Goal: Use online tool/utility: Utilize a website feature to perform a specific function

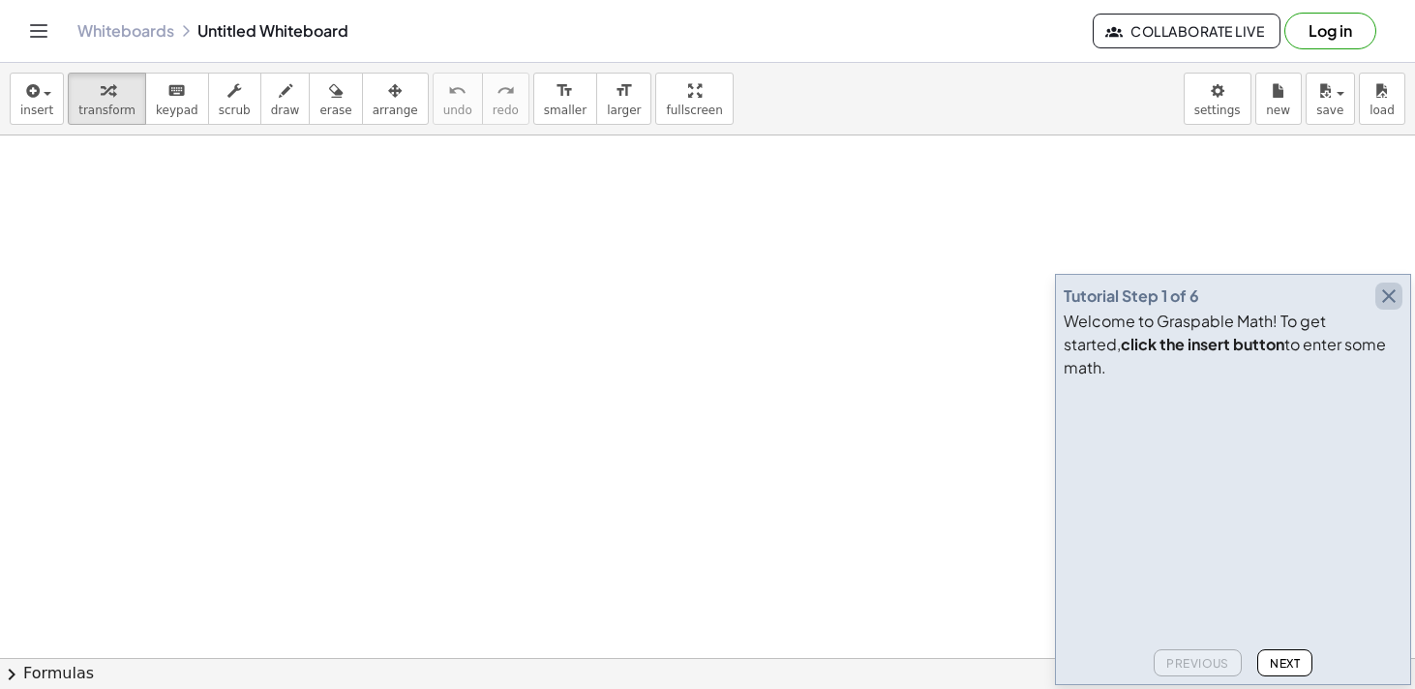
click at [1390, 308] on icon "button" at bounding box center [1388, 295] width 23 height 23
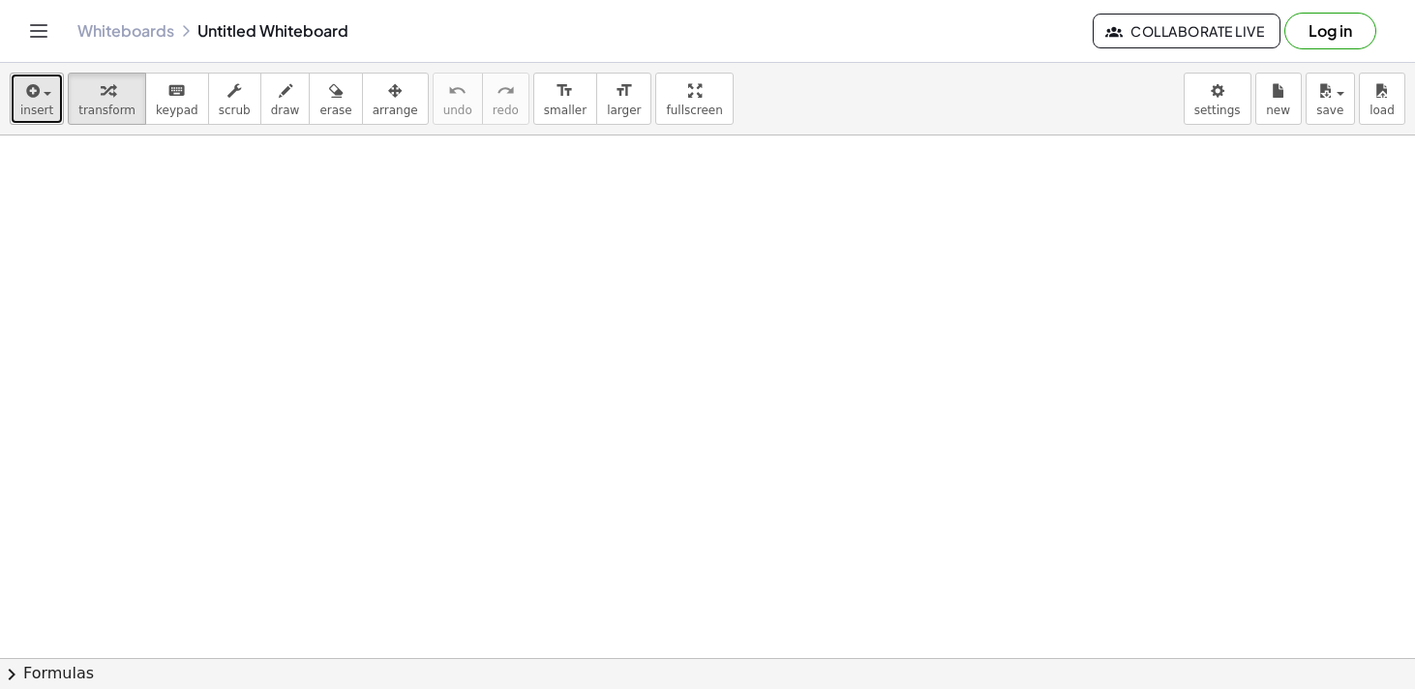
click at [50, 101] on button "insert" at bounding box center [37, 99] width 54 height 52
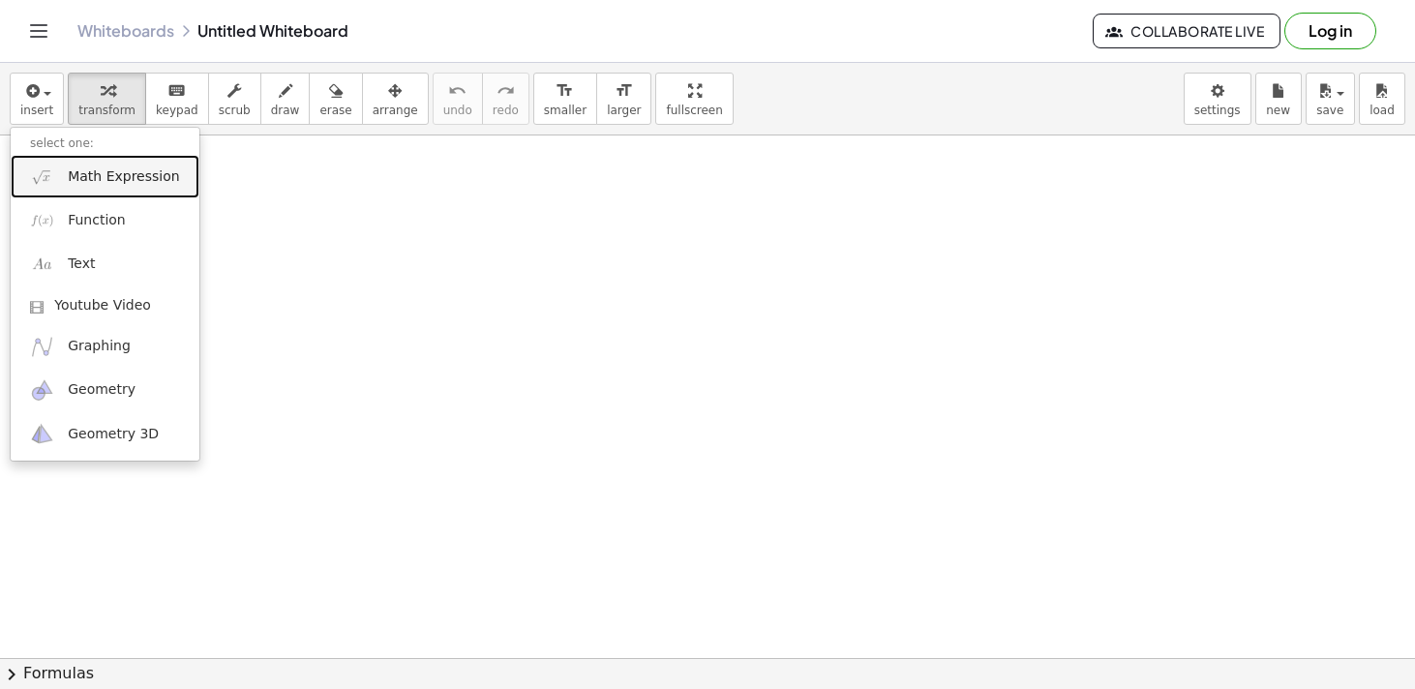
click at [80, 175] on span "Math Expression" at bounding box center [123, 176] width 111 height 19
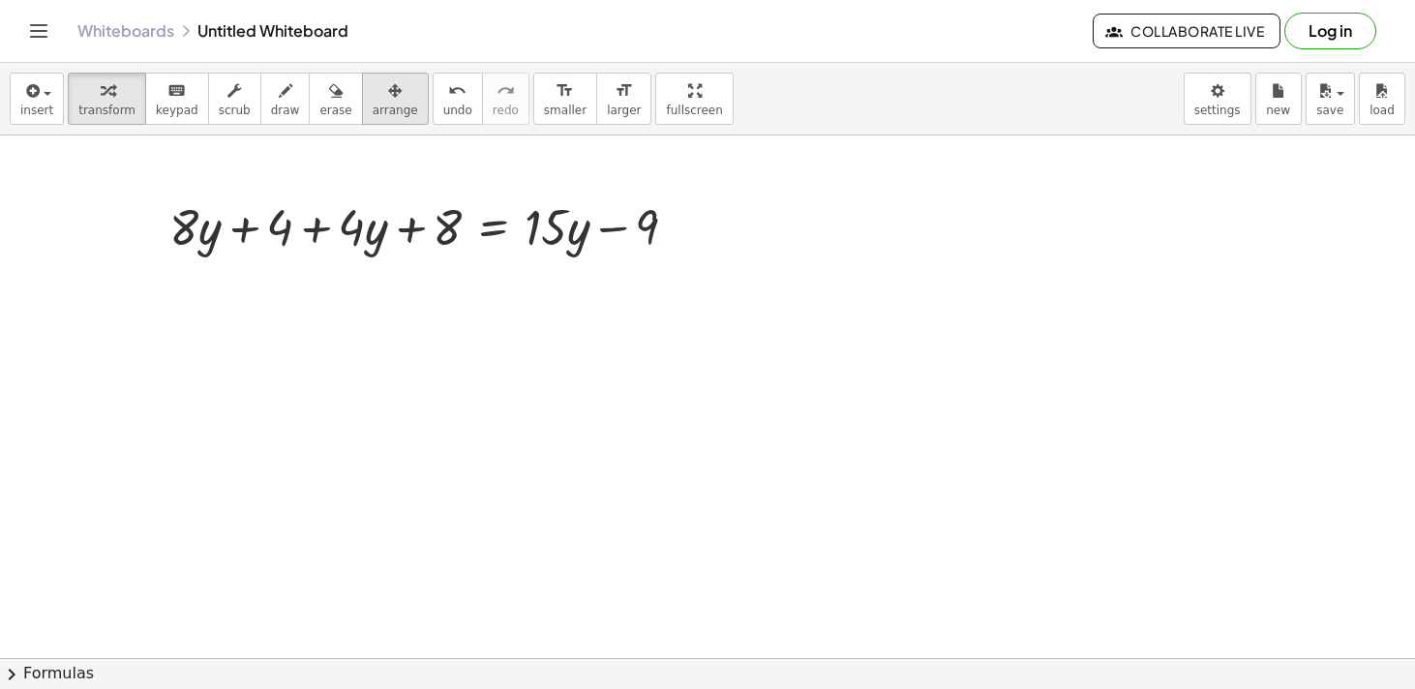
click at [381, 112] on span "arrange" at bounding box center [395, 111] width 45 height 14
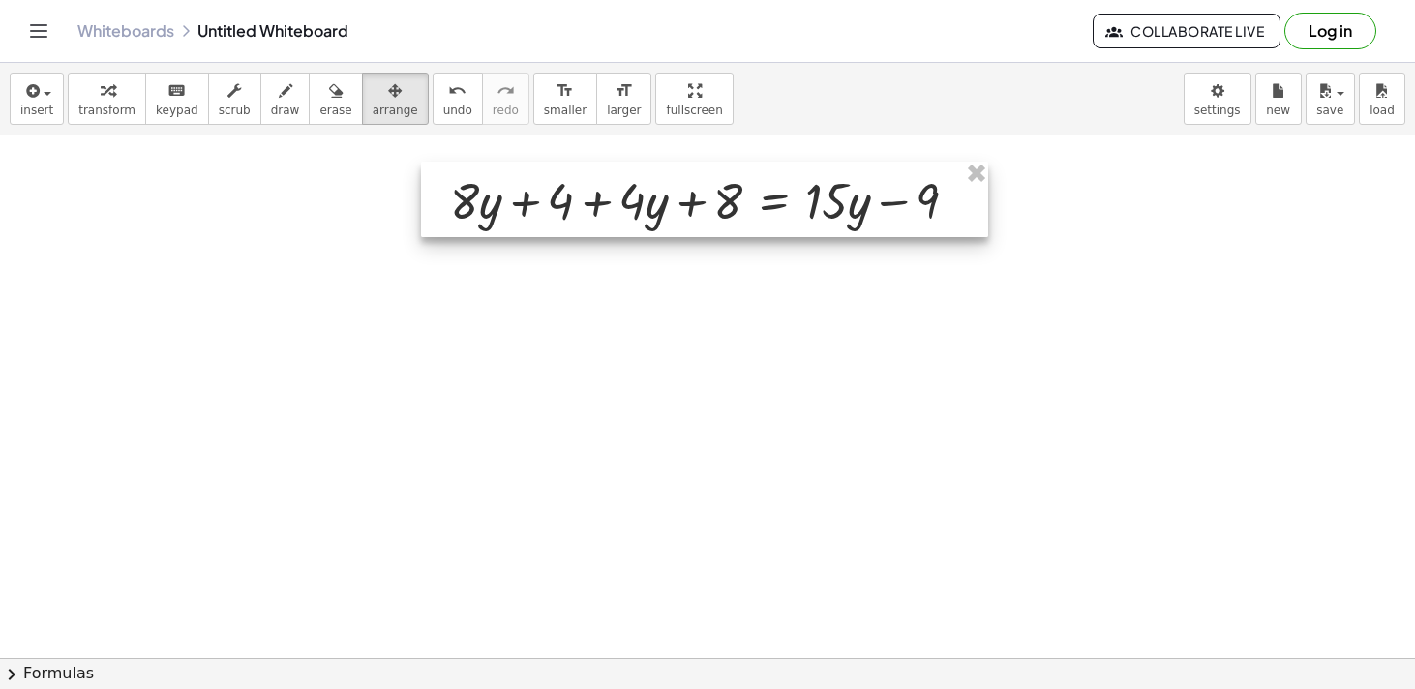
drag, startPoint x: 427, startPoint y: 226, endPoint x: 708, endPoint y: 199, distance: 282.9
click at [707, 200] on div at bounding box center [704, 199] width 567 height 75
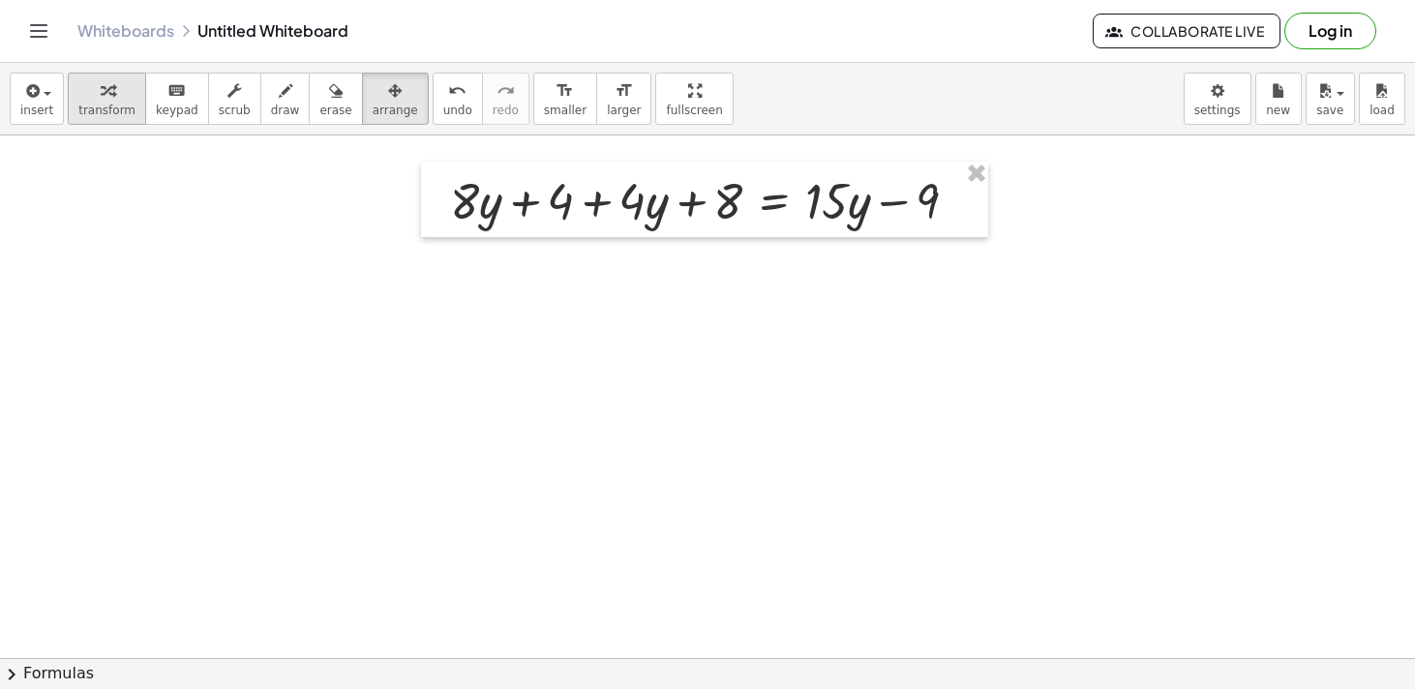
click at [129, 105] on span "transform" at bounding box center [106, 111] width 57 height 14
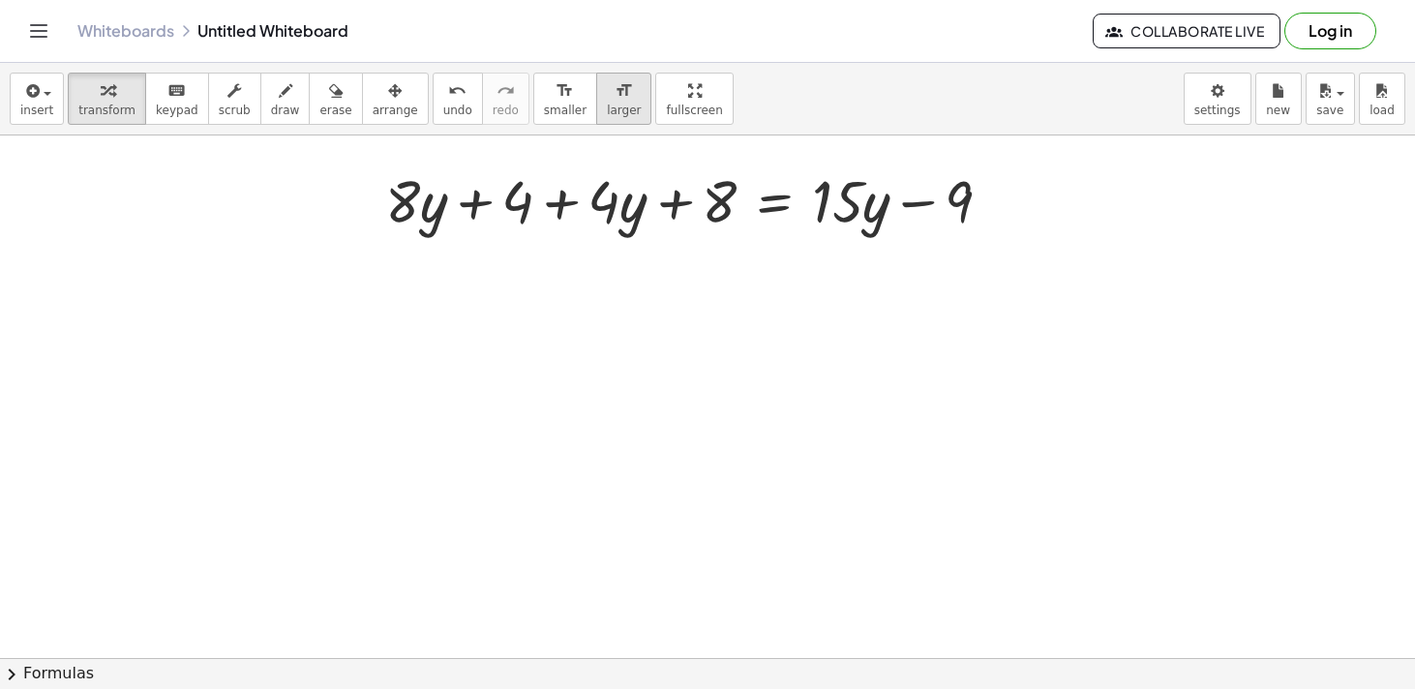
click at [607, 104] on span "larger" at bounding box center [624, 111] width 34 height 14
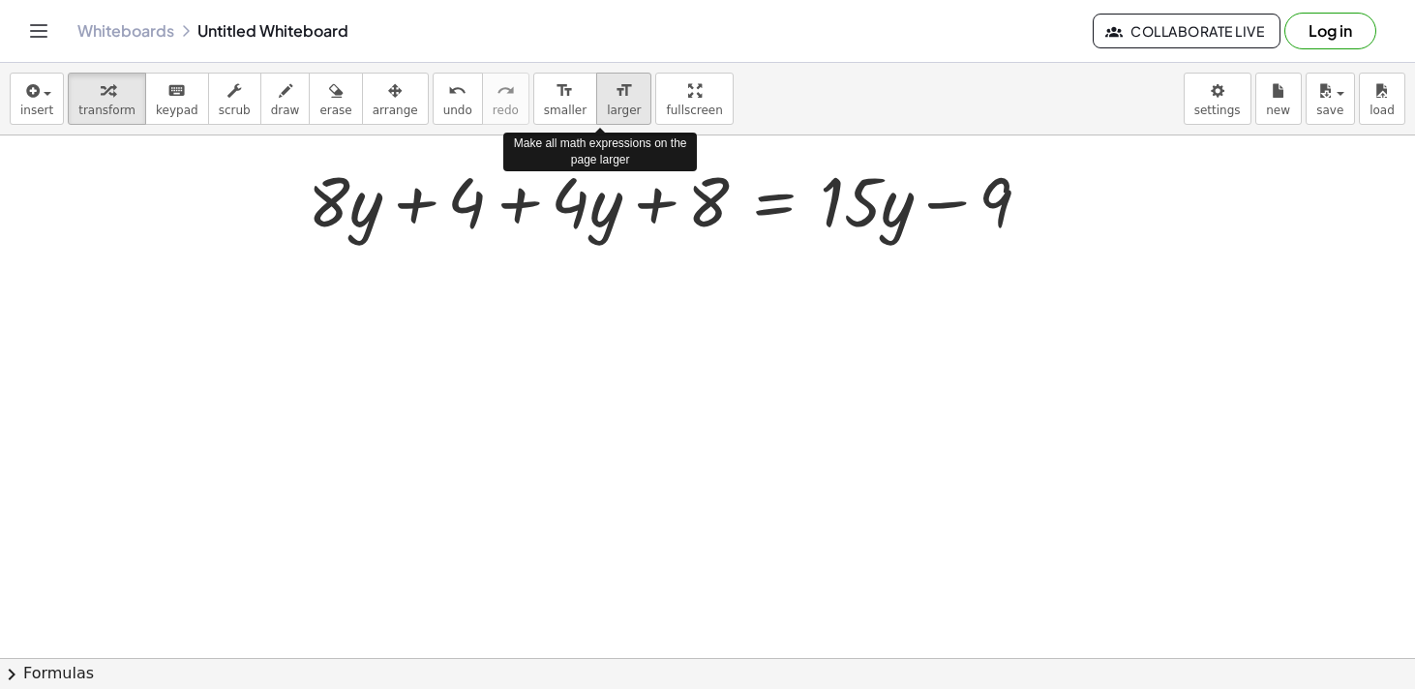
click at [607, 104] on span "larger" at bounding box center [624, 111] width 34 height 14
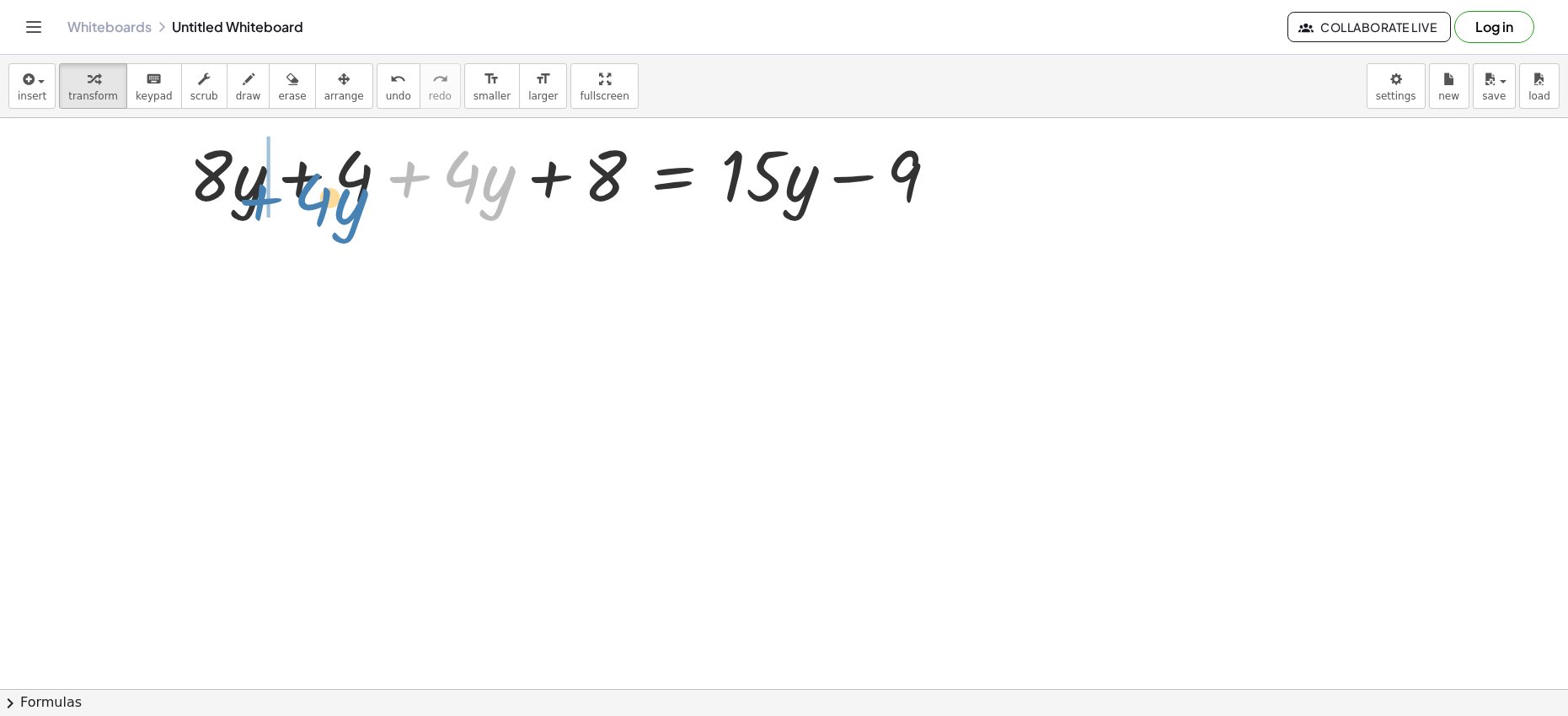
drag, startPoint x: 503, startPoint y: 185, endPoint x: 352, endPoint y: 202, distance: 152.0
click at [353, 204] on div at bounding box center [569, 173] width 779 height 92
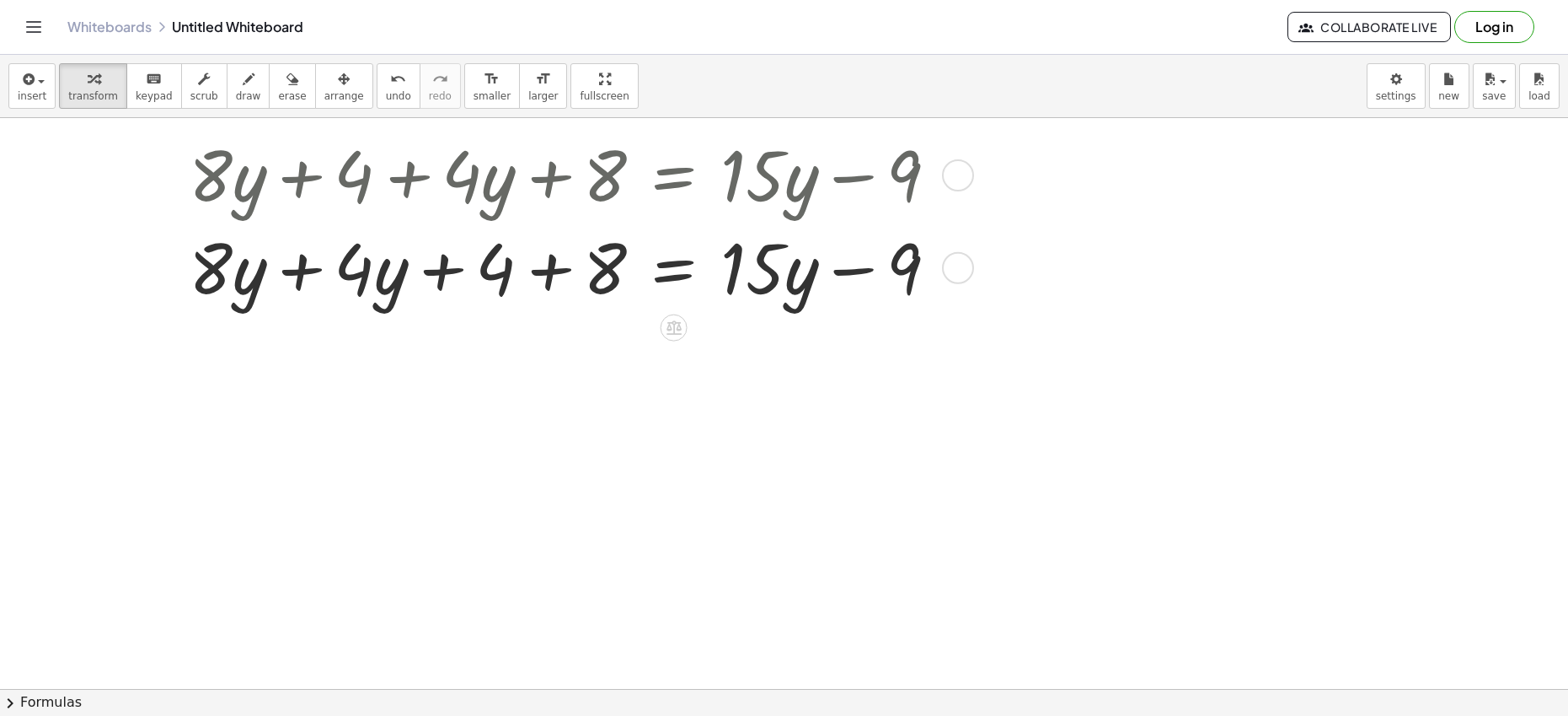
click at [303, 269] on div at bounding box center [569, 267] width 779 height 92
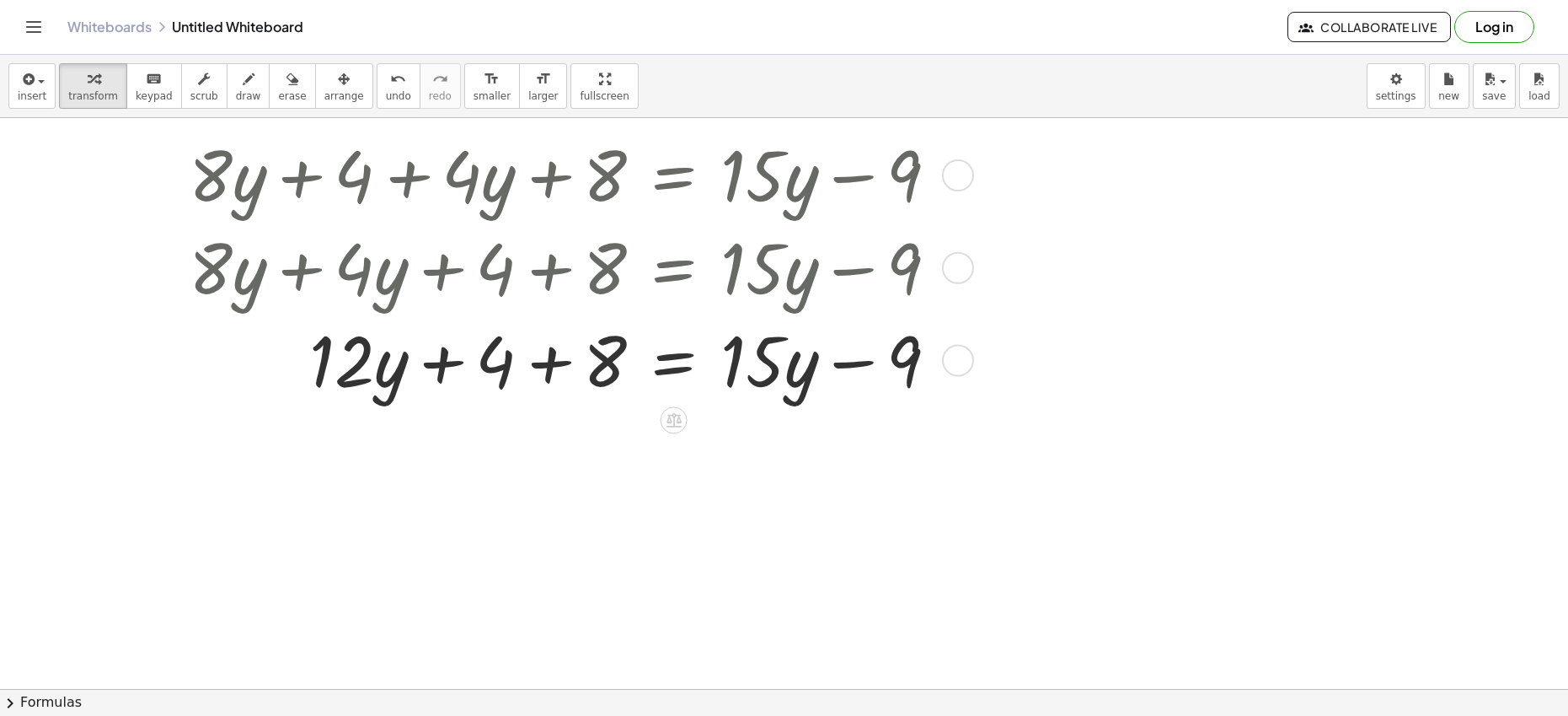
click at [553, 362] on div at bounding box center [569, 359] width 779 height 92
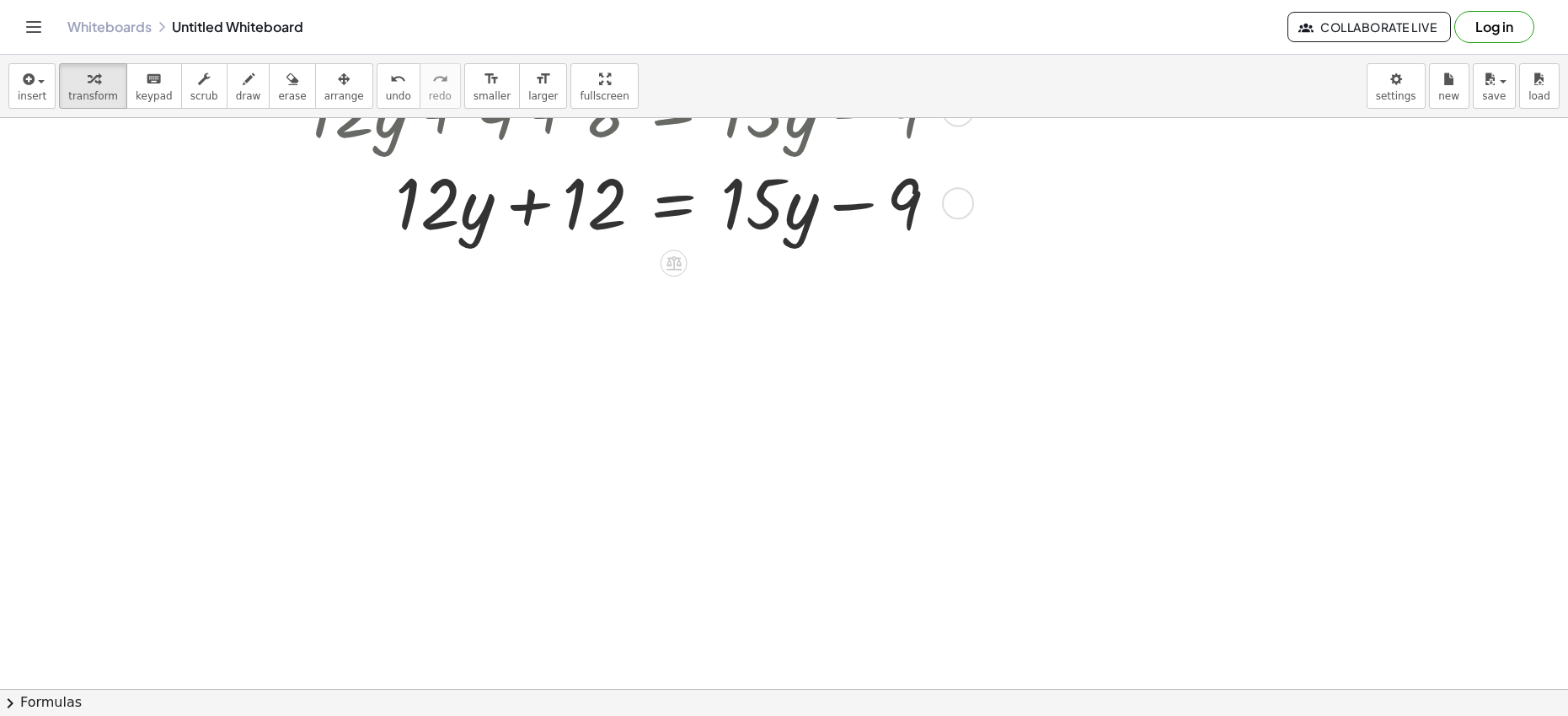
scroll to position [251, 0]
click at [531, 206] on div at bounding box center [569, 199] width 779 height 92
click at [532, 202] on div at bounding box center [569, 199] width 779 height 92
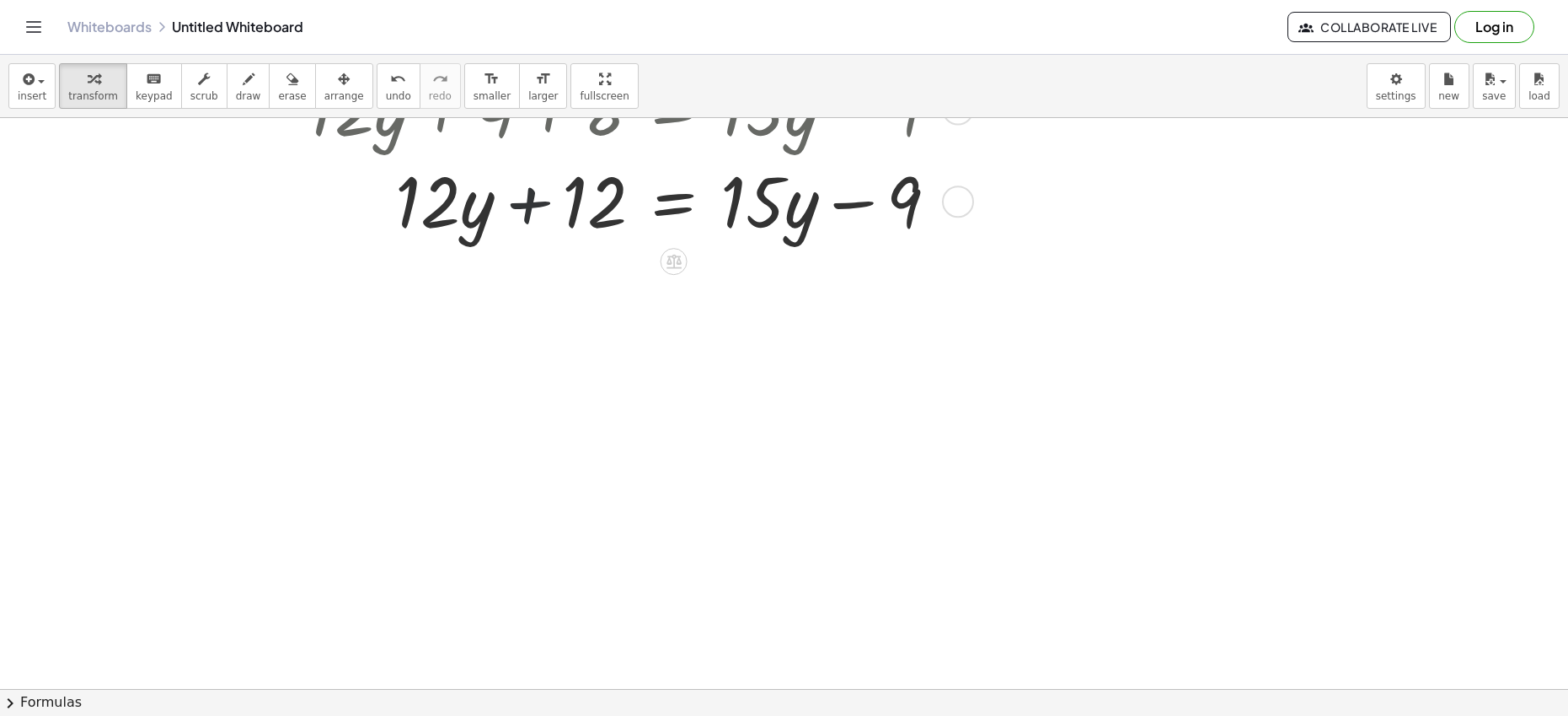
click at [532, 202] on div at bounding box center [569, 199] width 779 height 92
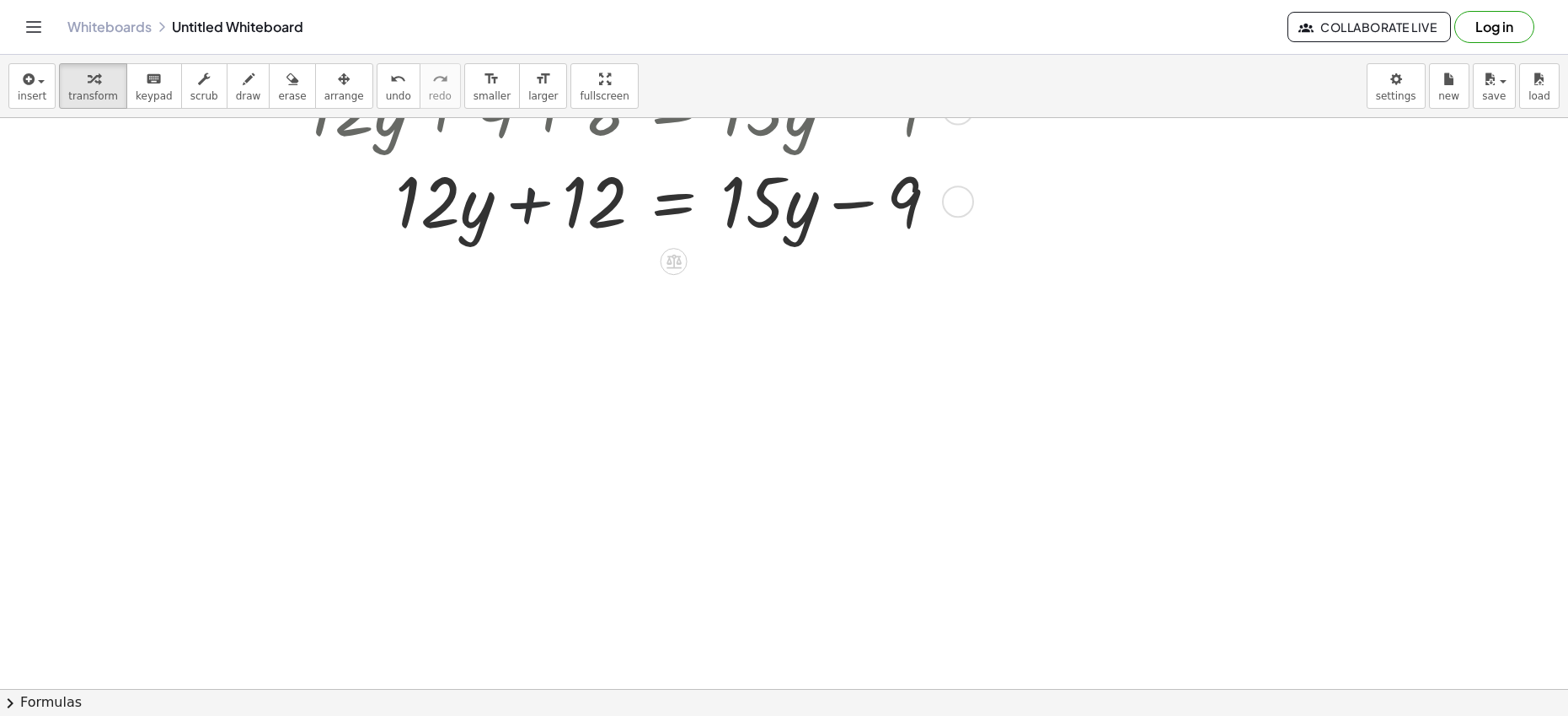
click at [532, 202] on div at bounding box center [569, 199] width 779 height 92
click at [531, 206] on div at bounding box center [569, 199] width 779 height 92
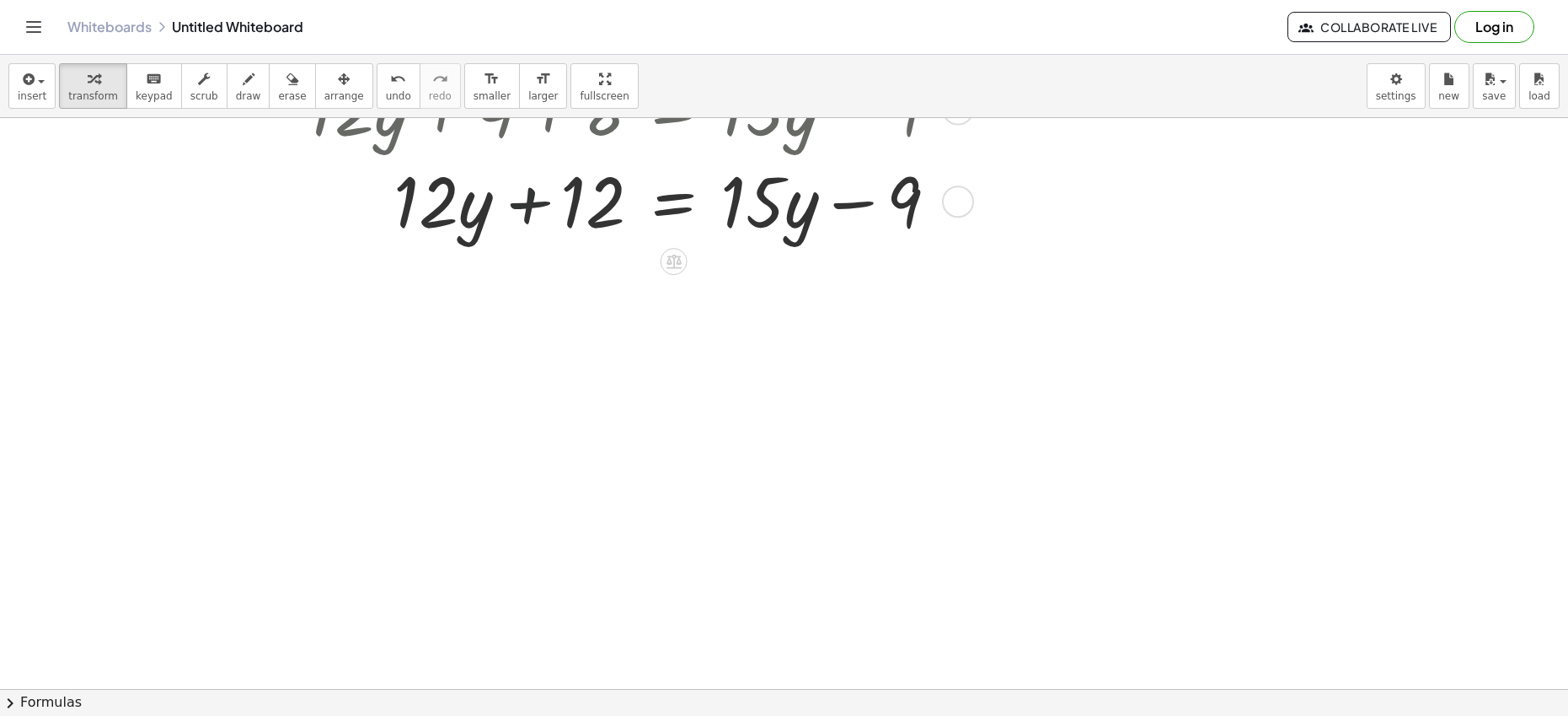
click at [531, 206] on div at bounding box center [569, 199] width 779 height 92
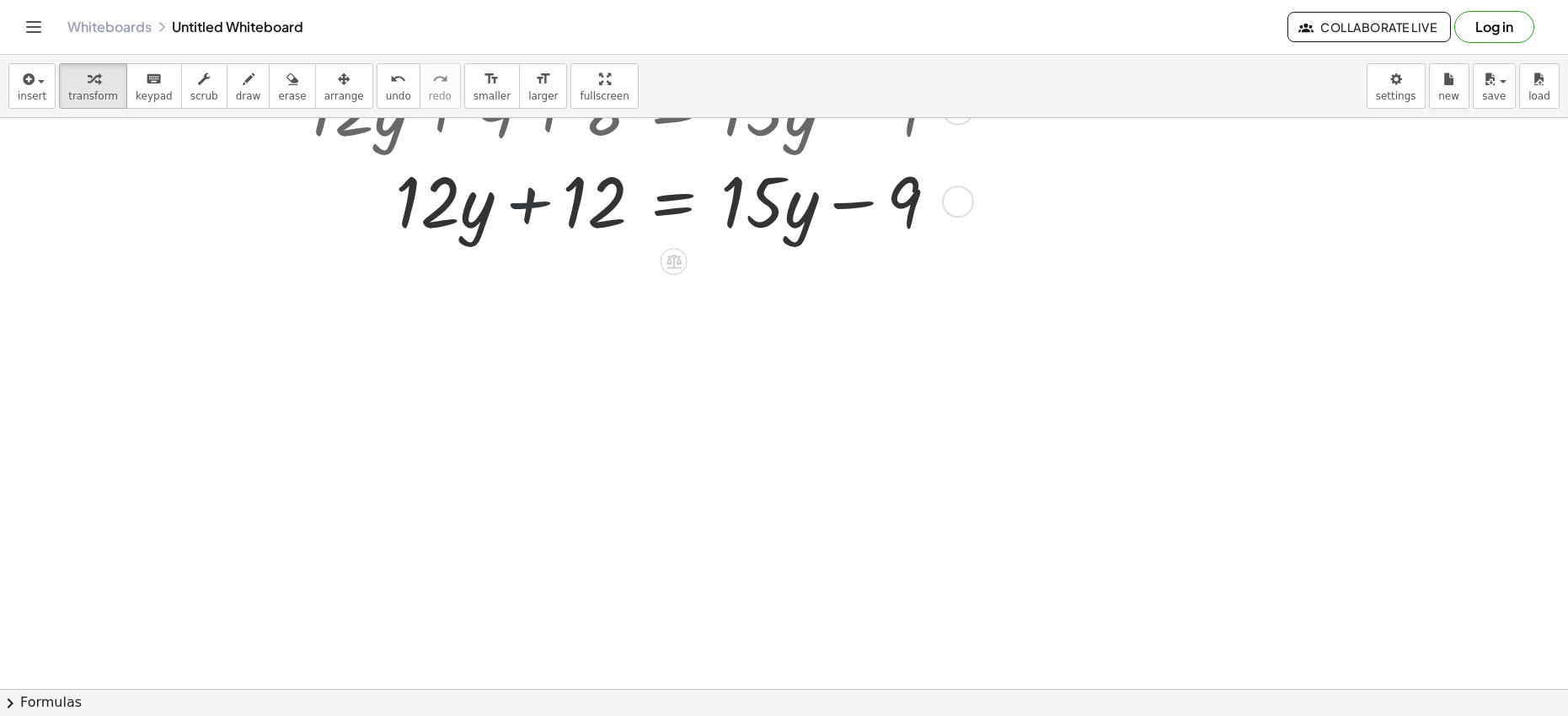
click at [531, 206] on div at bounding box center [569, 199] width 779 height 92
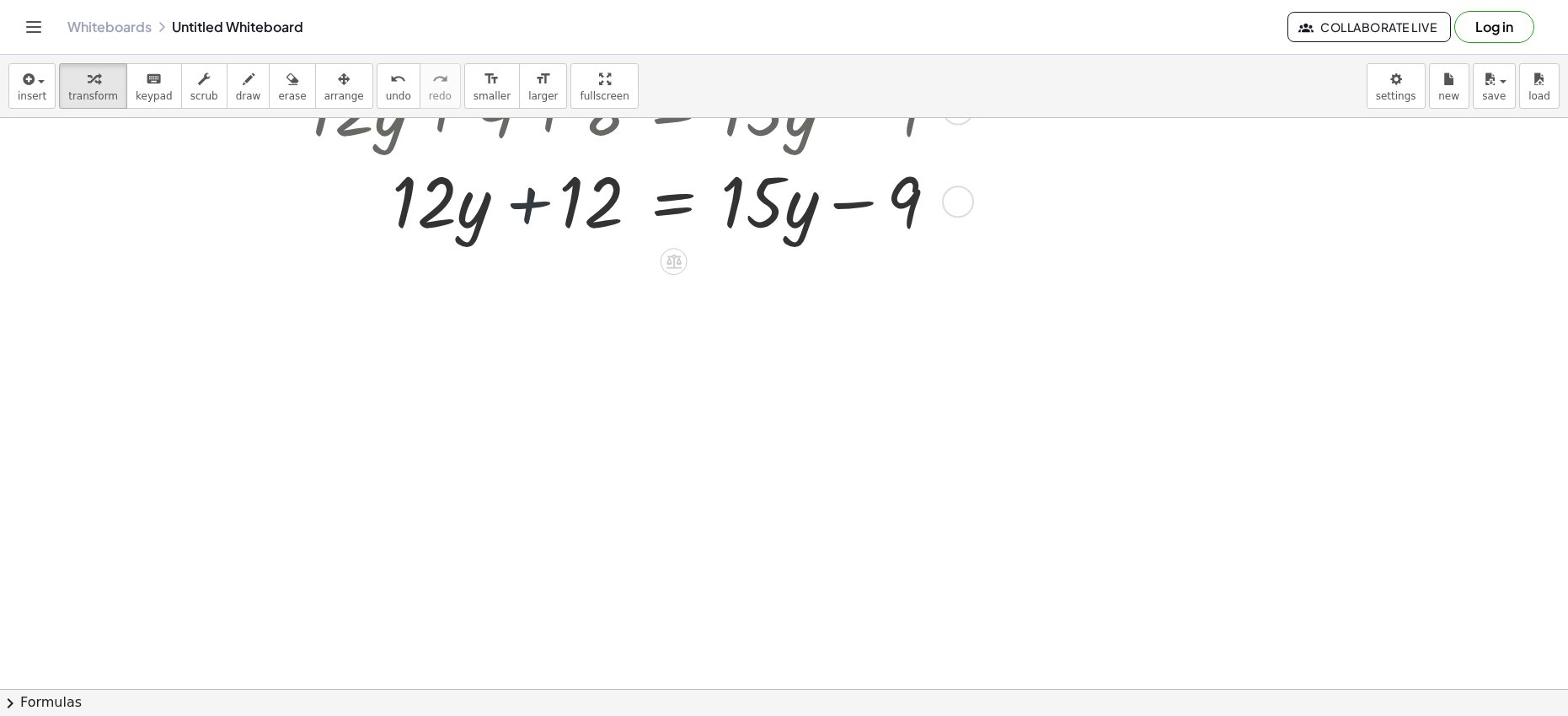
click at [531, 206] on div at bounding box center [569, 199] width 779 height 92
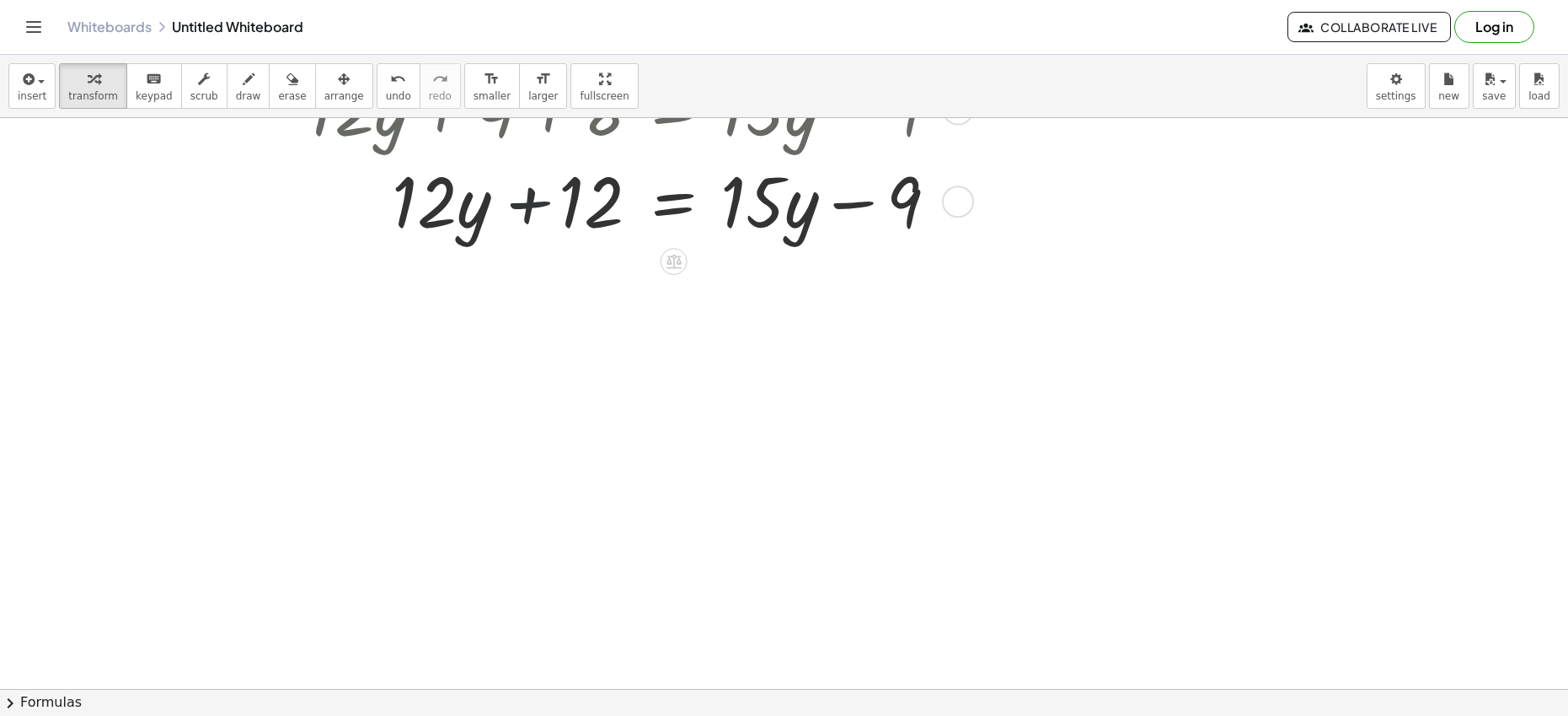
click at [531, 206] on div at bounding box center [569, 199] width 779 height 92
click at [857, 205] on div at bounding box center [569, 199] width 779 height 92
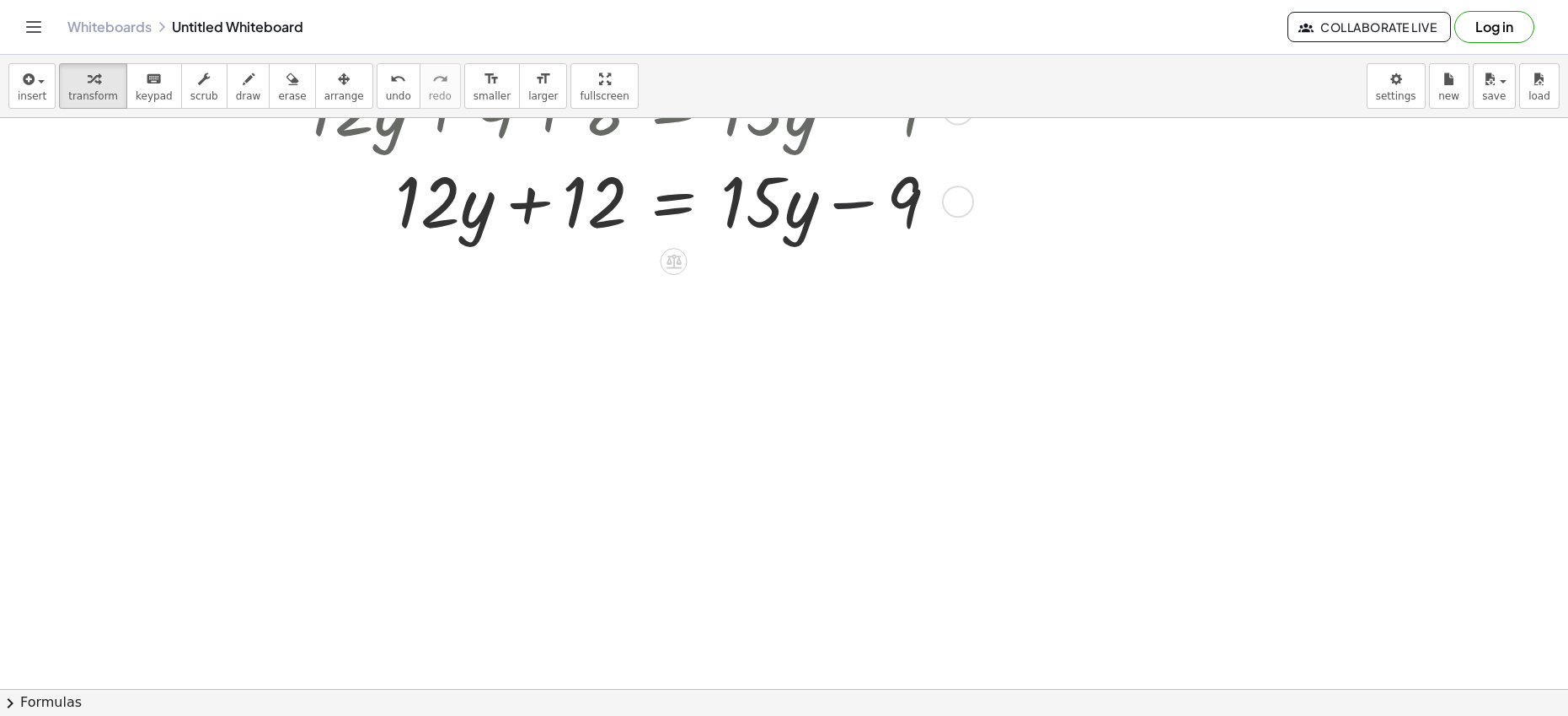
click at [857, 205] on div at bounding box center [569, 199] width 779 height 92
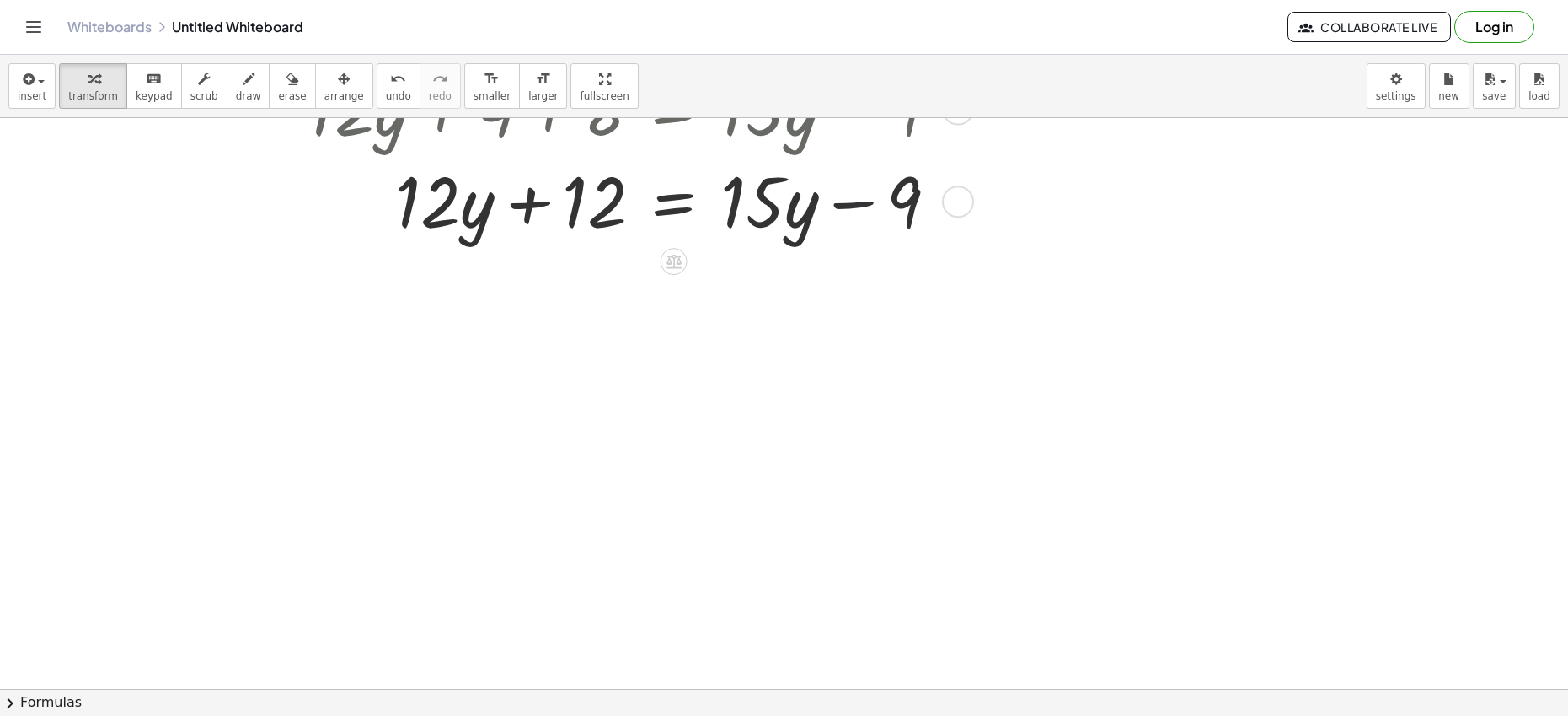
click at [857, 205] on div at bounding box center [569, 199] width 779 height 92
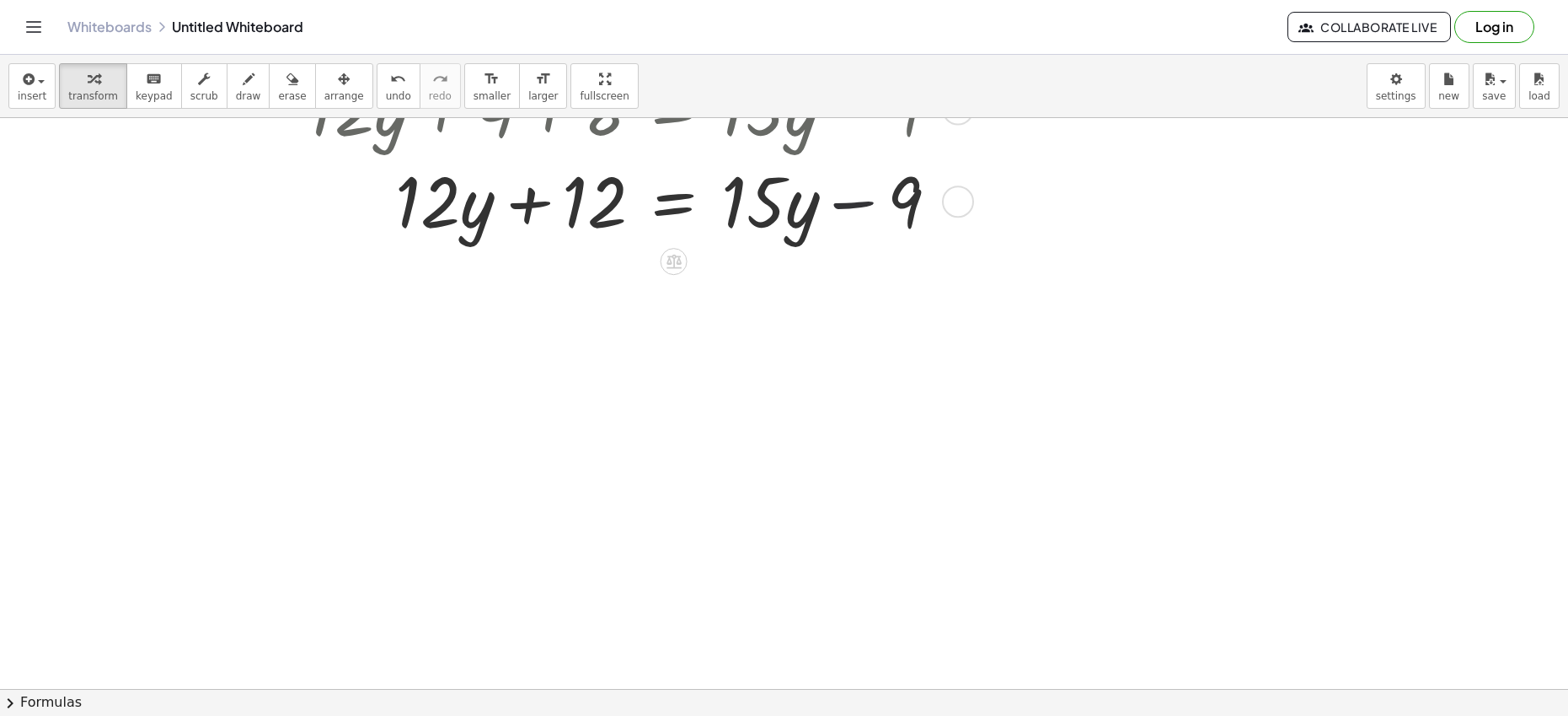
click at [857, 205] on div at bounding box center [569, 199] width 779 height 92
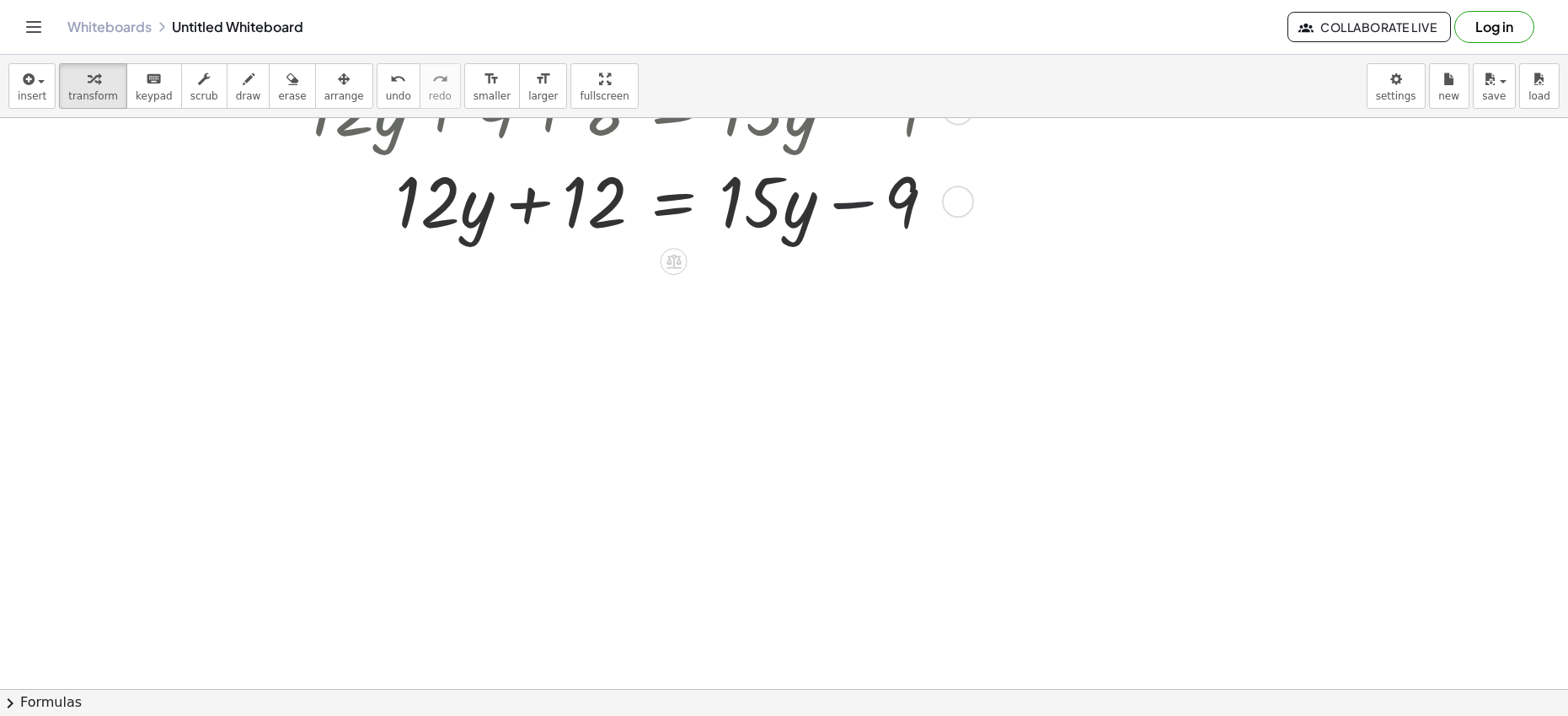
click at [857, 205] on div at bounding box center [569, 199] width 779 height 92
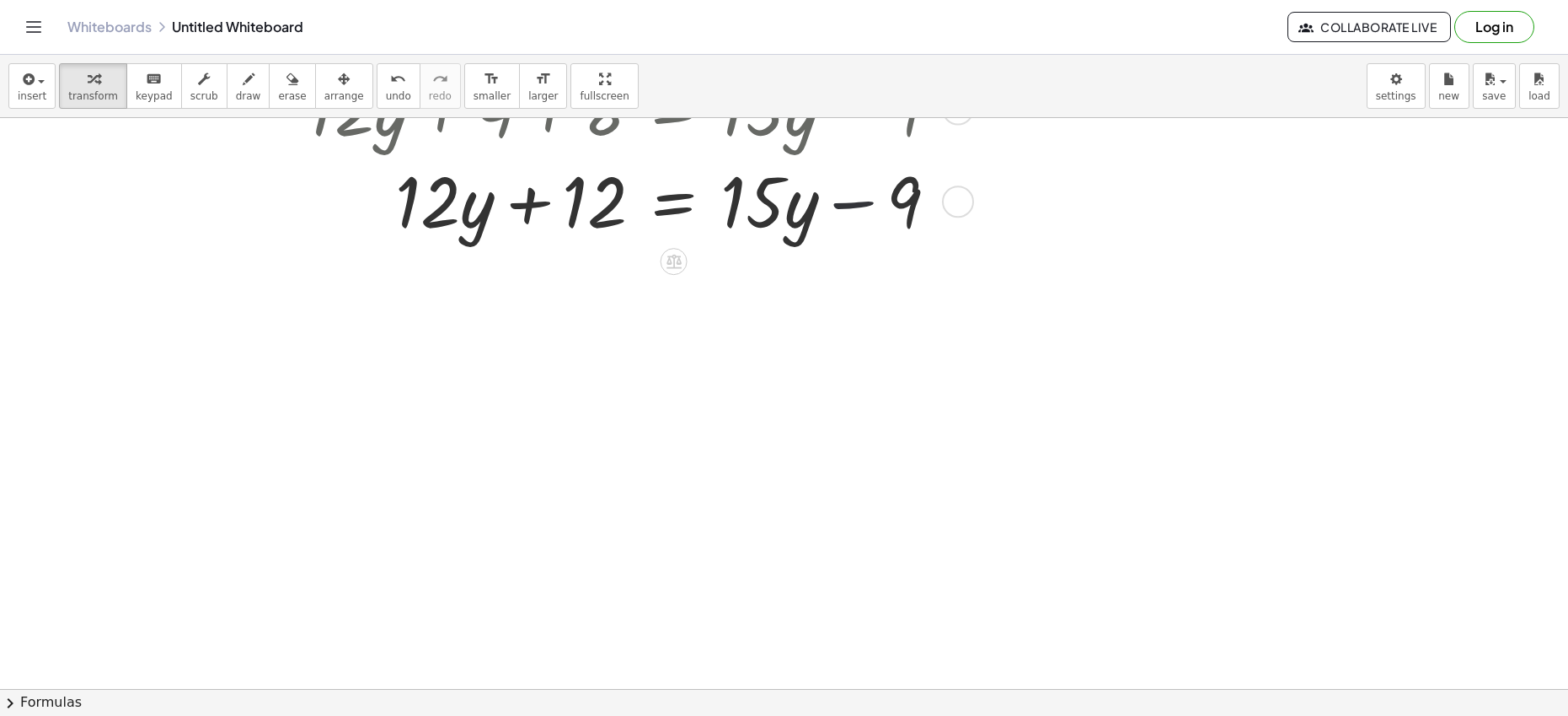
click at [857, 205] on div at bounding box center [569, 199] width 779 height 92
drag, startPoint x: 811, startPoint y: 214, endPoint x: 523, endPoint y: 215, distance: 288.0
click at [523, 215] on div at bounding box center [564, 199] width 768 height 92
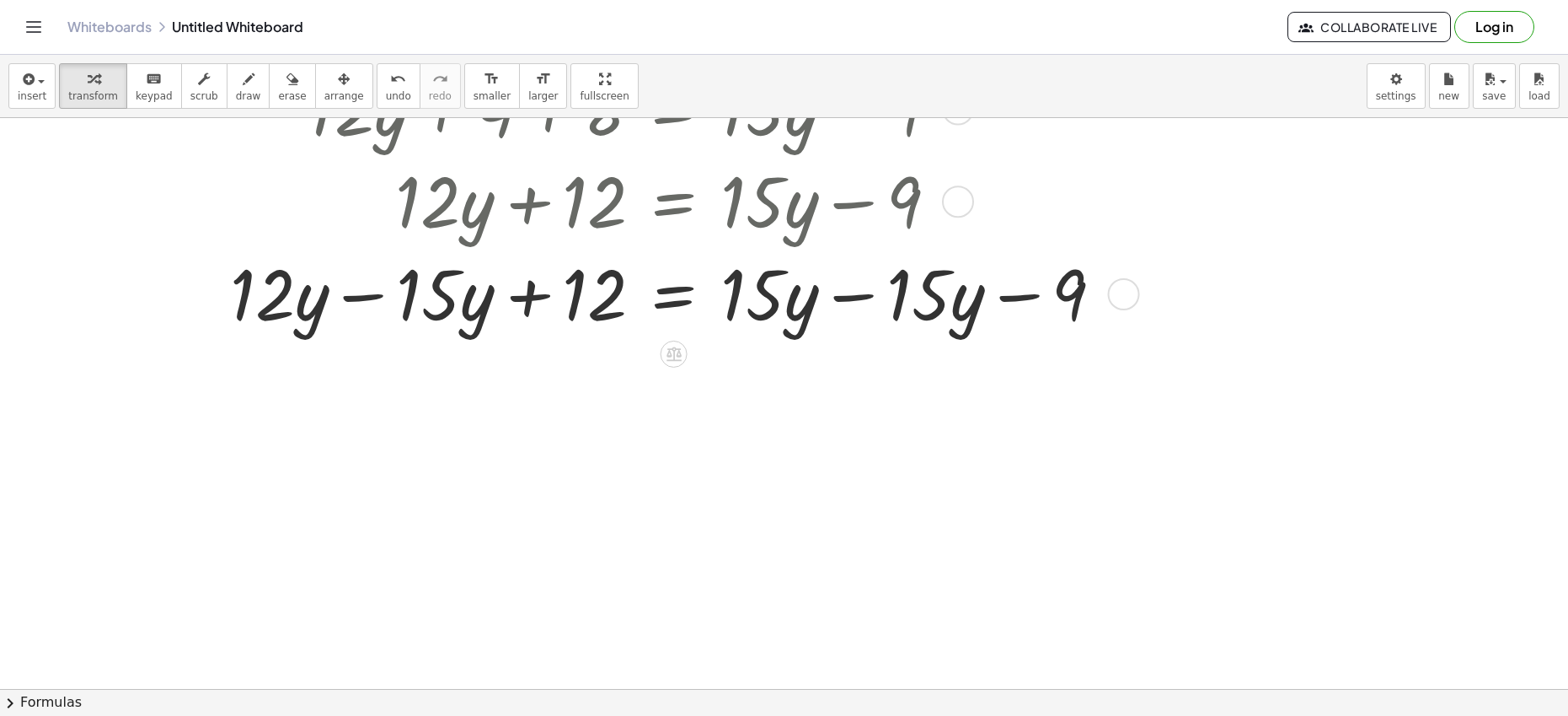
click at [858, 298] on div at bounding box center [652, 293] width 945 height 92
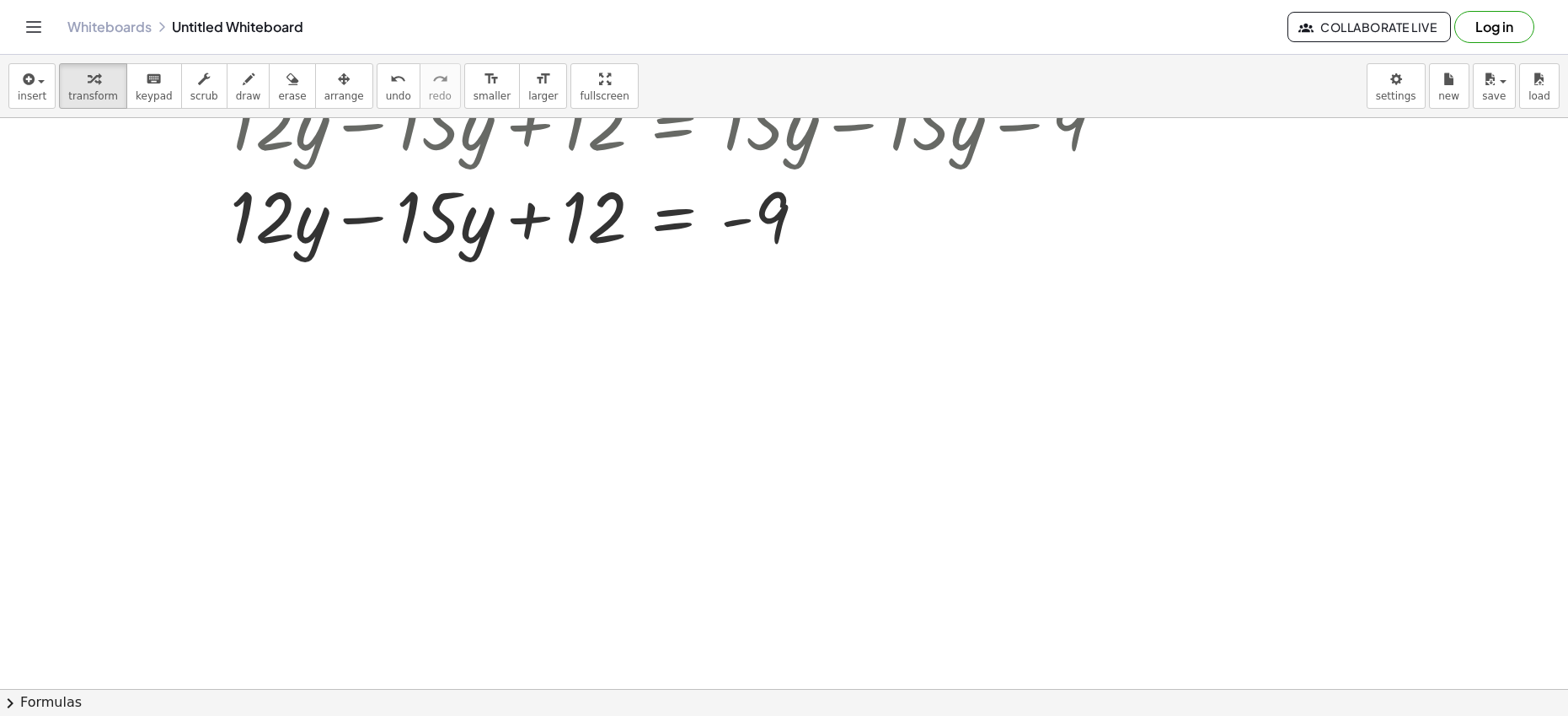
scroll to position [431, 0]
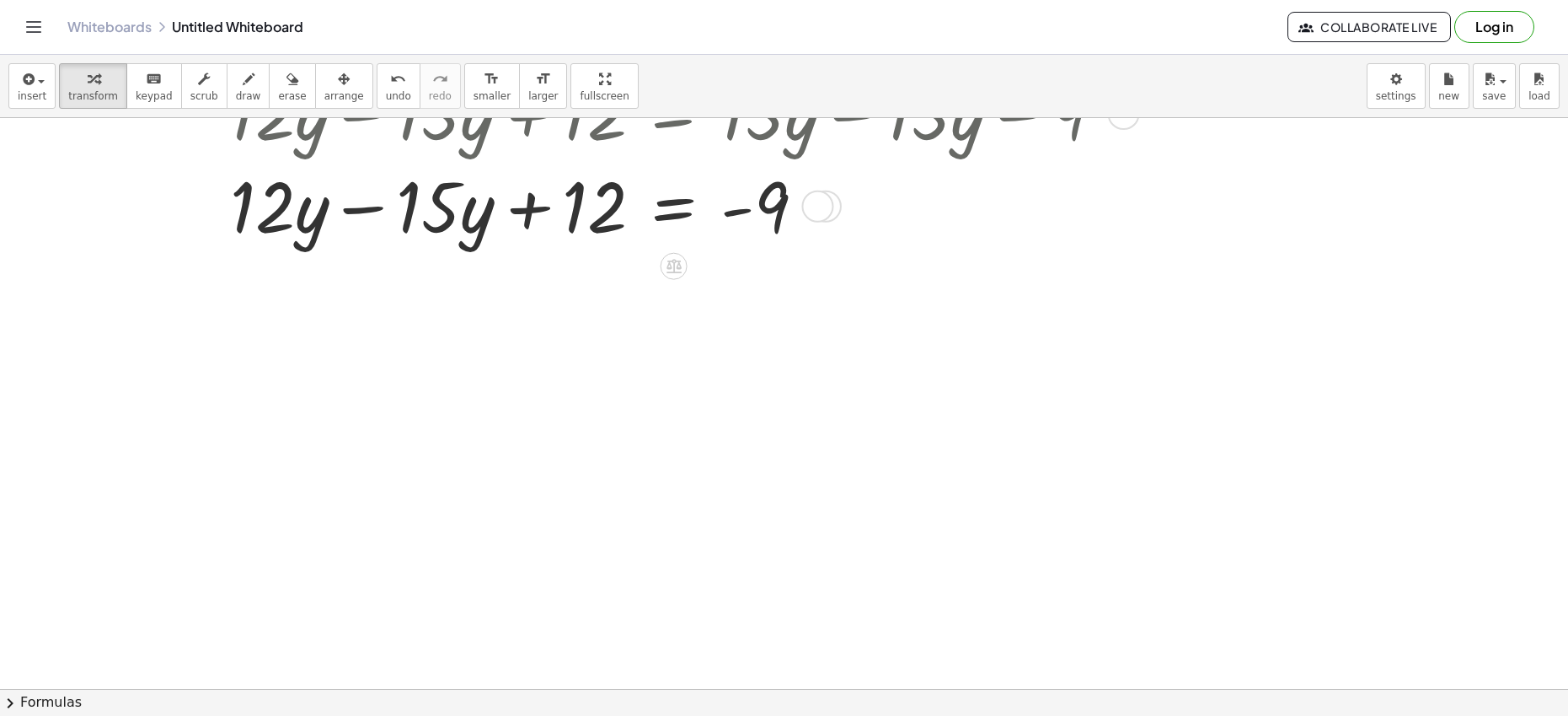
click at [359, 208] on div at bounding box center [652, 205] width 945 height 92
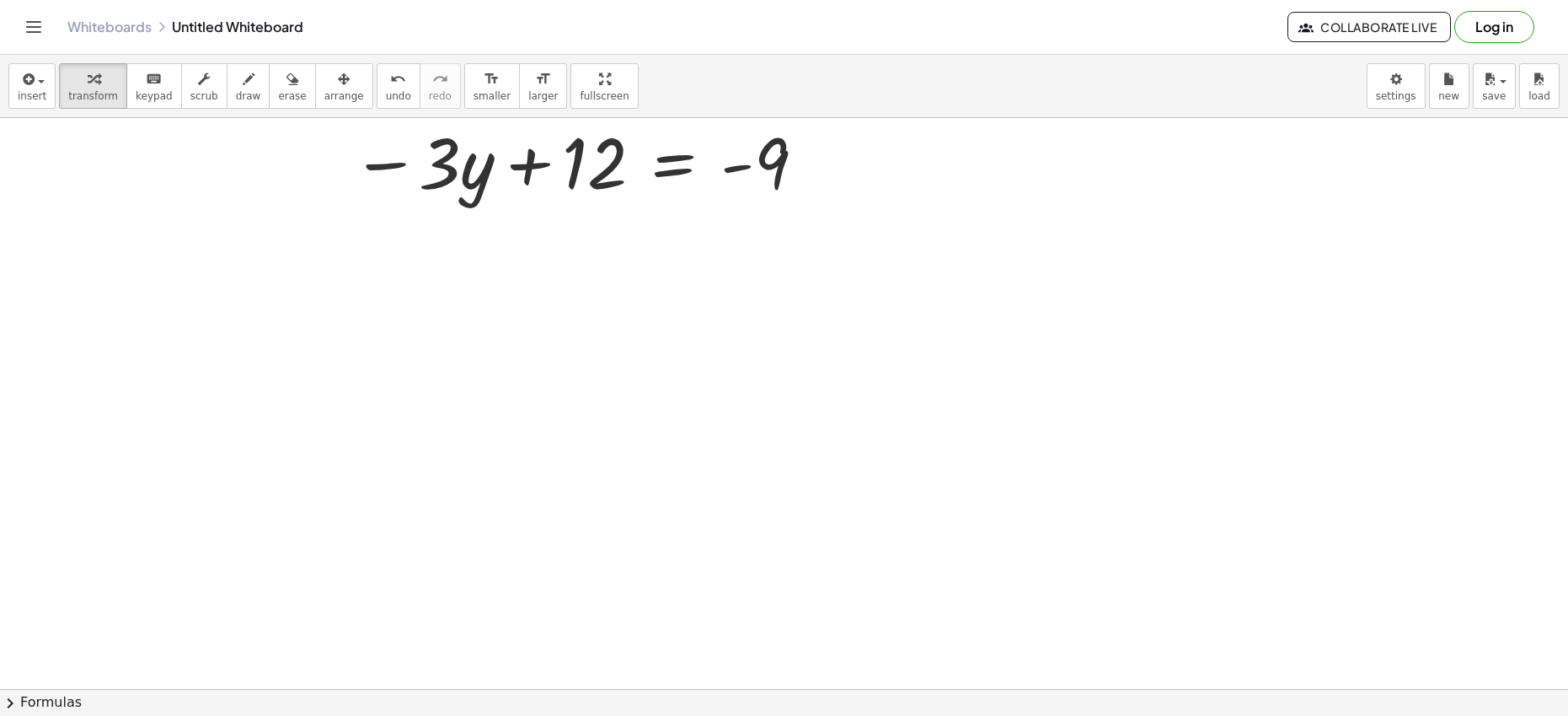
scroll to position [571, 0]
click at [524, 173] on div at bounding box center [652, 158] width 945 height 92
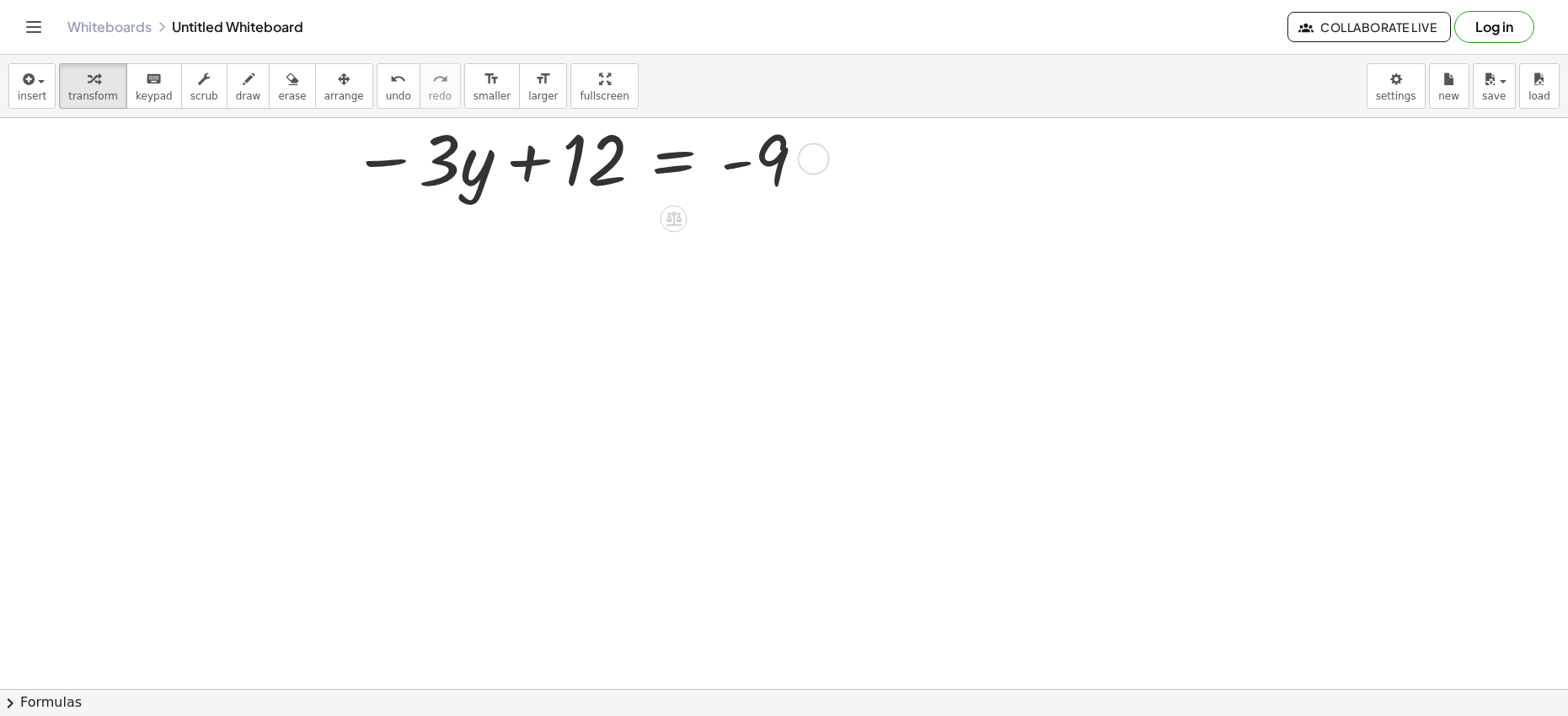
click at [524, 173] on div at bounding box center [652, 158] width 945 height 92
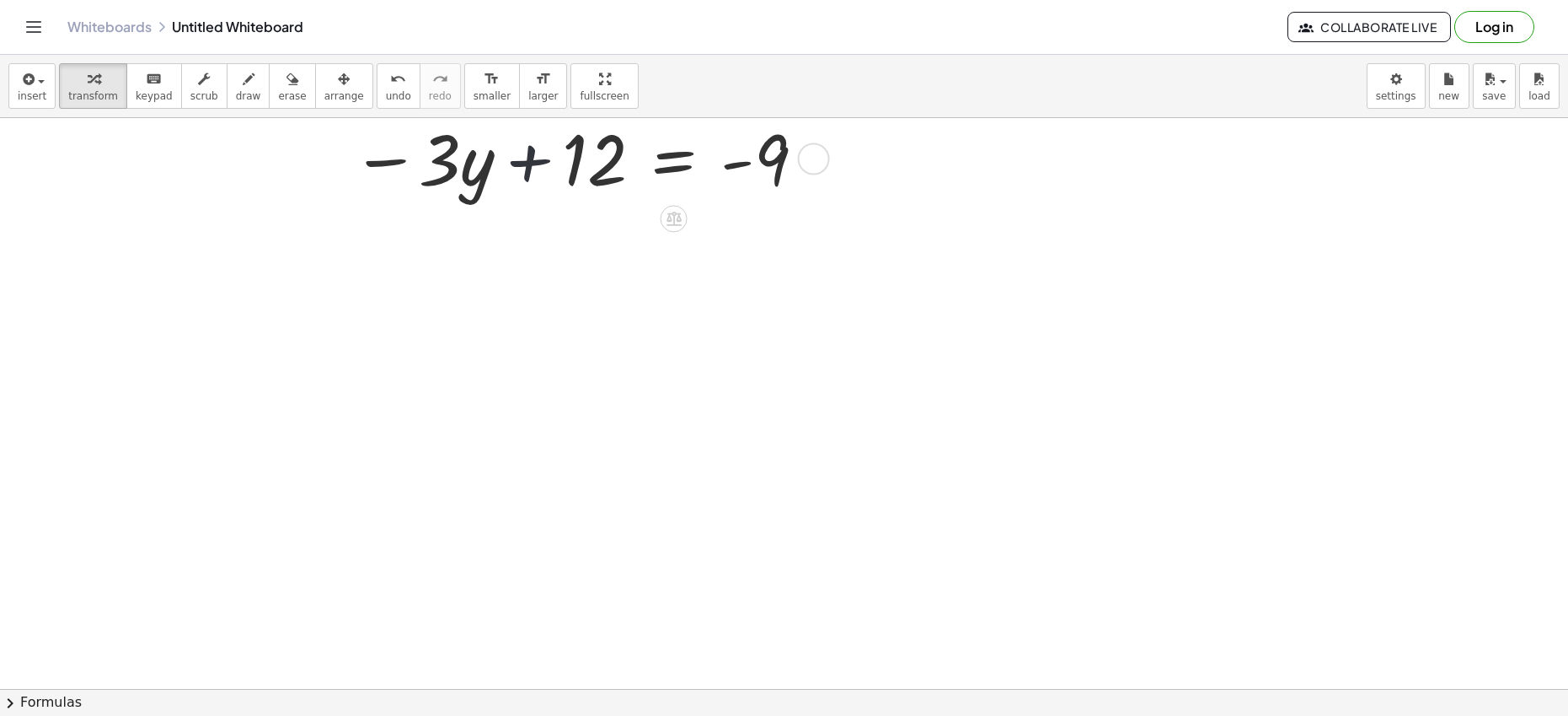
click at [524, 173] on div at bounding box center [652, 158] width 945 height 92
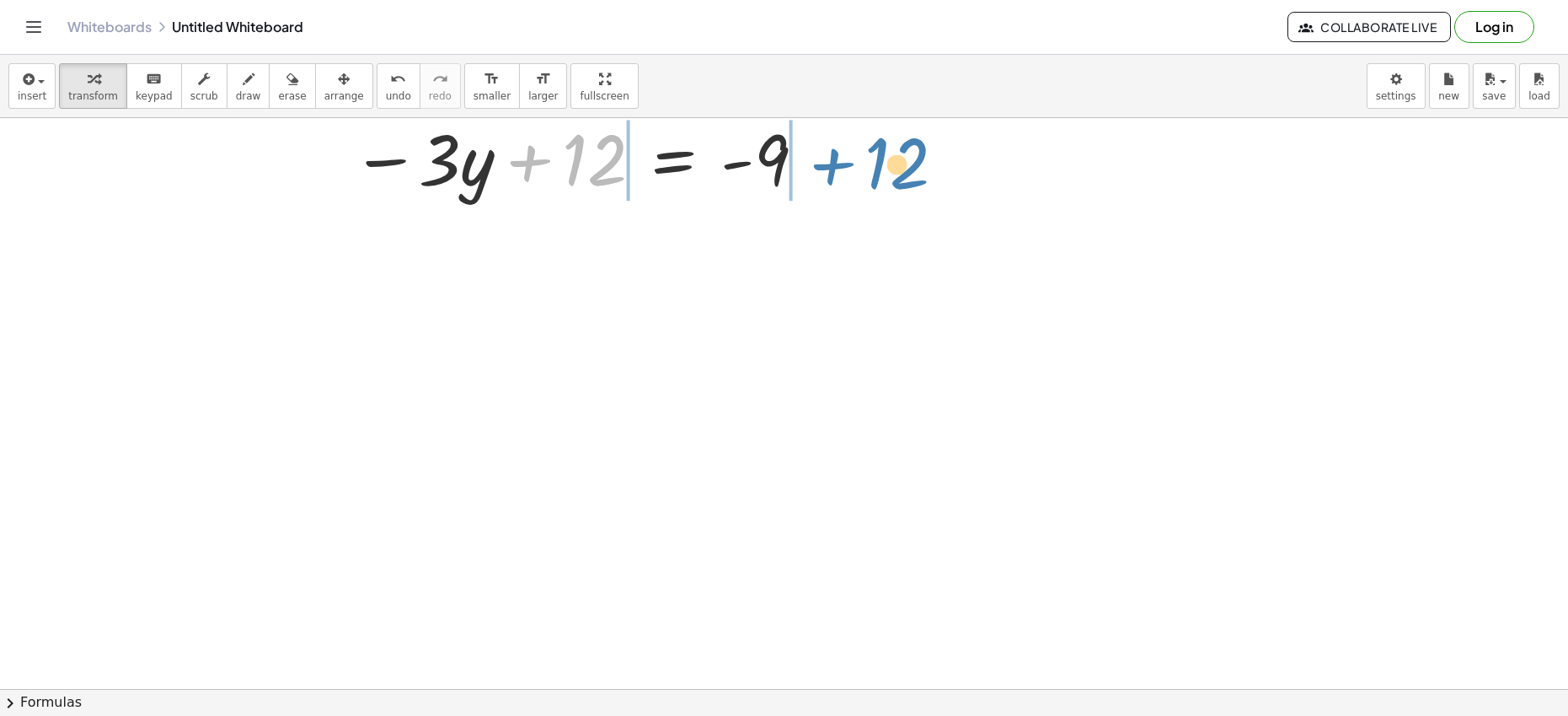
drag, startPoint x: 532, startPoint y: 156, endPoint x: 835, endPoint y: 159, distance: 303.0
click at [835, 159] on div at bounding box center [652, 158] width 945 height 92
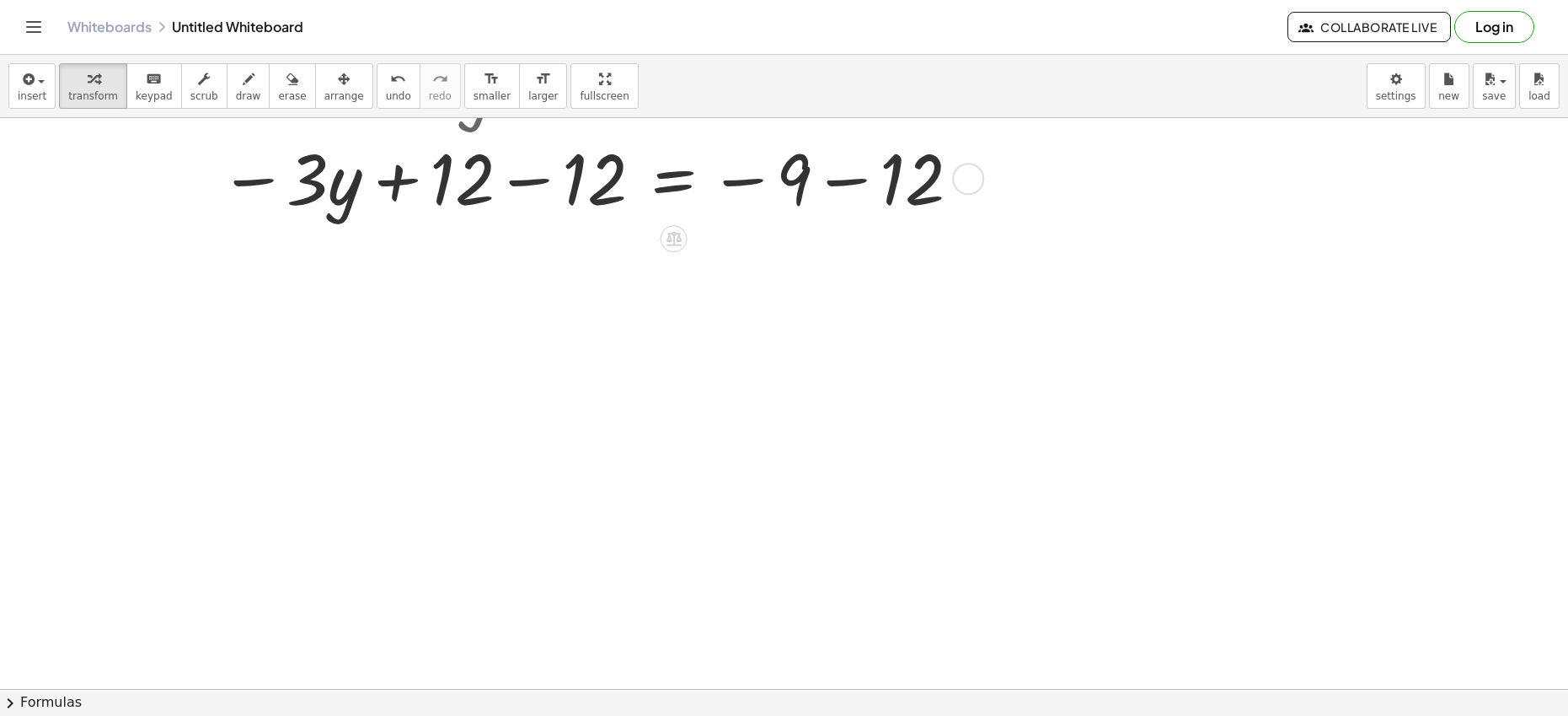
scroll to position [652, 0]
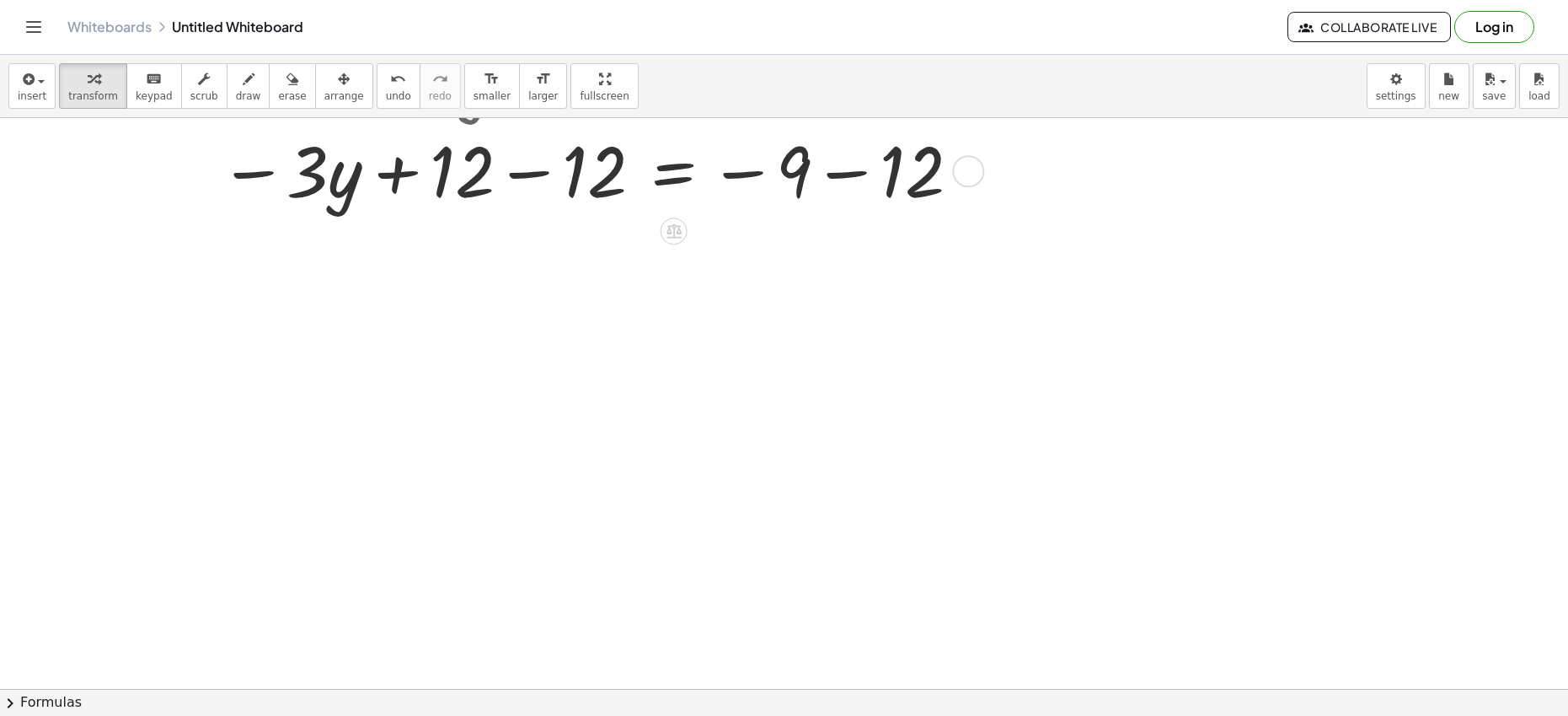
click at [526, 179] on div at bounding box center [652, 169] width 945 height 92
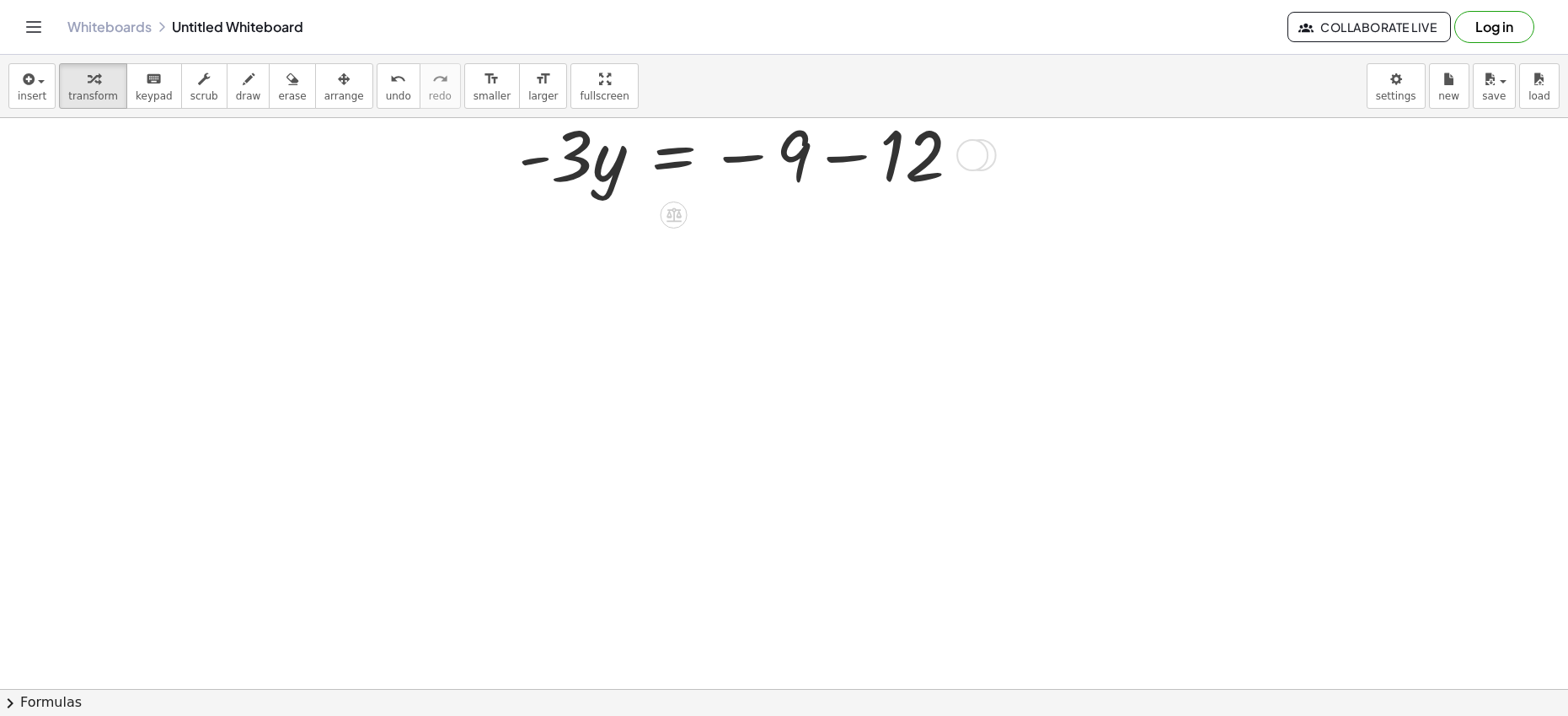
scroll to position [748, 0]
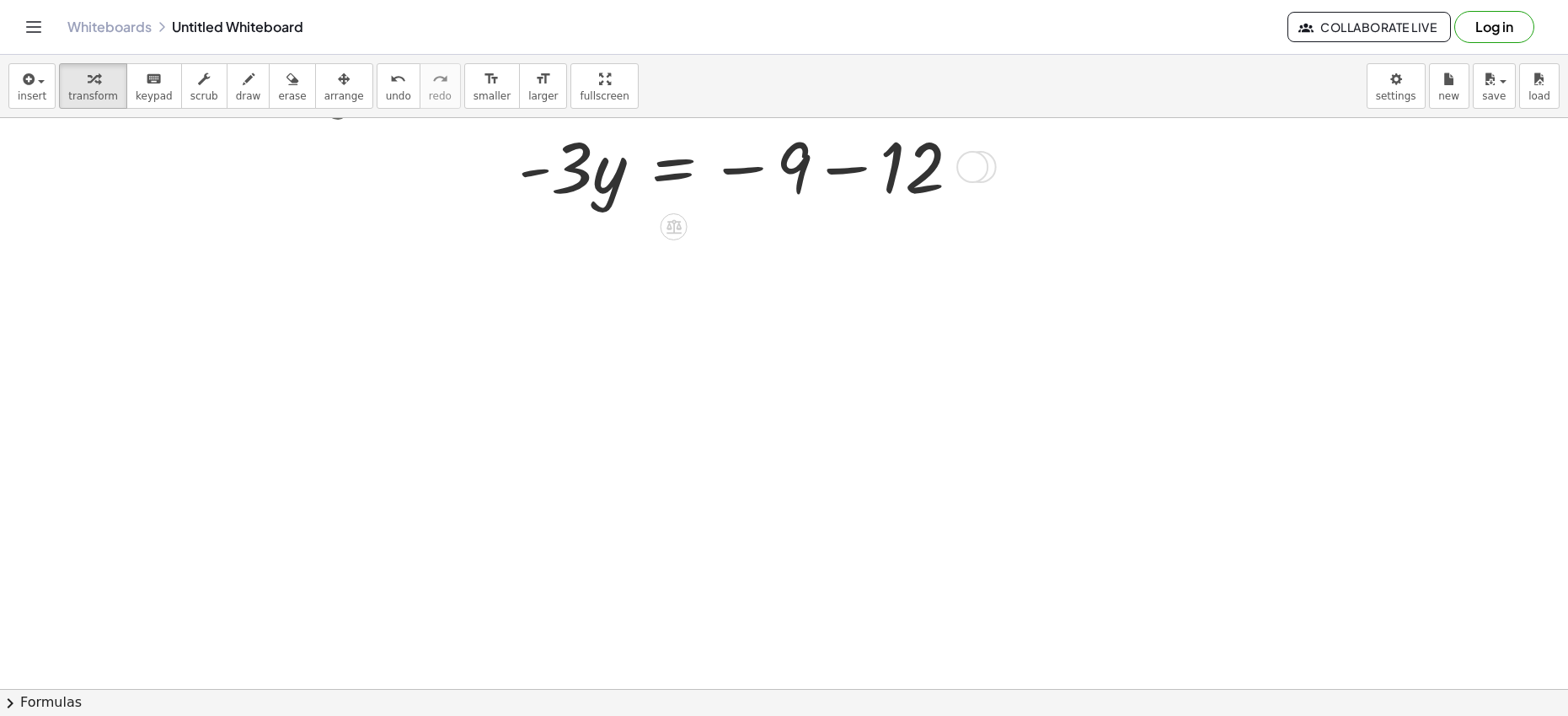
click at [842, 172] on div at bounding box center [652, 165] width 945 height 92
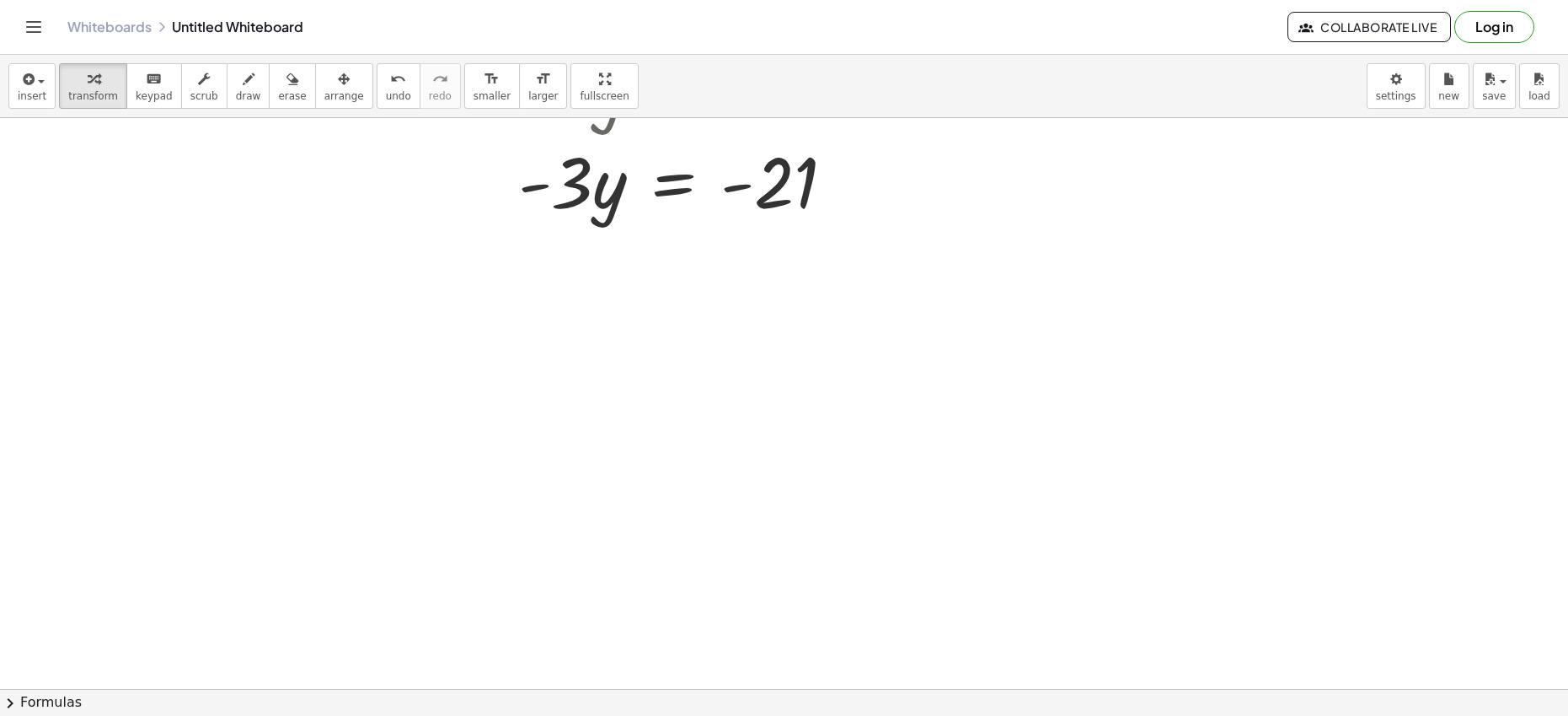
scroll to position [843, 0]
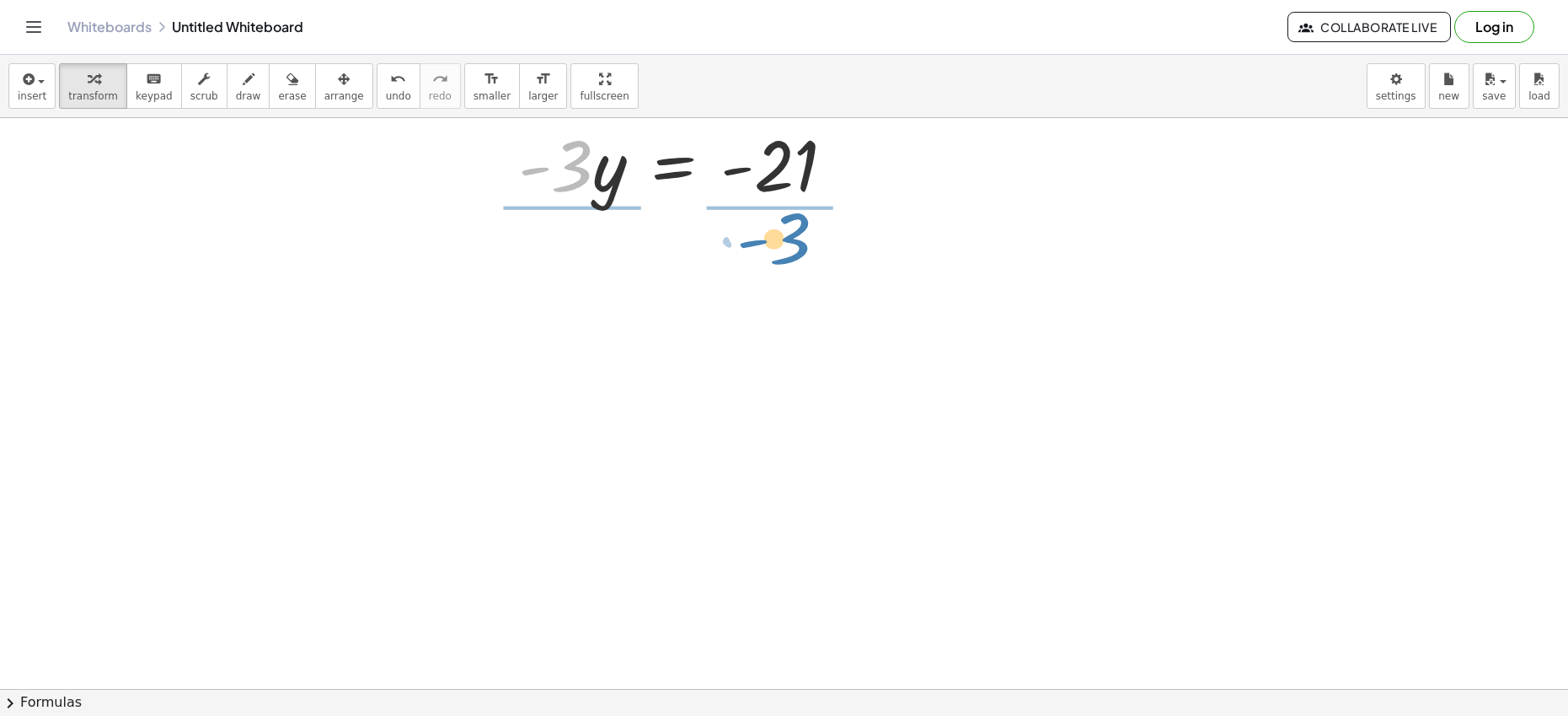
drag, startPoint x: 582, startPoint y: 165, endPoint x: 799, endPoint y: 237, distance: 228.6
click at [799, 237] on div "+ · 8 · y + 4 + · 4 · y + 8 = + · 15 · y − 9 + · 8 · y + · 4 · y + 4 + 8 = + · …" at bounding box center [784, 131] width 1568 height 1712
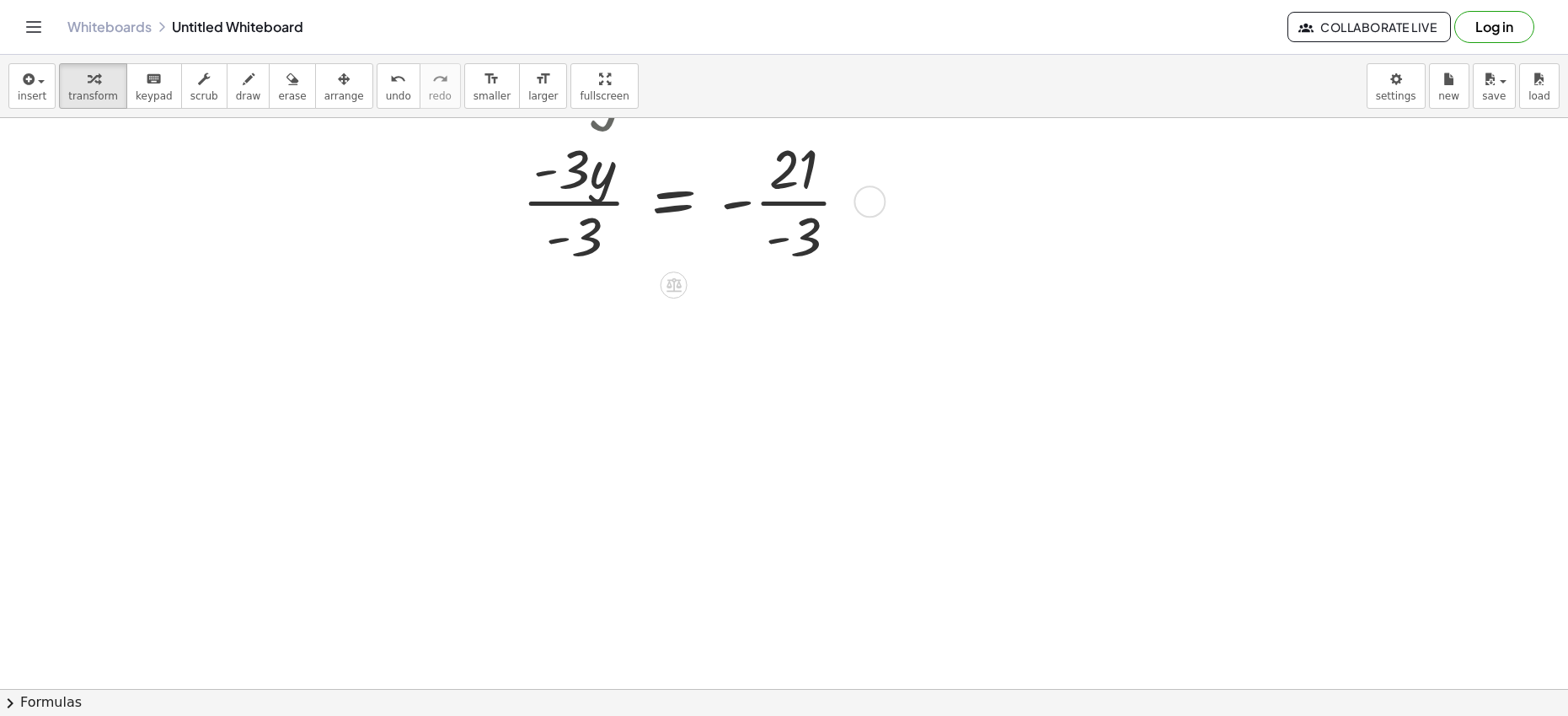
scroll to position [926, 0]
click at [567, 202] on div at bounding box center [652, 197] width 945 height 139
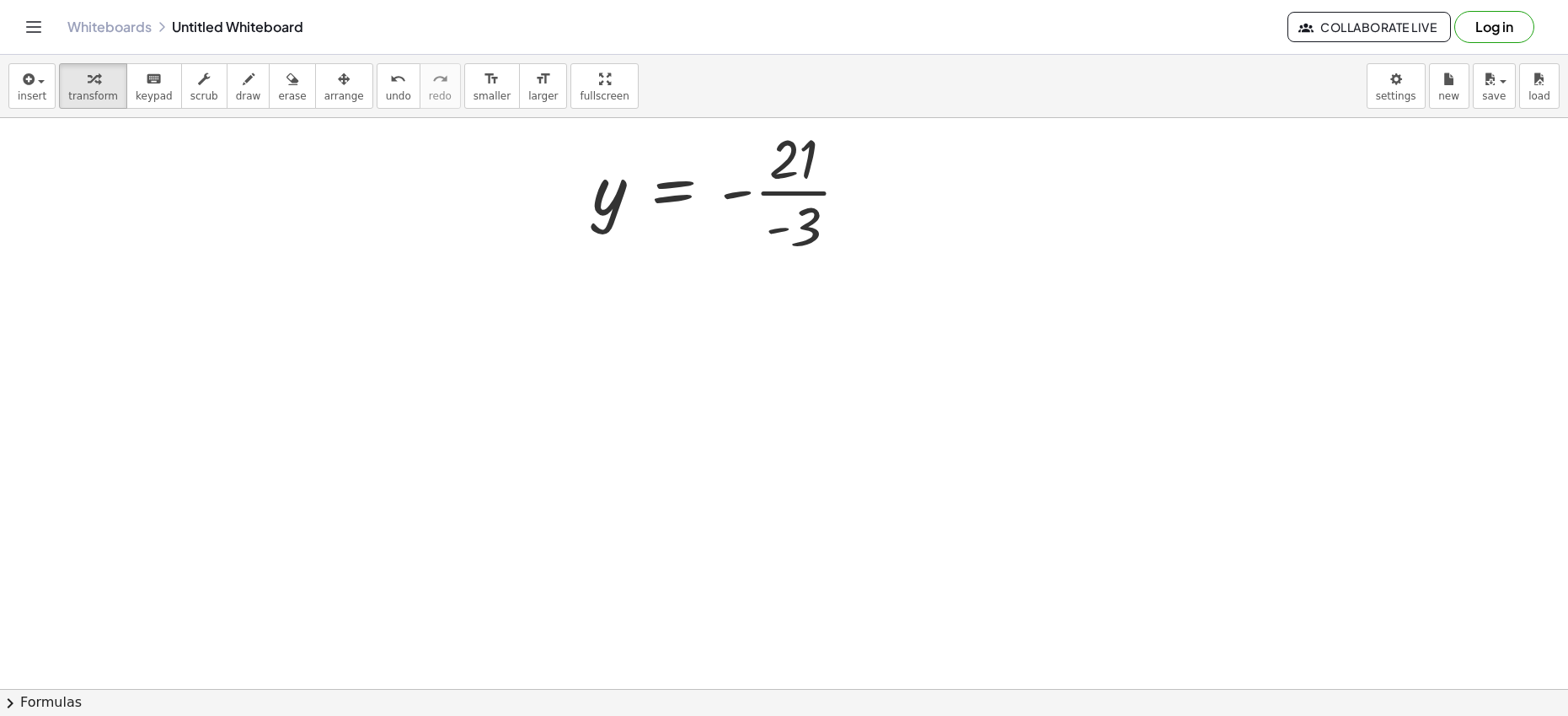
scroll to position [1077, 0]
click at [782, 190] on div at bounding box center [652, 186] width 945 height 139
click at [749, 193] on div at bounding box center [652, 185] width 945 height 89
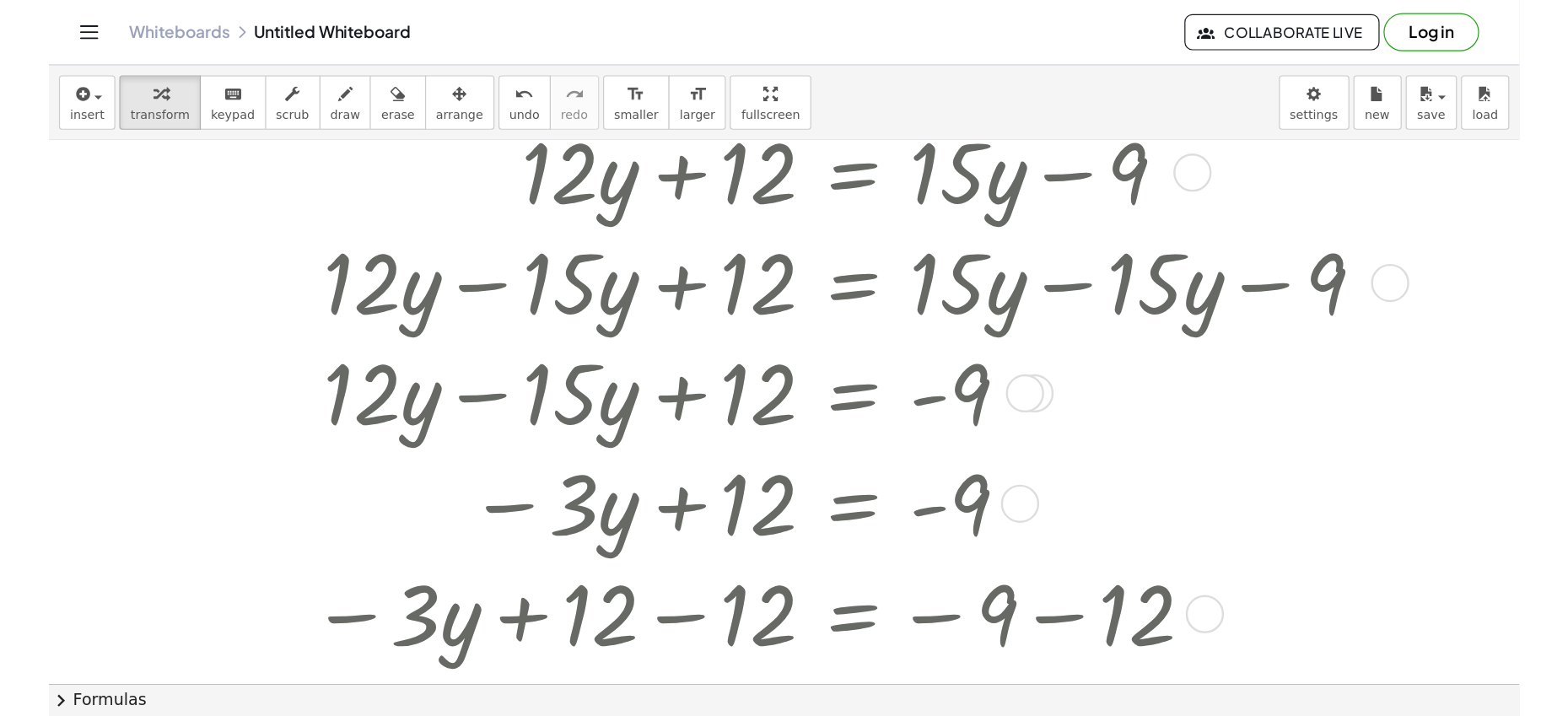
scroll to position [0, 0]
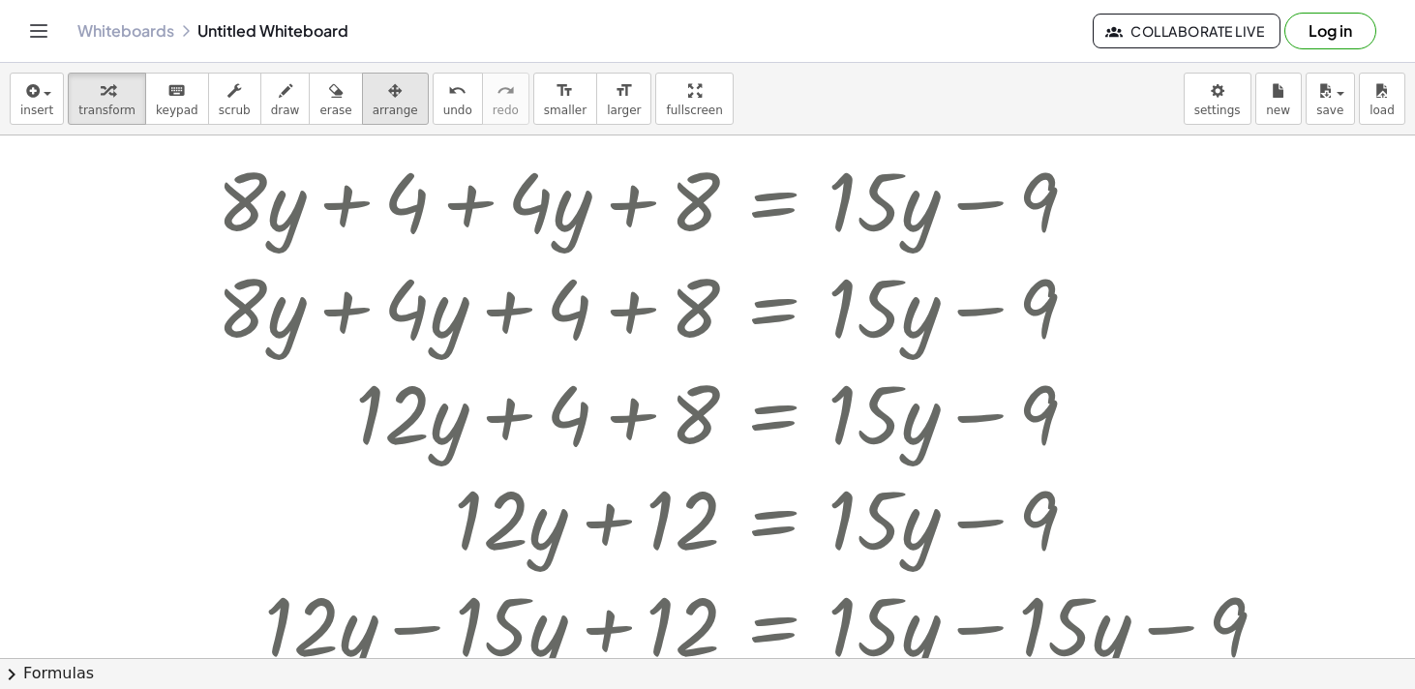
click at [395, 105] on span "arrange" at bounding box center [395, 111] width 45 height 14
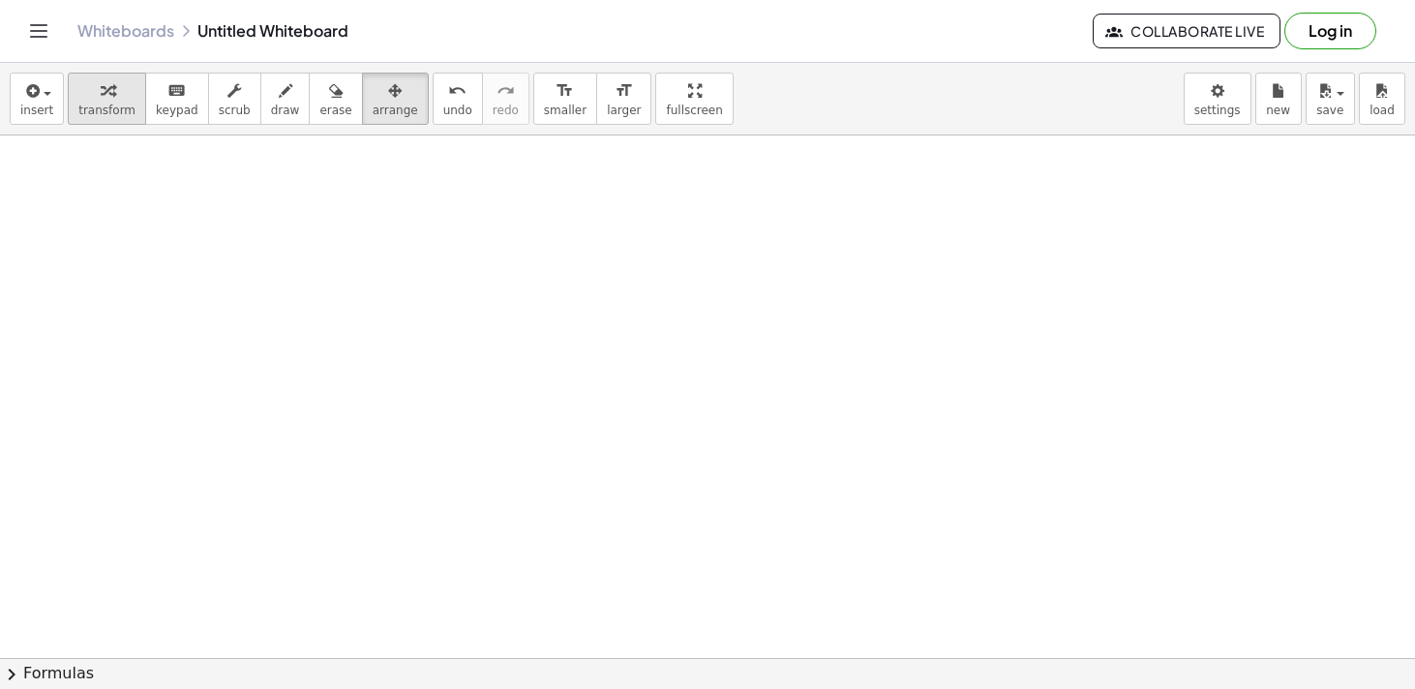
click at [103, 104] on span "transform" at bounding box center [106, 111] width 57 height 14
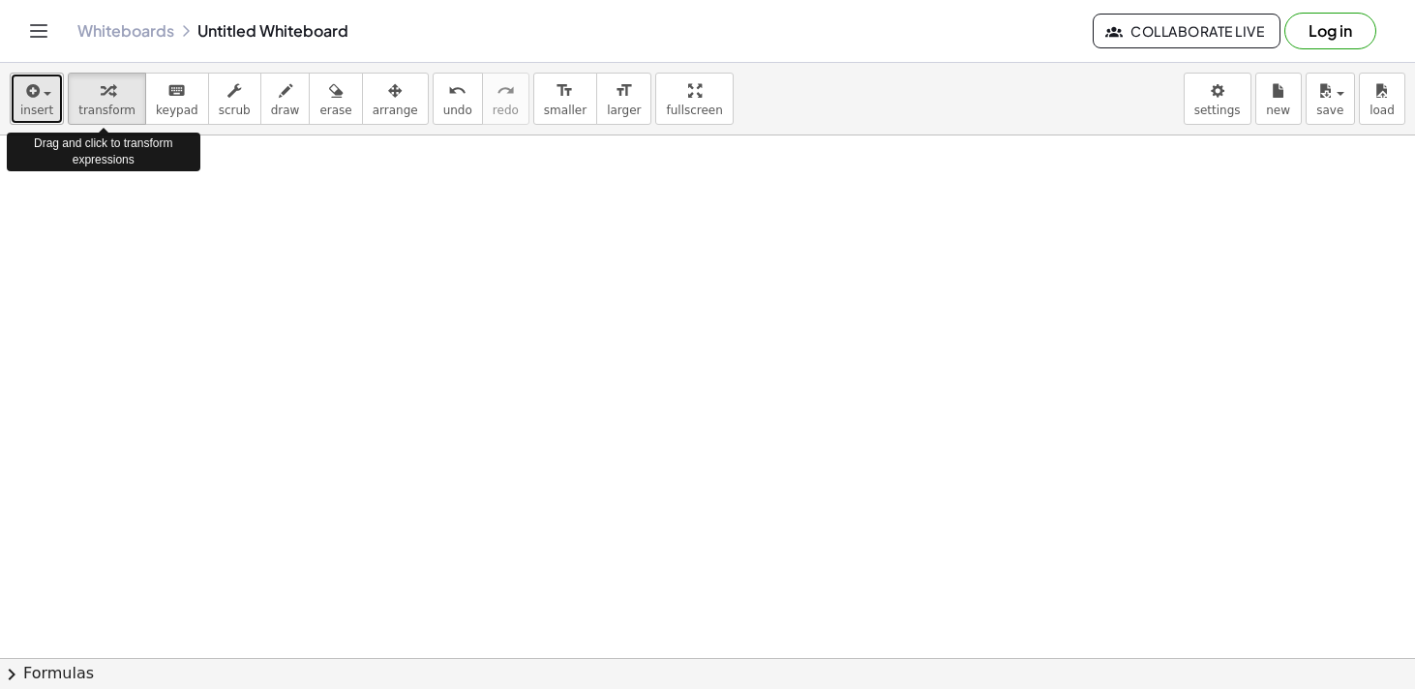
click at [44, 94] on span "button" at bounding box center [48, 94] width 8 height 4
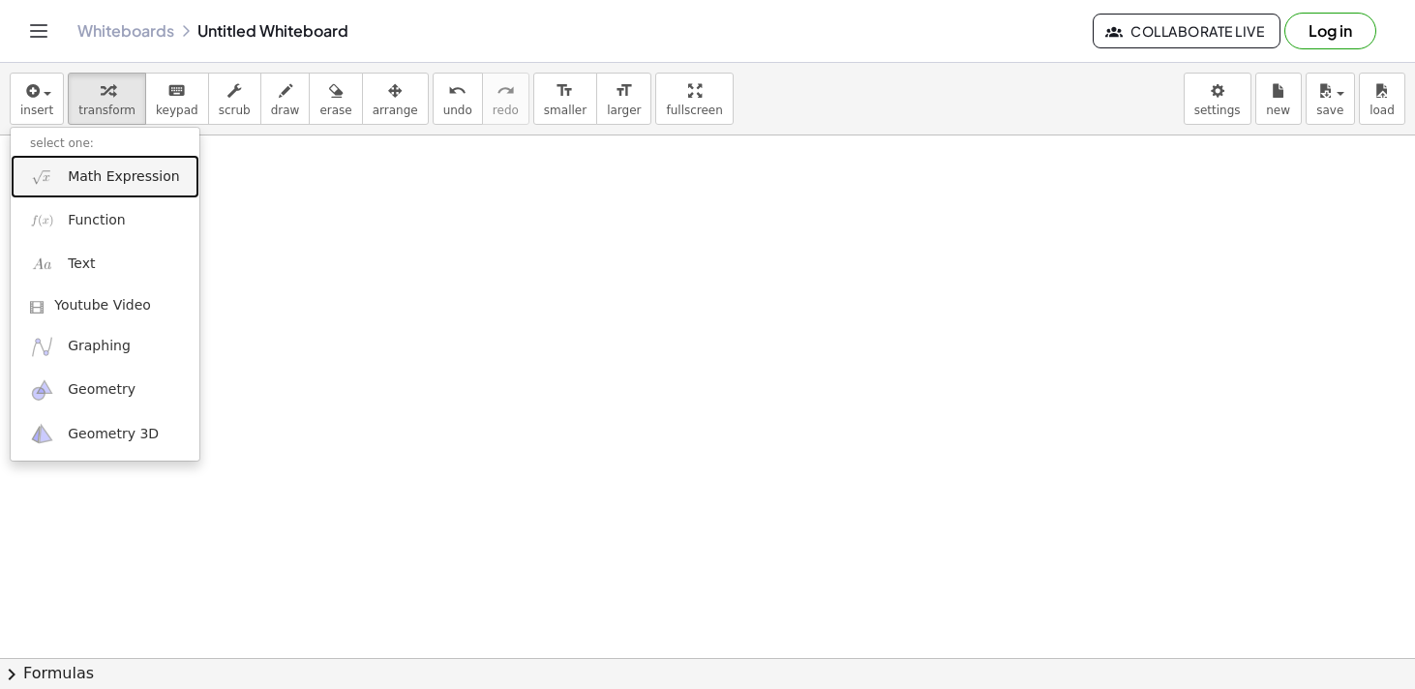
click at [56, 178] on link "Math Expression" at bounding box center [105, 177] width 189 height 44
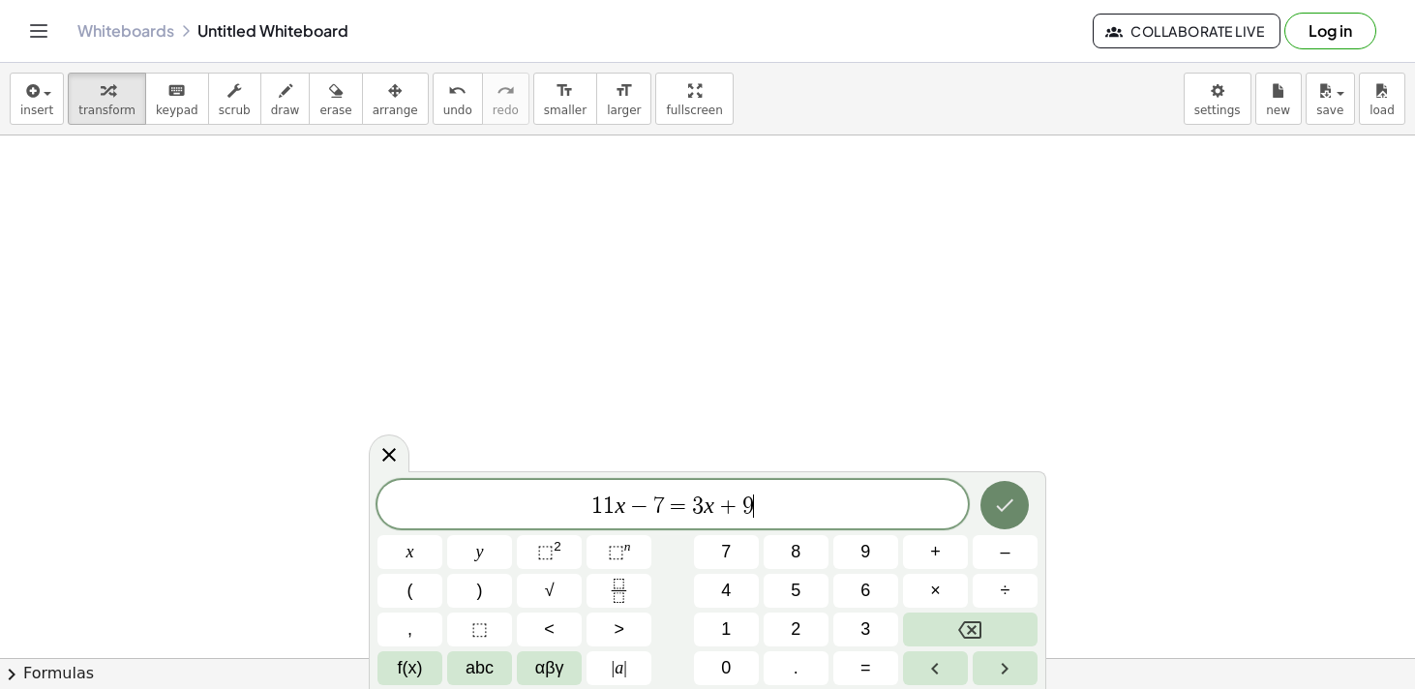
click at [1008, 506] on icon "Done" at bounding box center [1004, 505] width 23 height 23
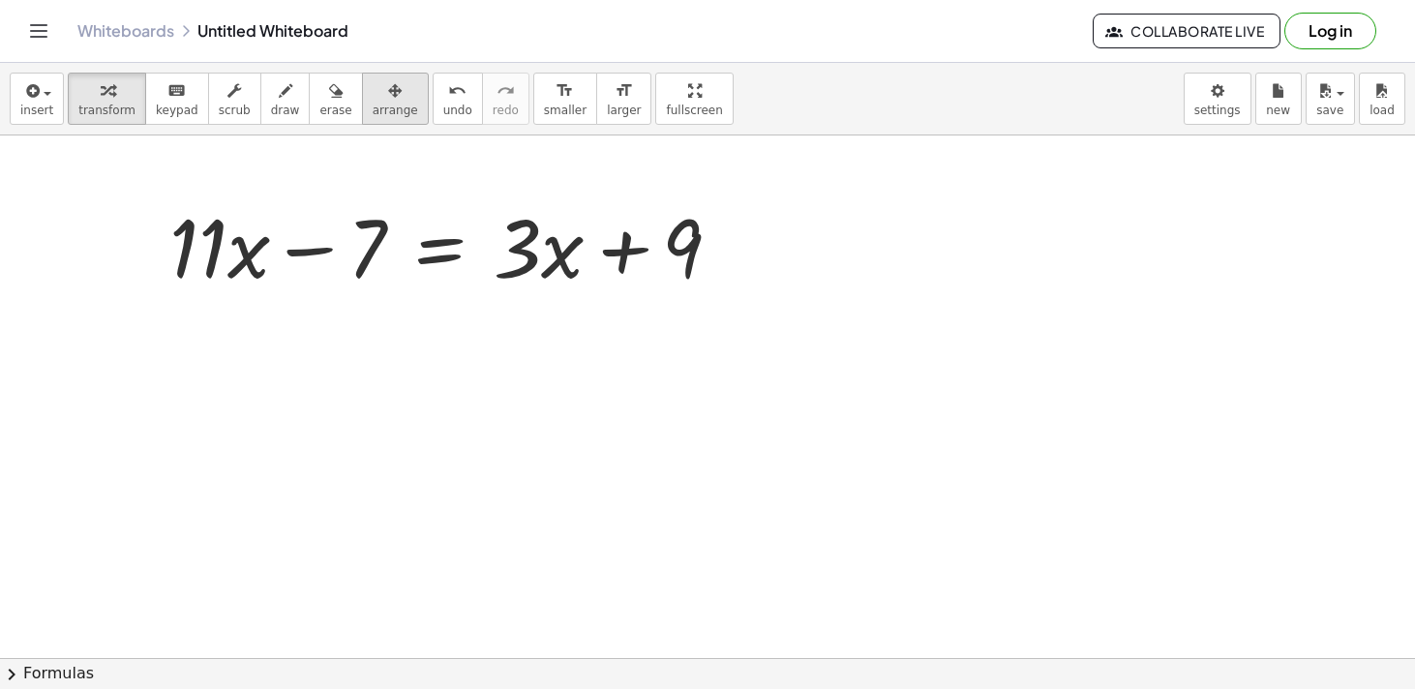
click at [402, 98] on button "arrange" at bounding box center [395, 99] width 67 height 52
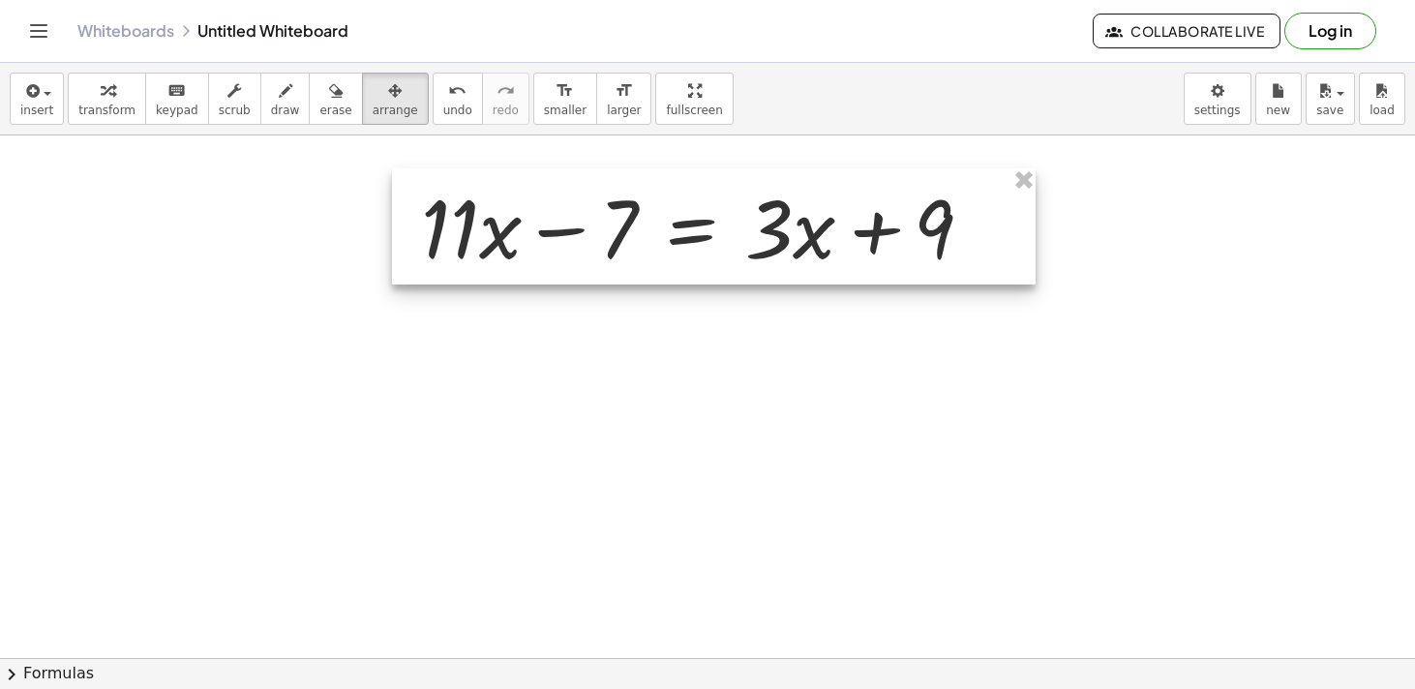
drag, startPoint x: 464, startPoint y: 247, endPoint x: 715, endPoint y: 227, distance: 252.3
click at [715, 227] on div at bounding box center [714, 226] width 644 height 116
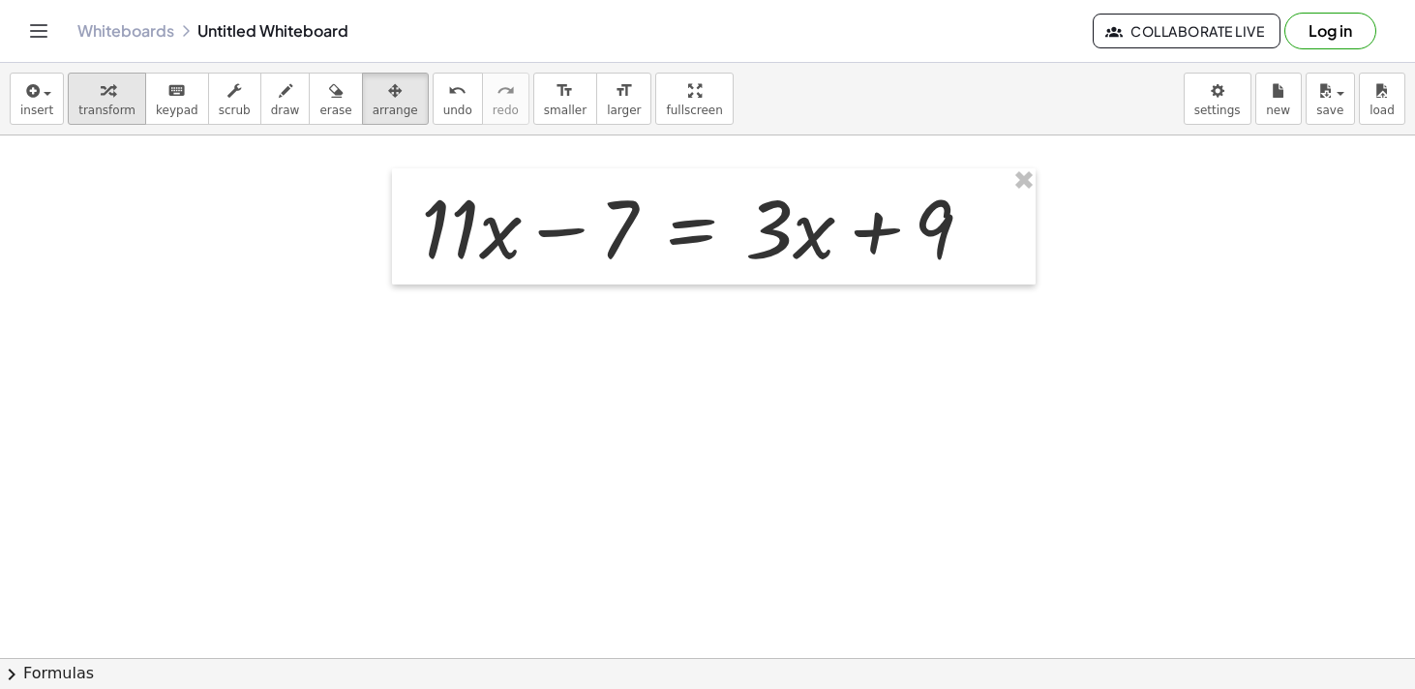
click at [112, 108] on span "transform" at bounding box center [106, 111] width 57 height 14
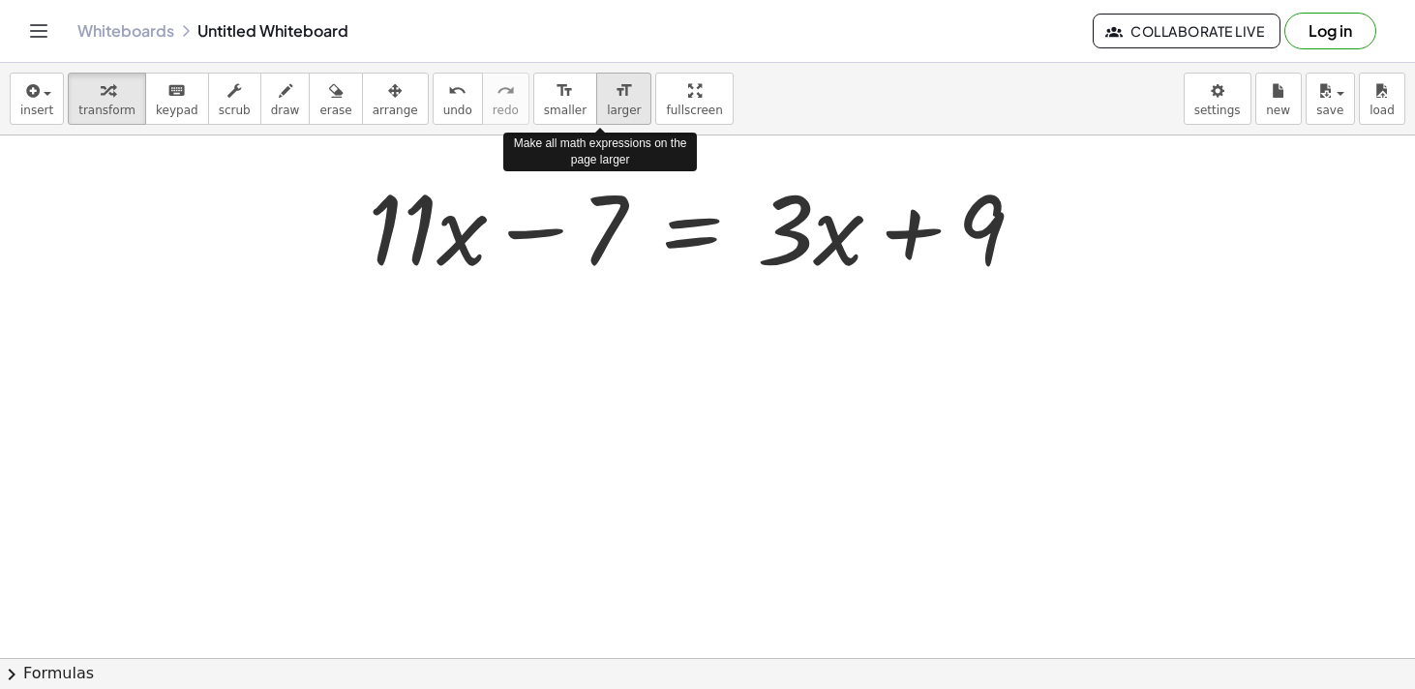
click at [614, 95] on icon "format_size" at bounding box center [623, 90] width 18 height 23
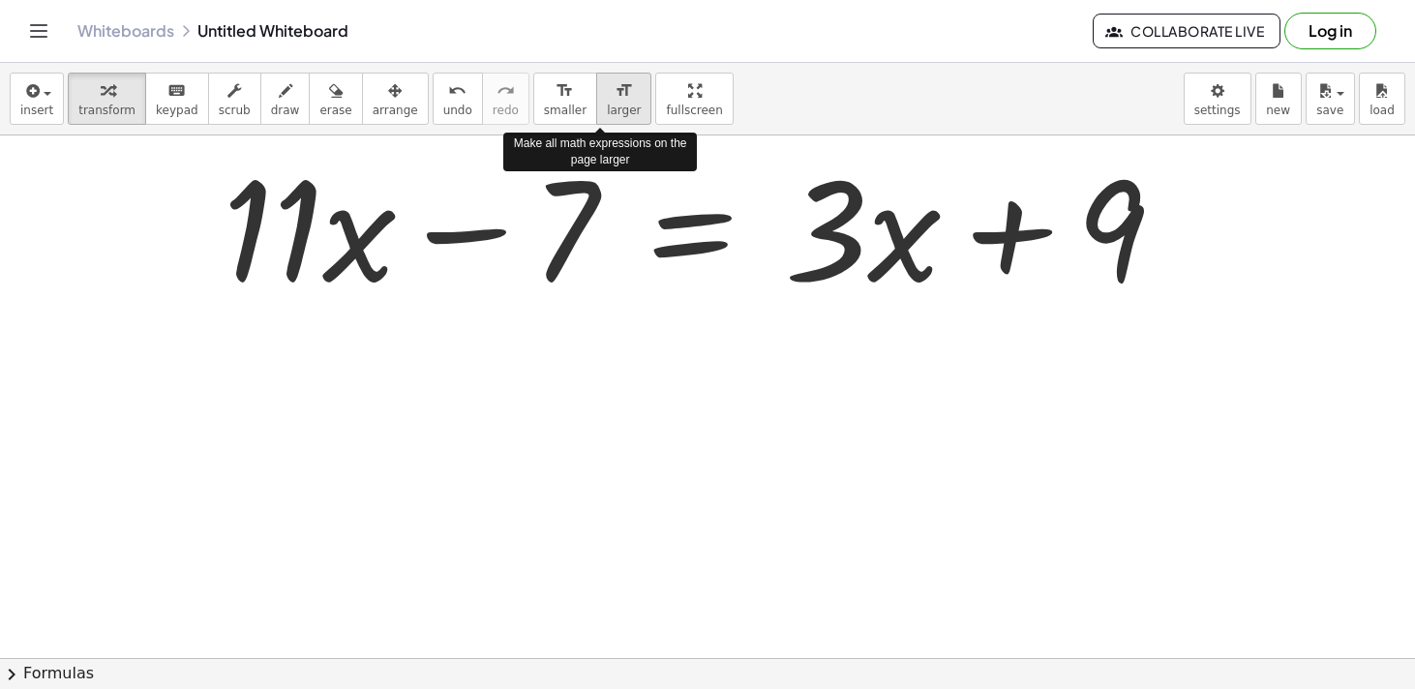
click at [607, 99] on div "format_size" at bounding box center [624, 89] width 34 height 23
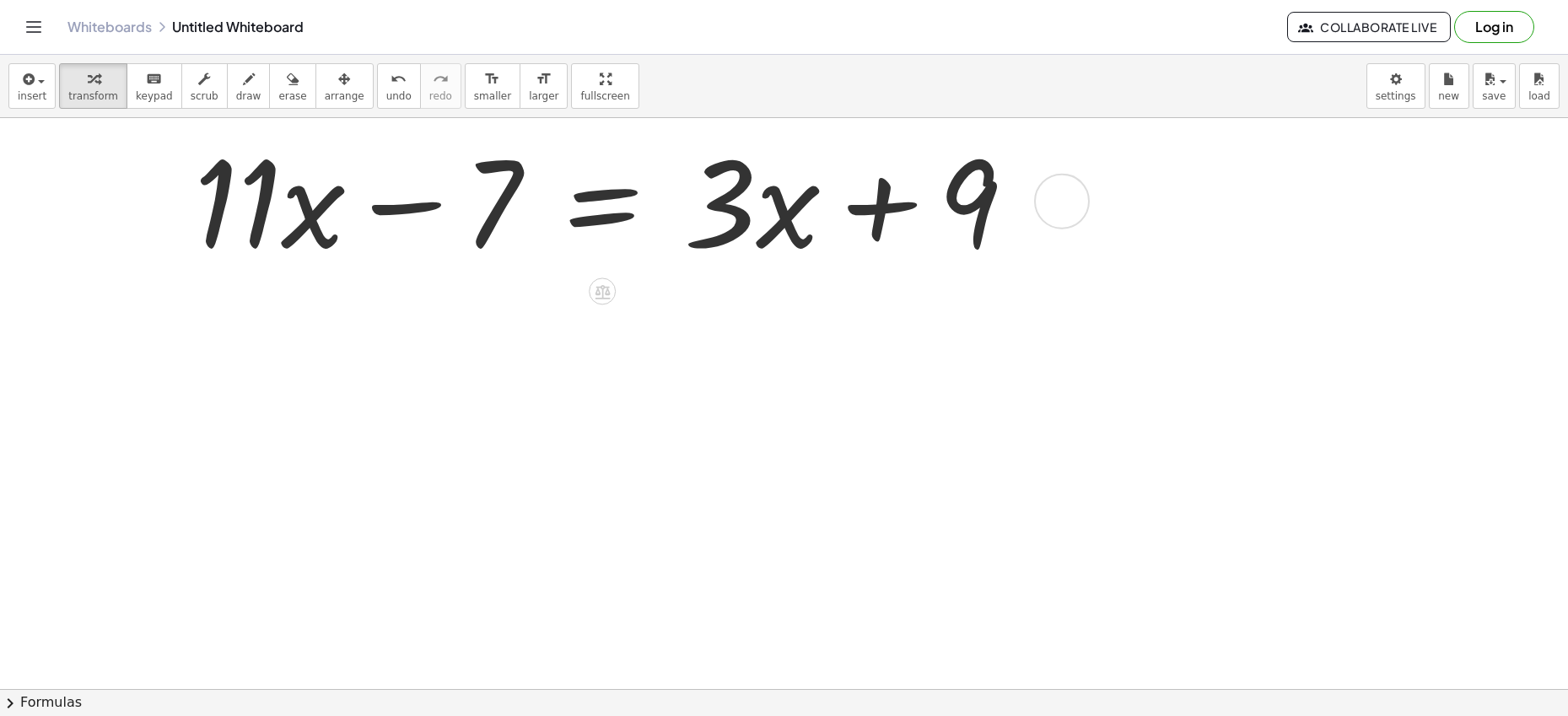
click at [397, 209] on div at bounding box center [611, 199] width 851 height 154
click at [887, 202] on div at bounding box center [611, 199] width 851 height 154
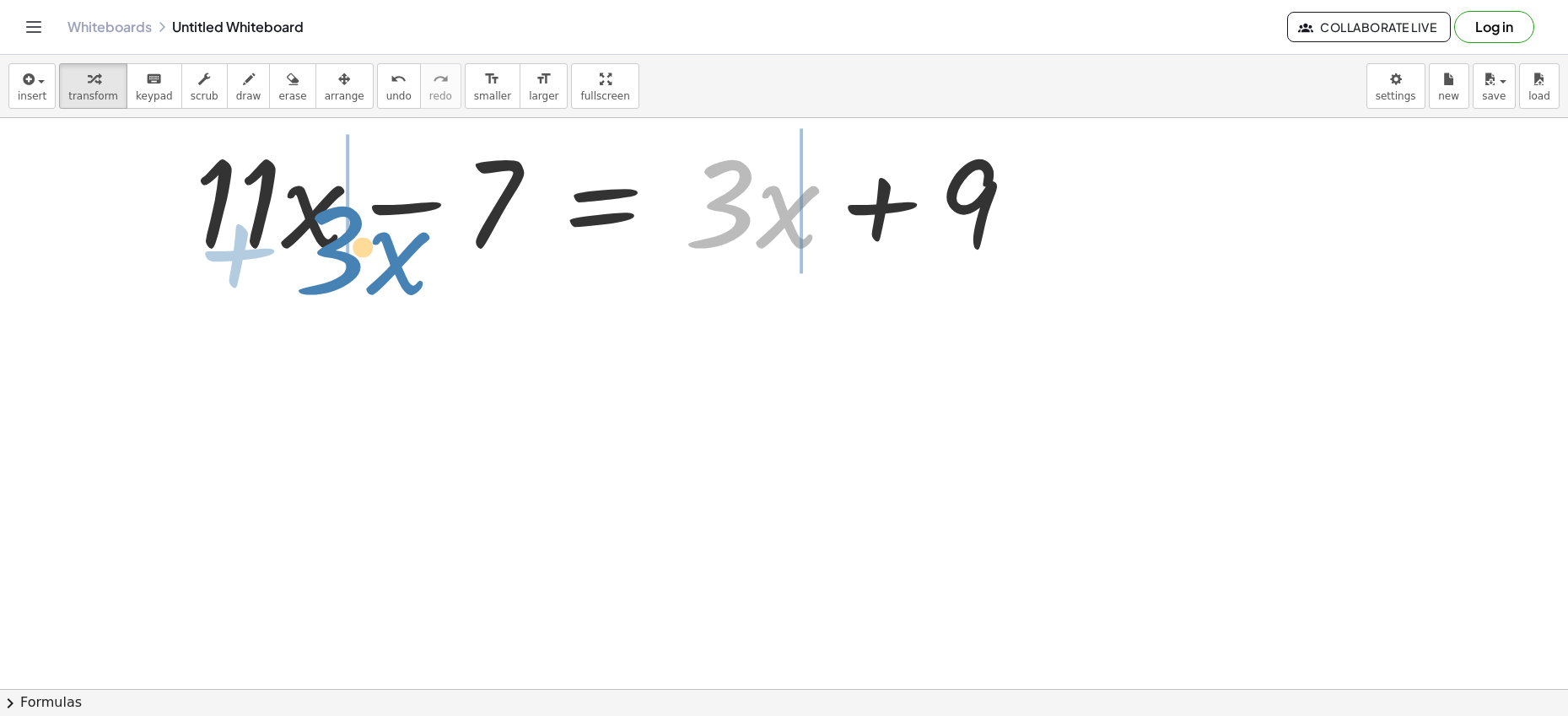
drag, startPoint x: 791, startPoint y: 208, endPoint x: 411, endPoint y: 238, distance: 381.2
click at [411, 238] on div at bounding box center [601, 199] width 830 height 154
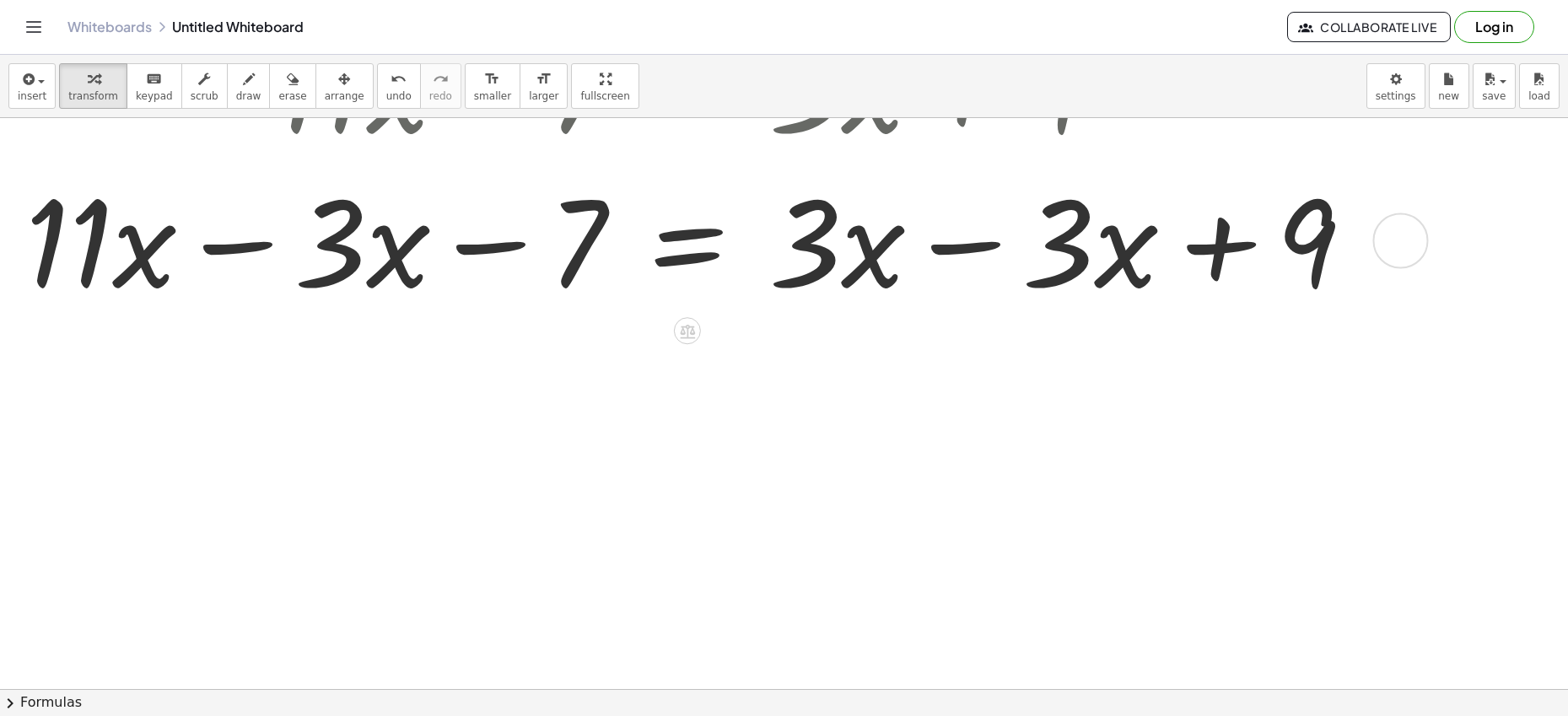
scroll to position [140, 0]
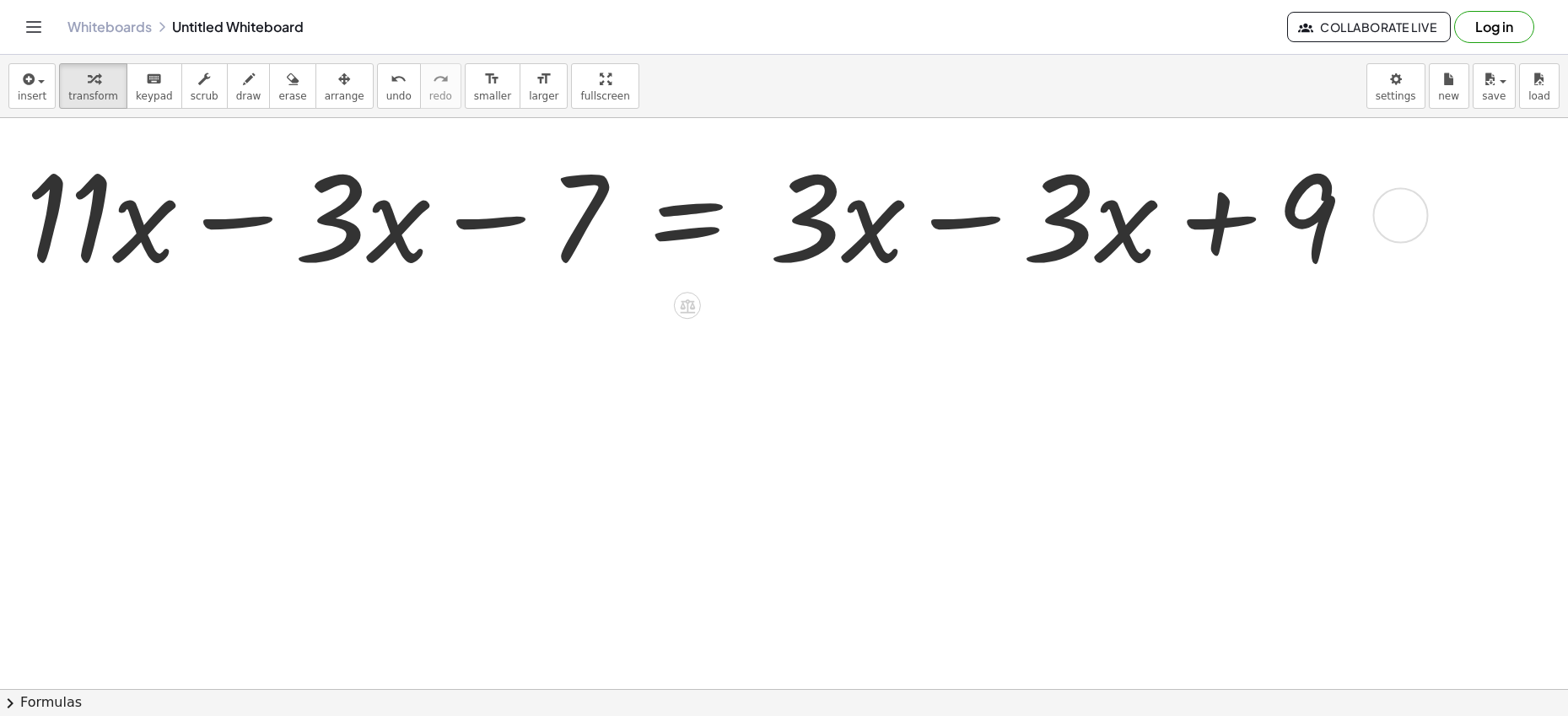
click at [959, 222] on div at bounding box center [696, 213] width 1359 height 154
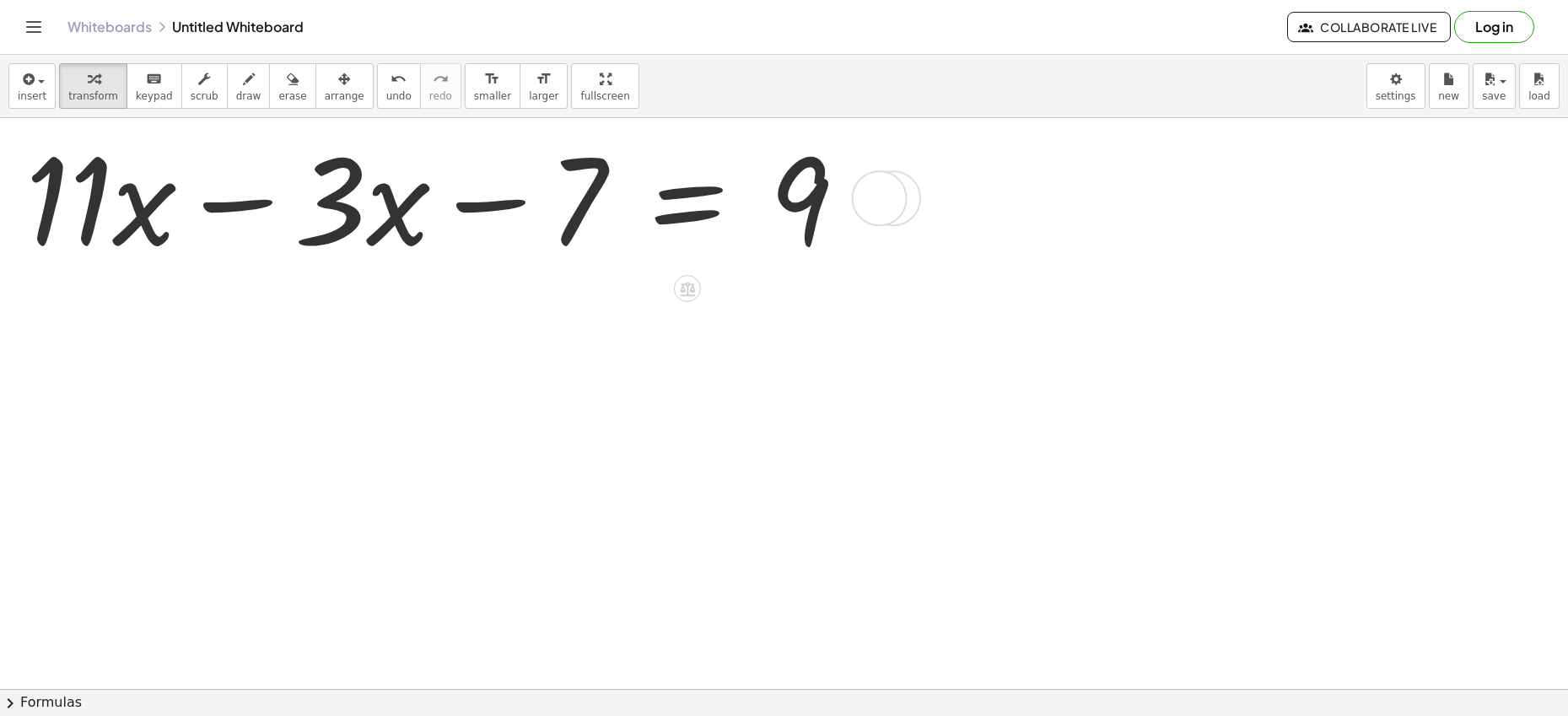
scroll to position [318, 0]
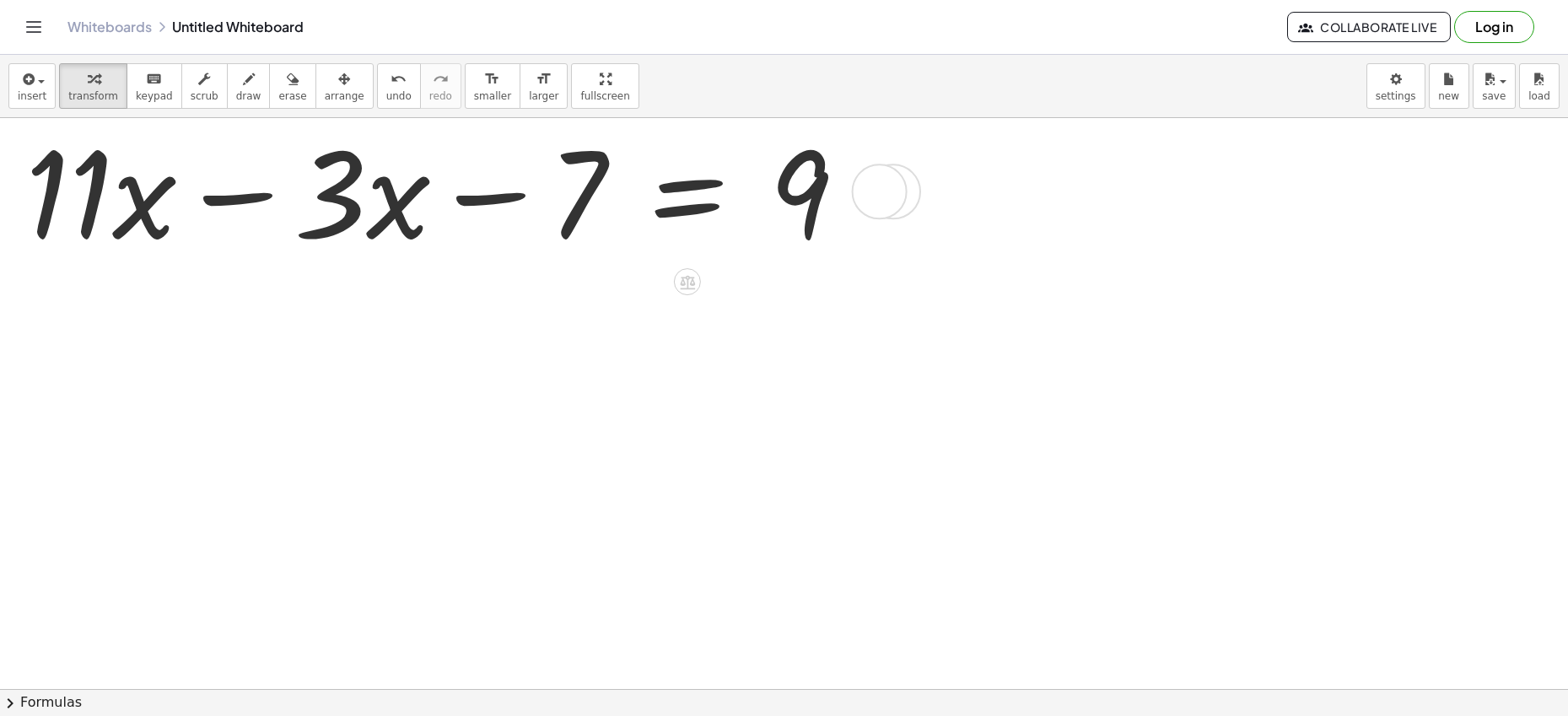
click at [246, 196] on div at bounding box center [696, 190] width 1359 height 154
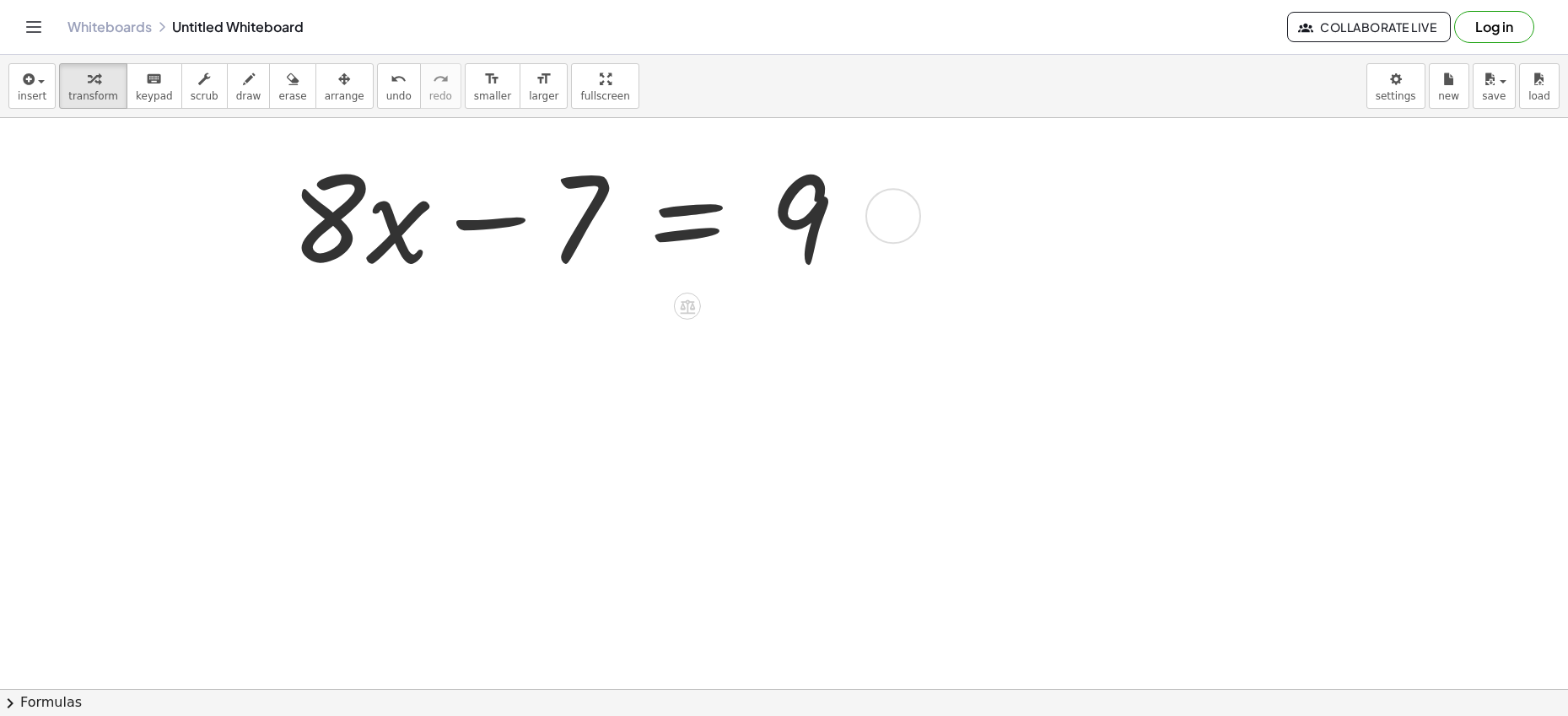
scroll to position [463, 0]
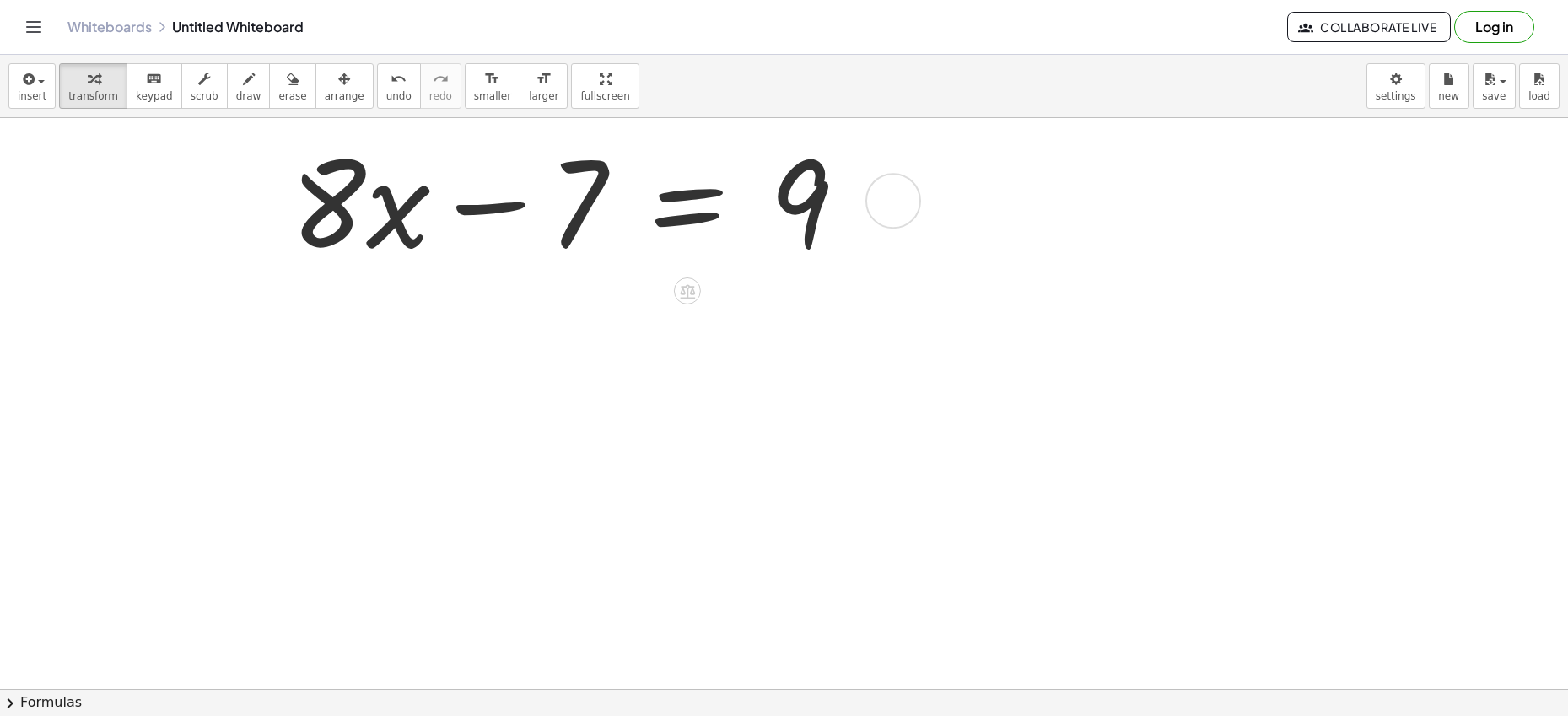
click at [493, 213] on div at bounding box center [696, 199] width 1359 height 154
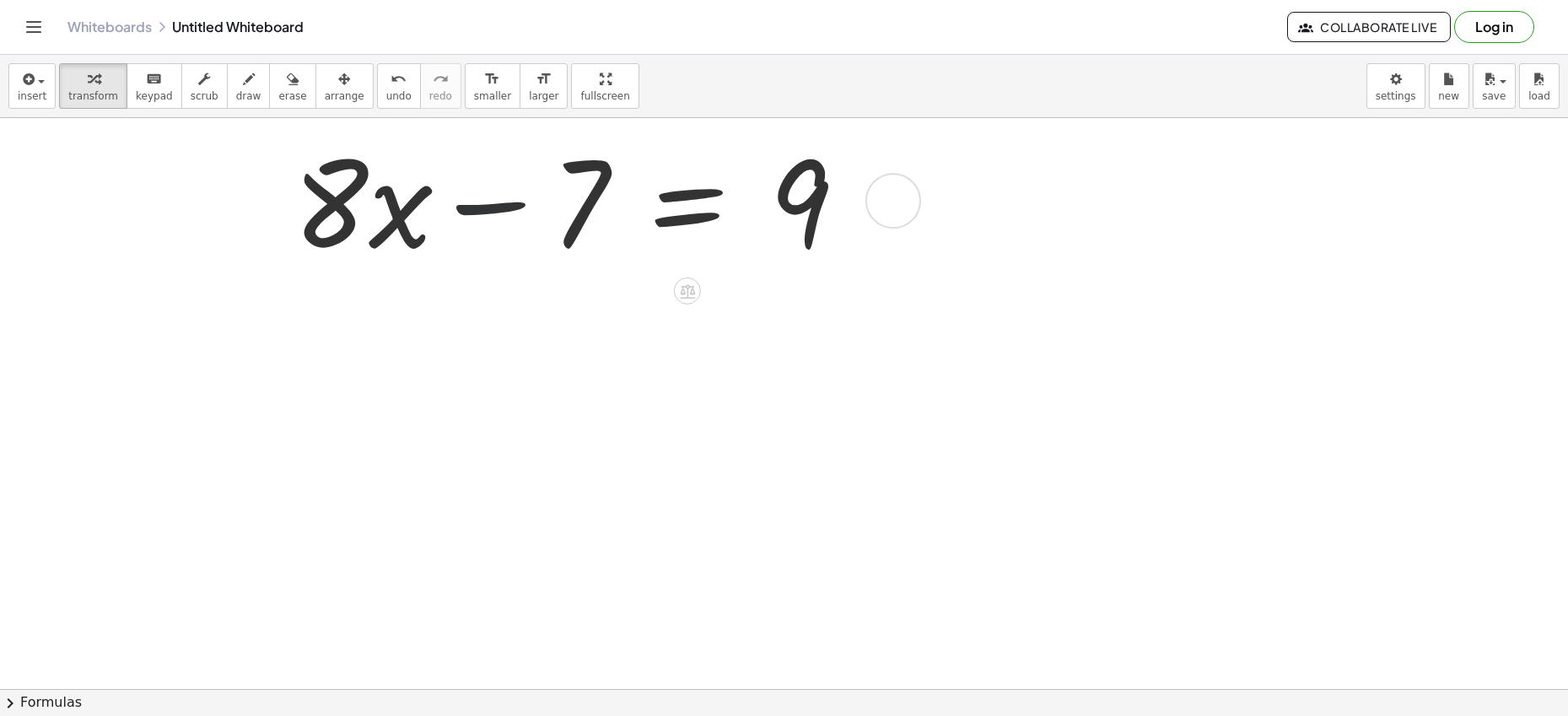
click at [493, 213] on div at bounding box center [696, 199] width 1359 height 154
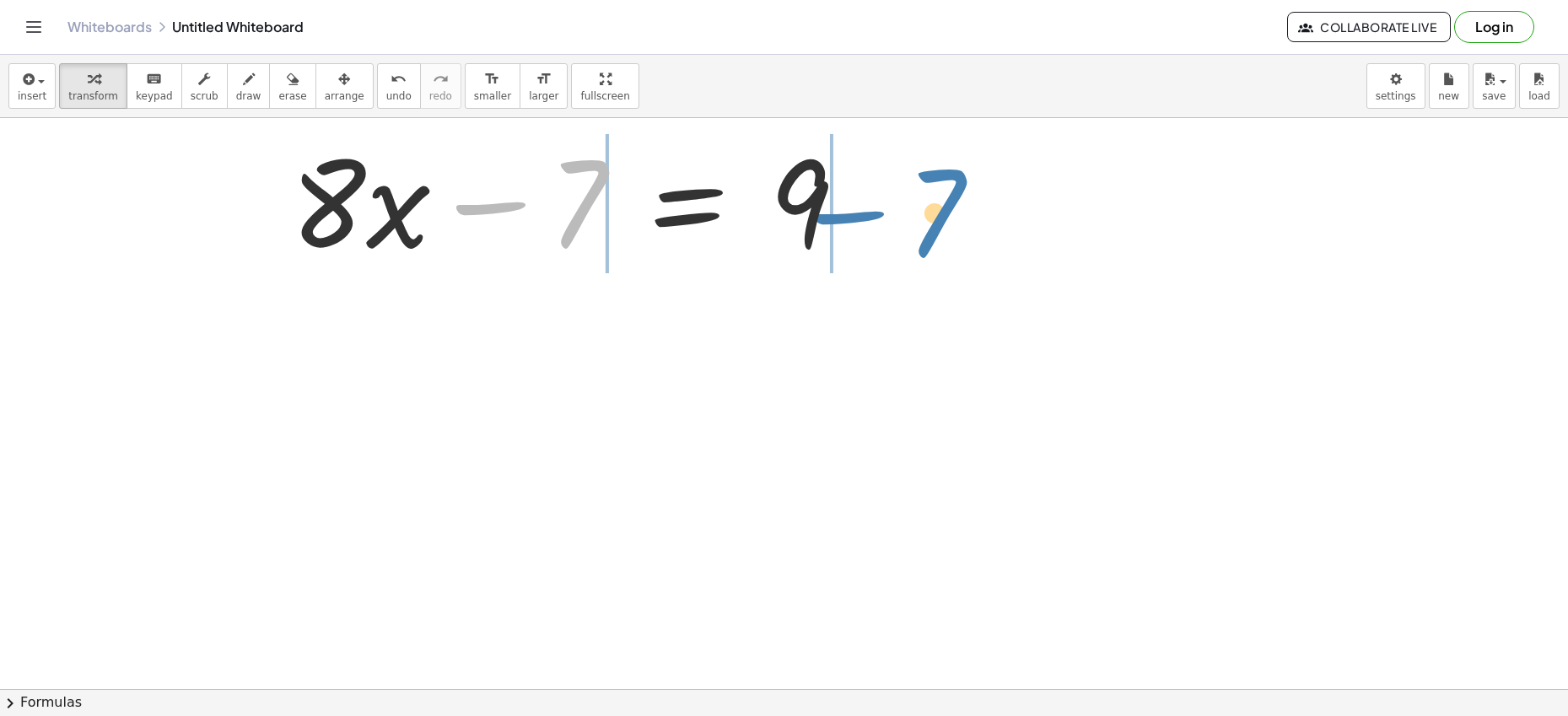
drag, startPoint x: 501, startPoint y: 206, endPoint x: 859, endPoint y: 214, distance: 358.1
click at [859, 214] on div at bounding box center [696, 199] width 1359 height 154
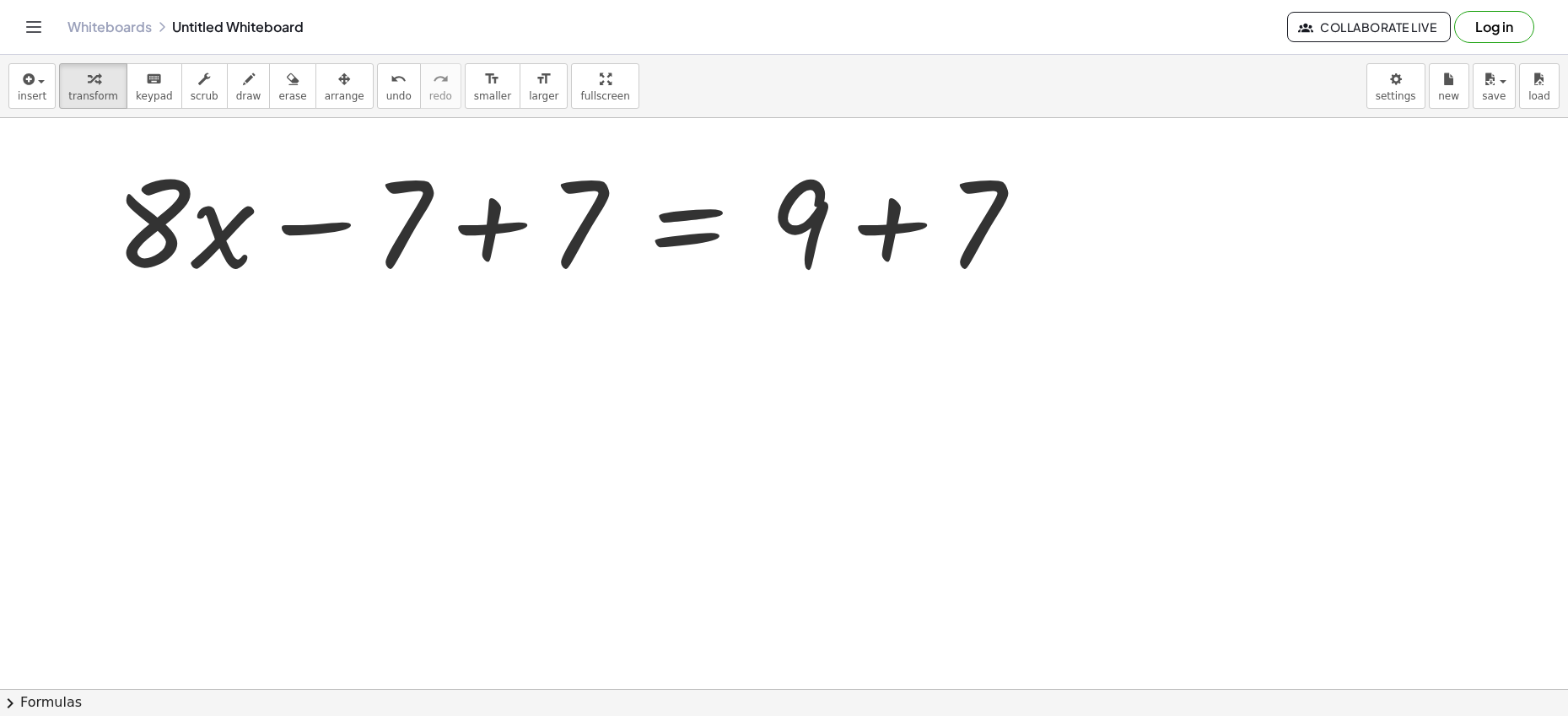
scroll to position [608, 0]
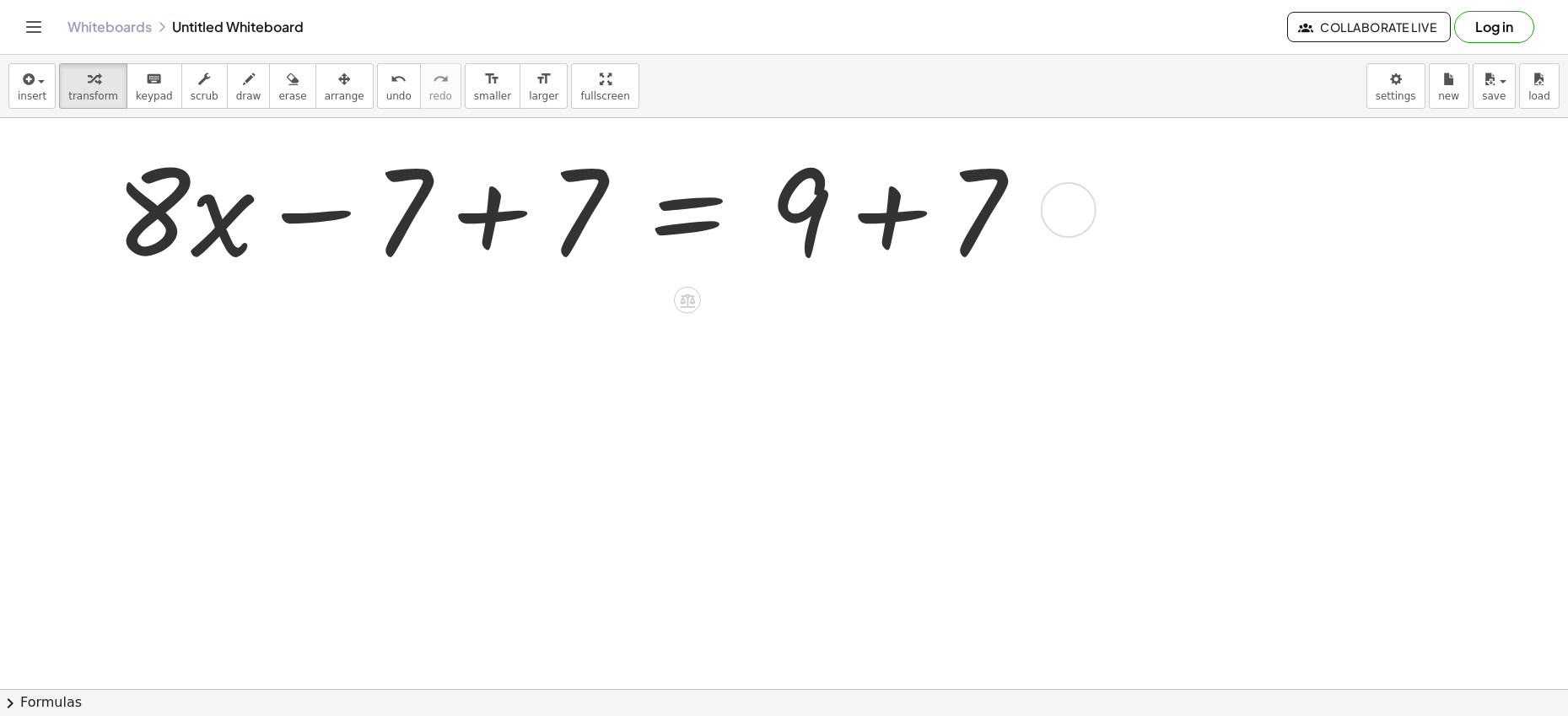
click at [485, 213] on div at bounding box center [696, 207] width 1359 height 154
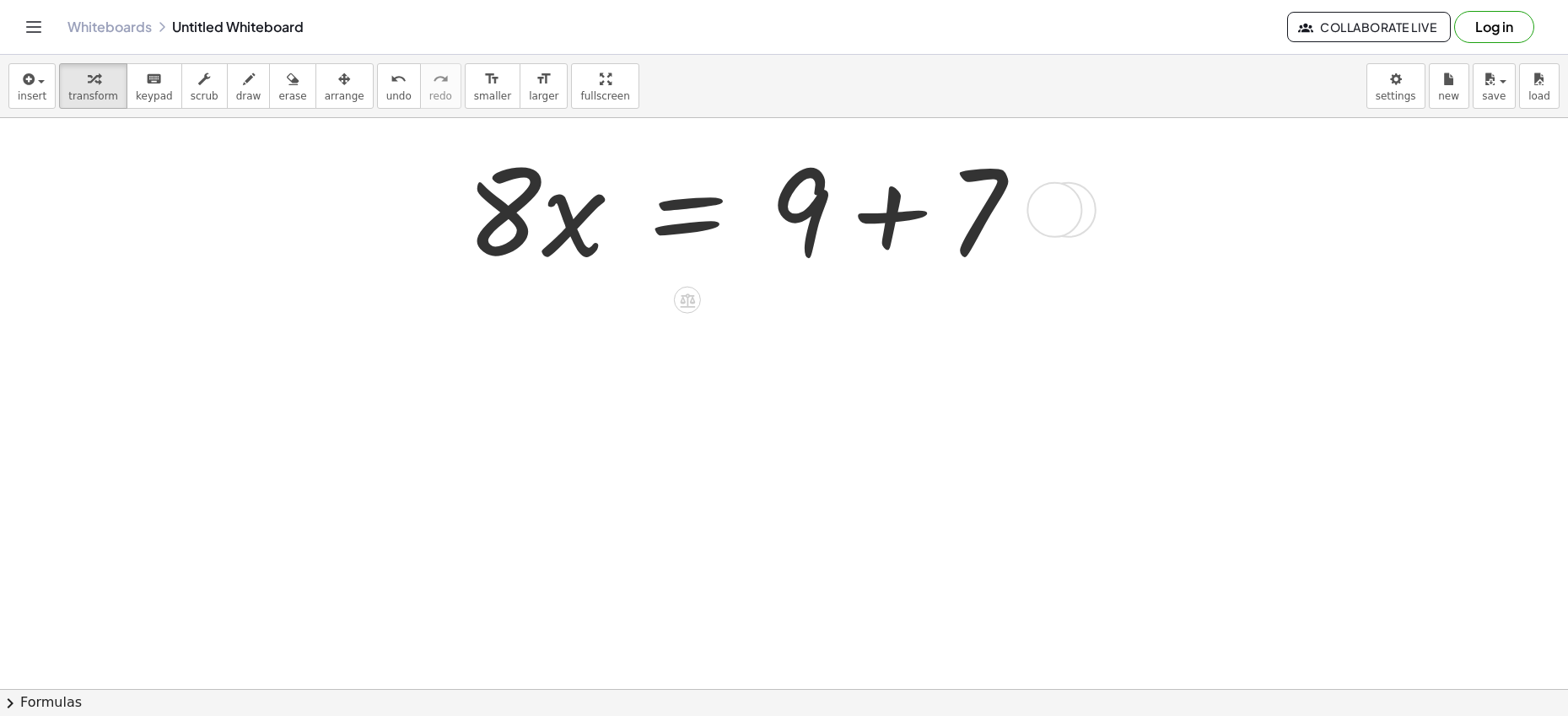
scroll to position [767, 0]
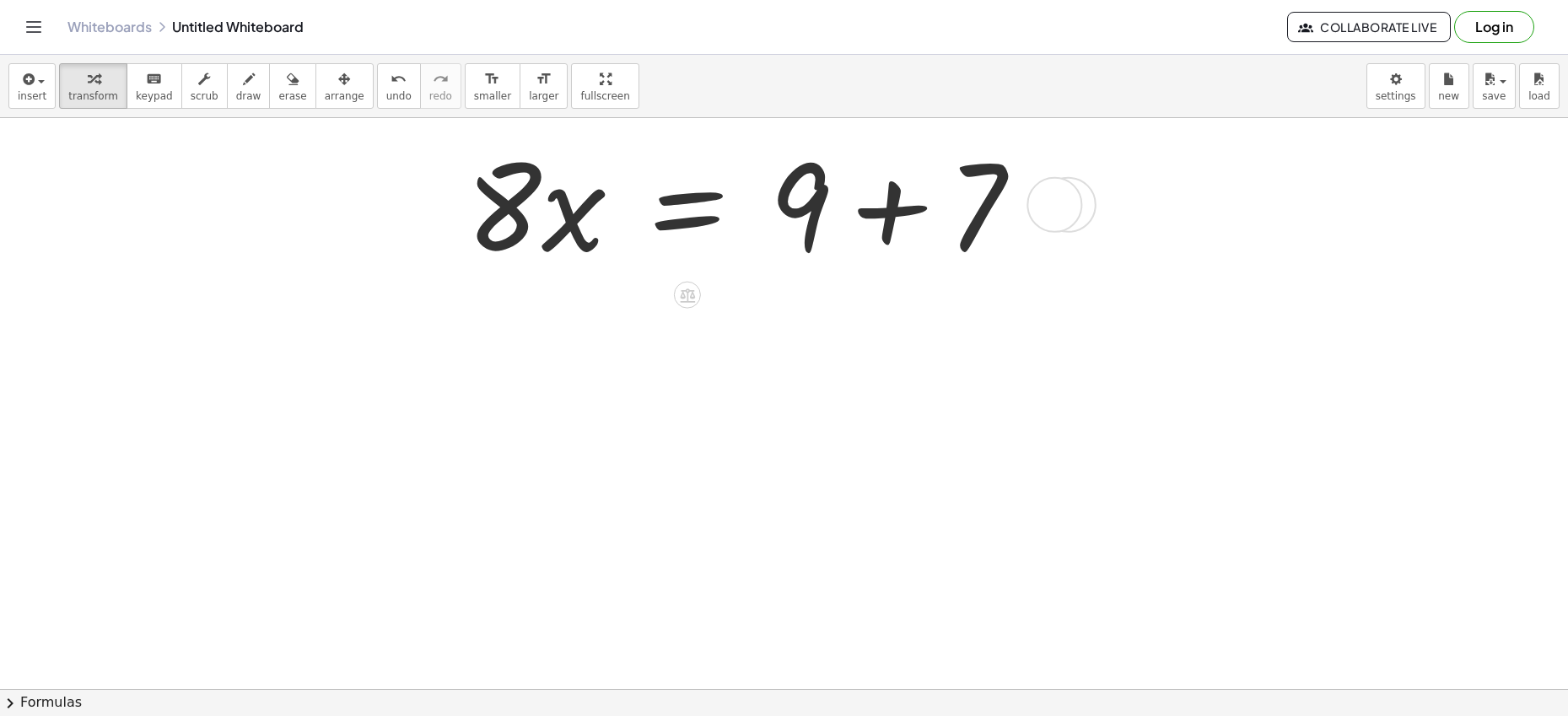
click at [891, 218] on div at bounding box center [696, 202] width 1359 height 154
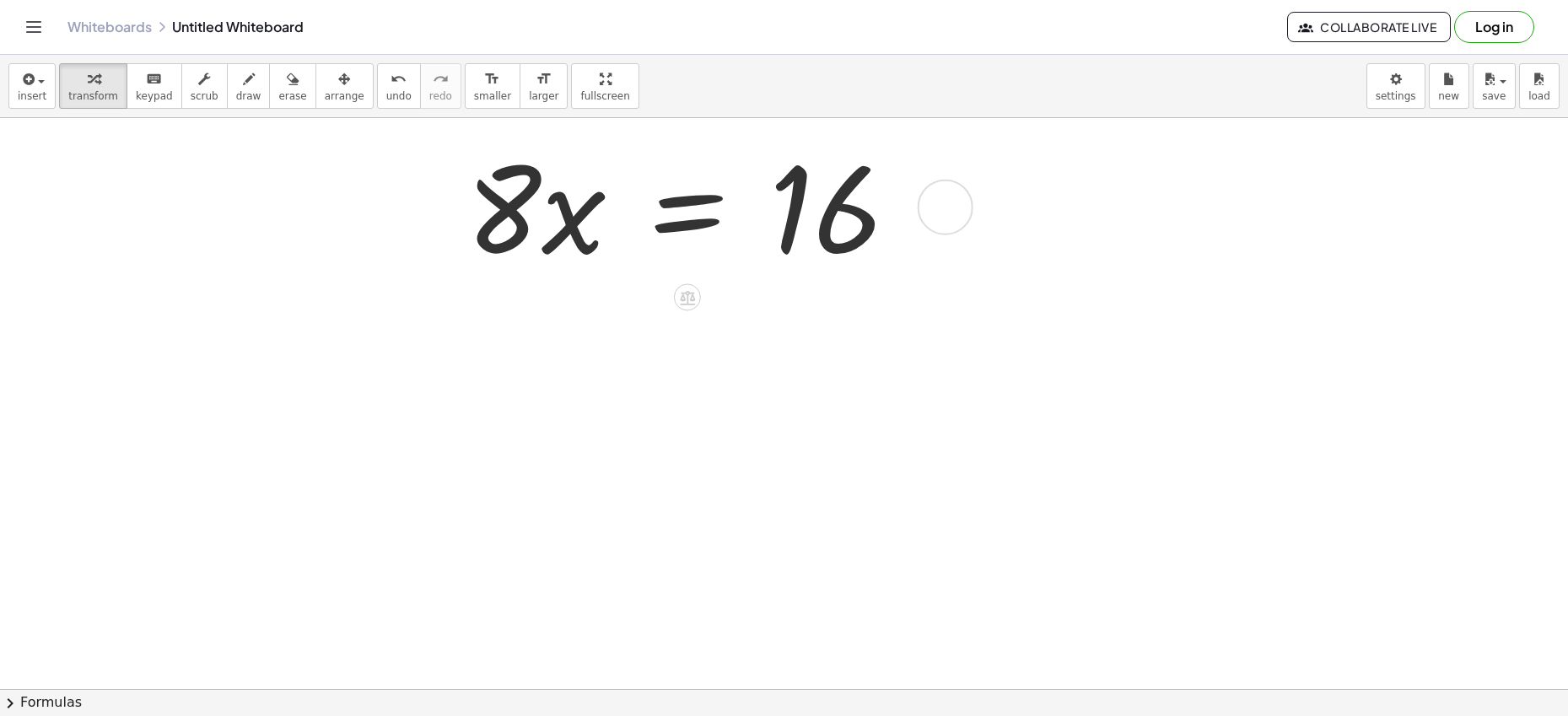
scroll to position [921, 0]
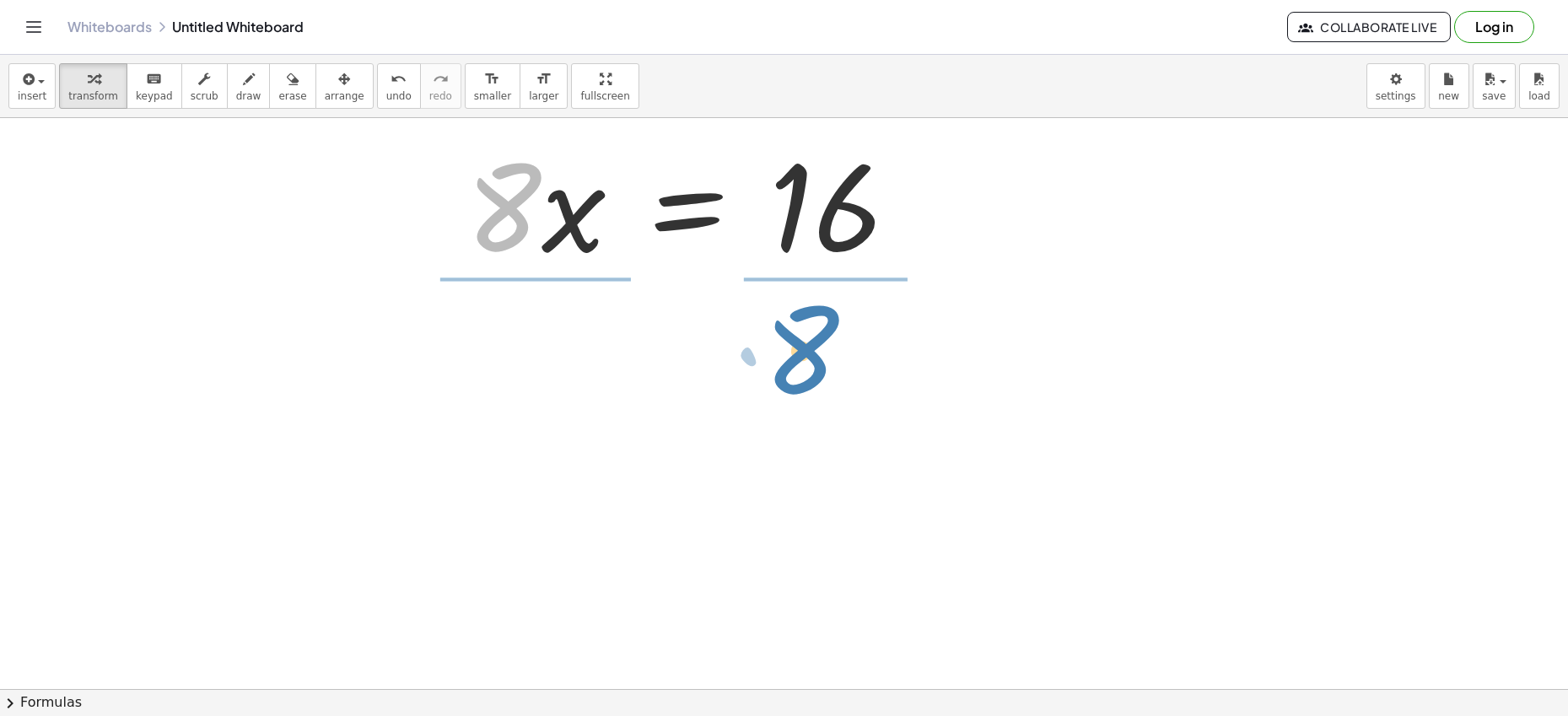
drag, startPoint x: 514, startPoint y: 199, endPoint x: 822, endPoint y: 335, distance: 336.7
click at [822, 335] on div "+ · 11 · x − 7 = + · 3 · x + 9 + · 11 · x − · 3 · x − 7 = + · 3 · x − · 3 · x +…" at bounding box center [784, 53] width 1568 height 1712
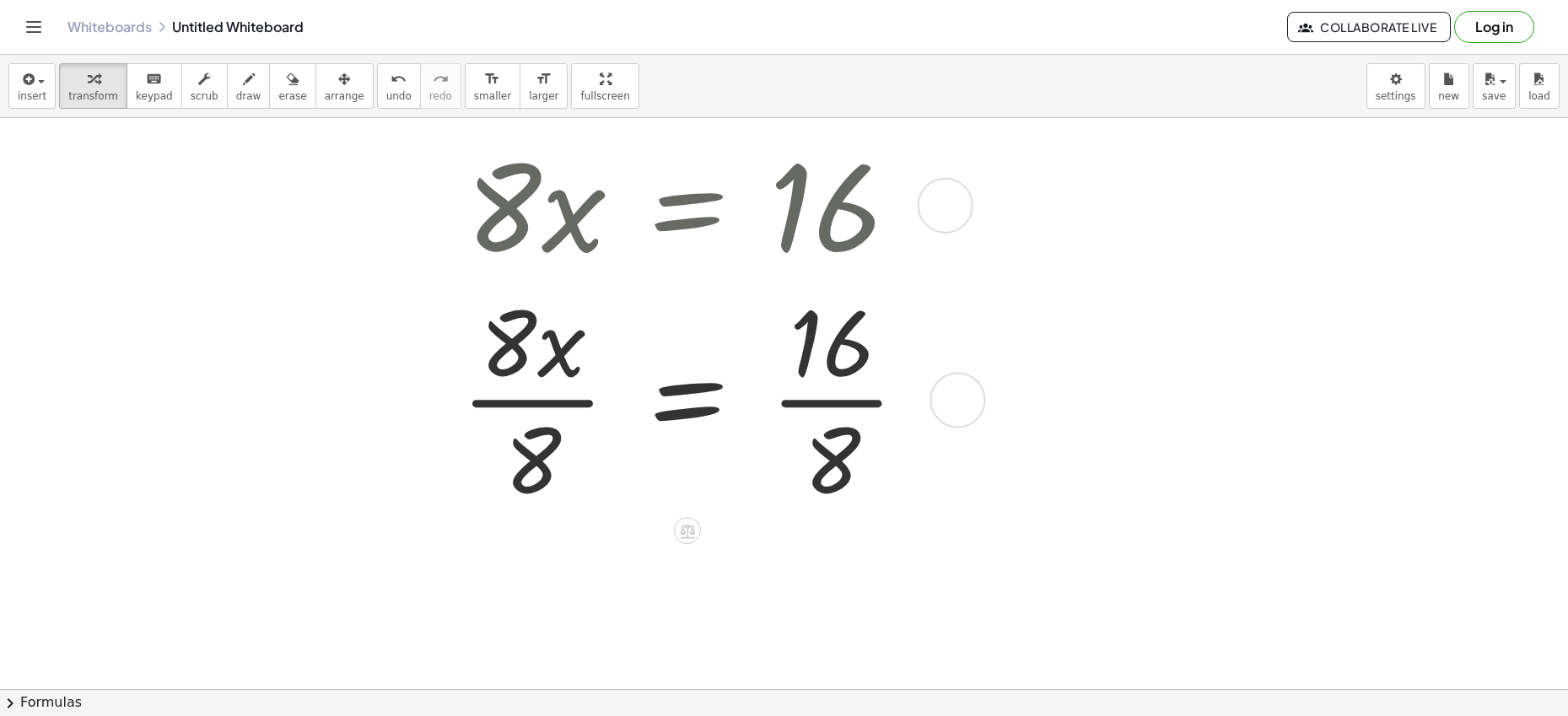
click at [511, 395] on div at bounding box center [696, 398] width 1359 height 235
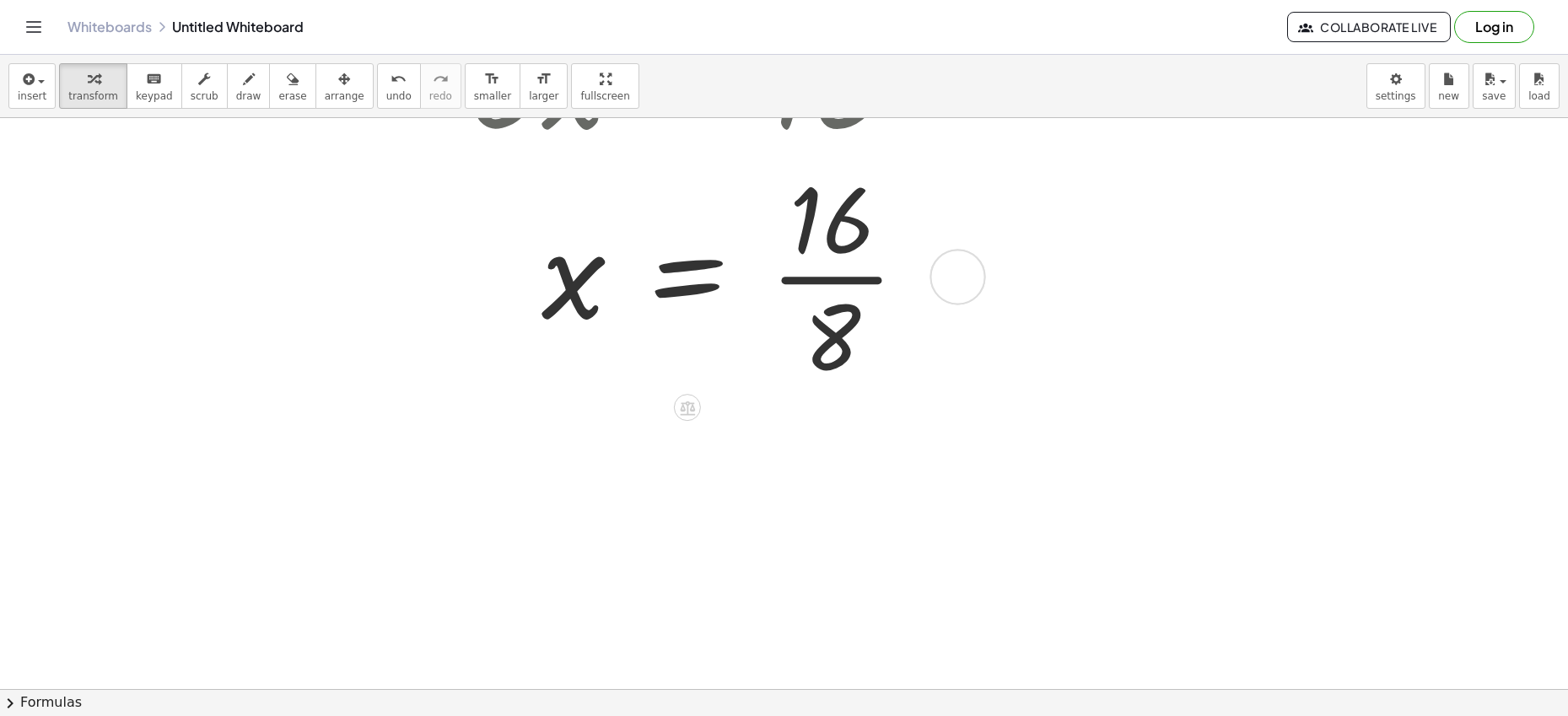
scroll to position [1046, 0]
click at [832, 274] on div at bounding box center [696, 273] width 1359 height 235
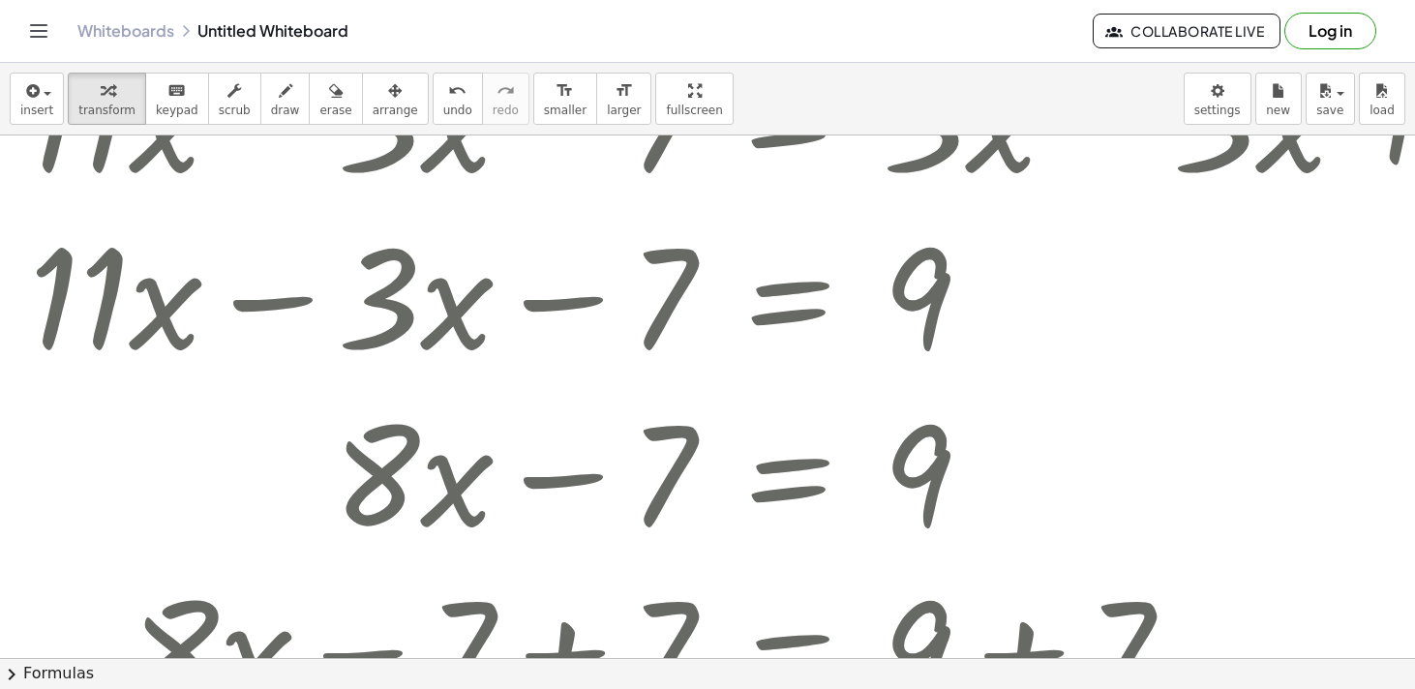
scroll to position [252, 0]
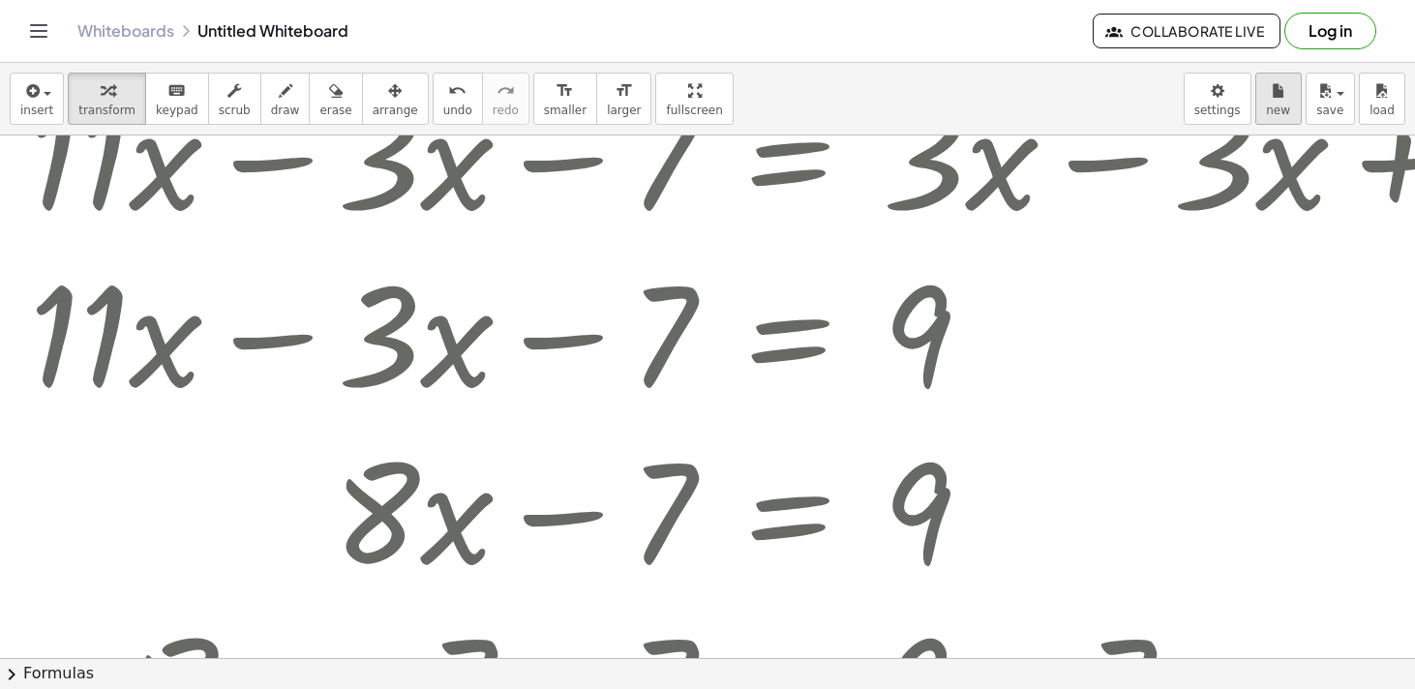
click at [0, 0] on div "Graspable Math Activities Get Started Activity Bank Assigned Work Classes White…" at bounding box center [707, 344] width 1415 height 689
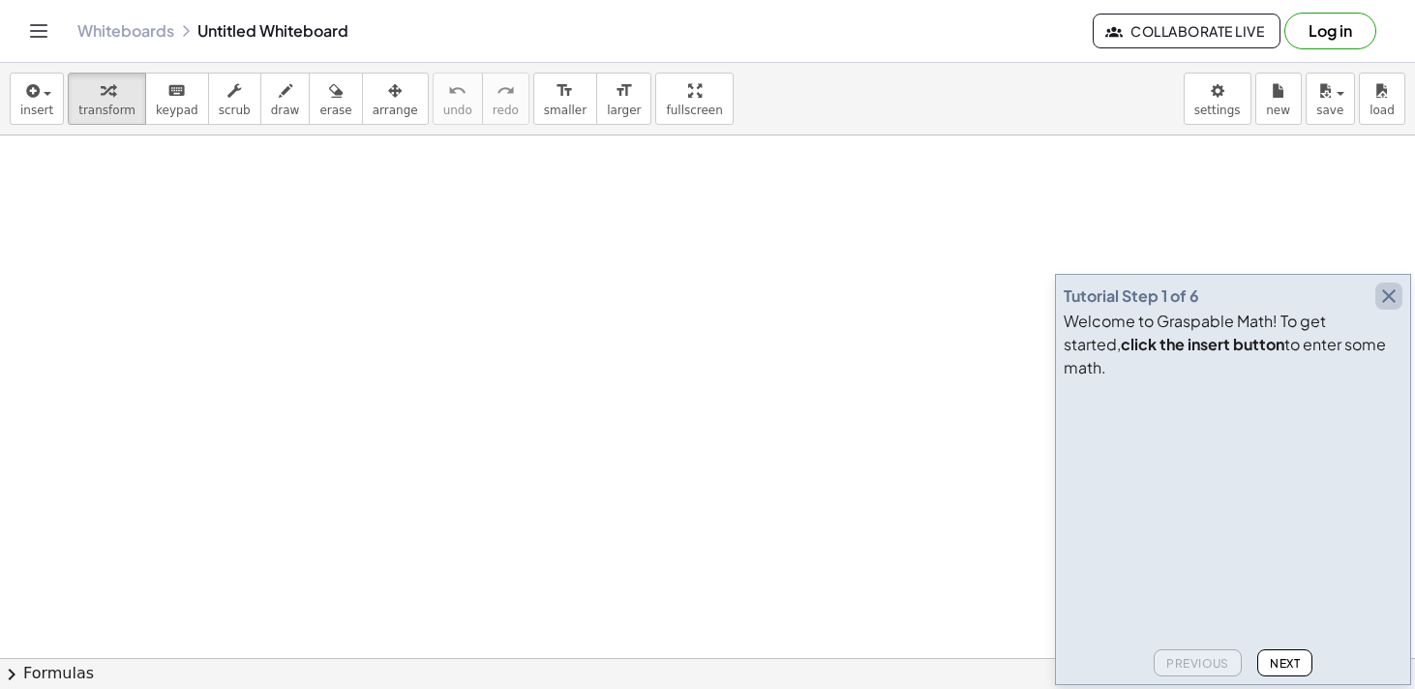
click at [1390, 308] on icon "button" at bounding box center [1388, 295] width 23 height 23
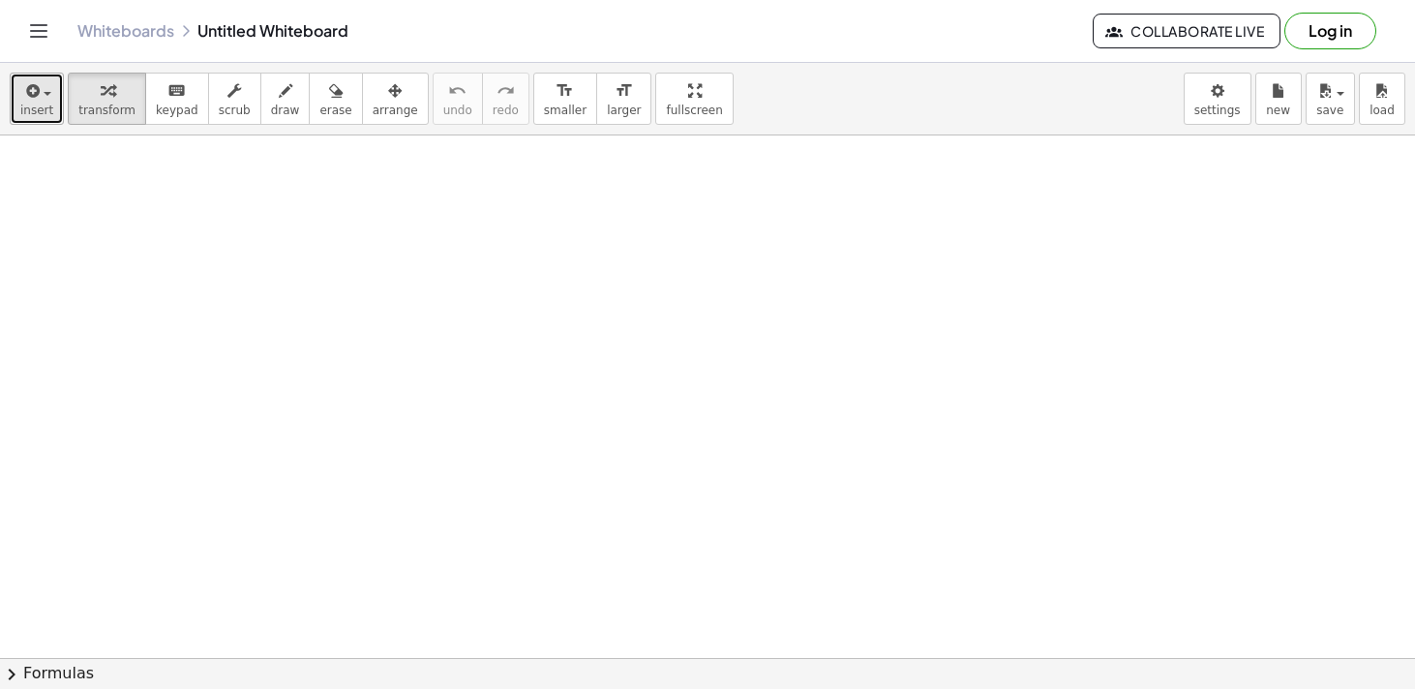
click at [27, 105] on span "insert" at bounding box center [36, 111] width 33 height 14
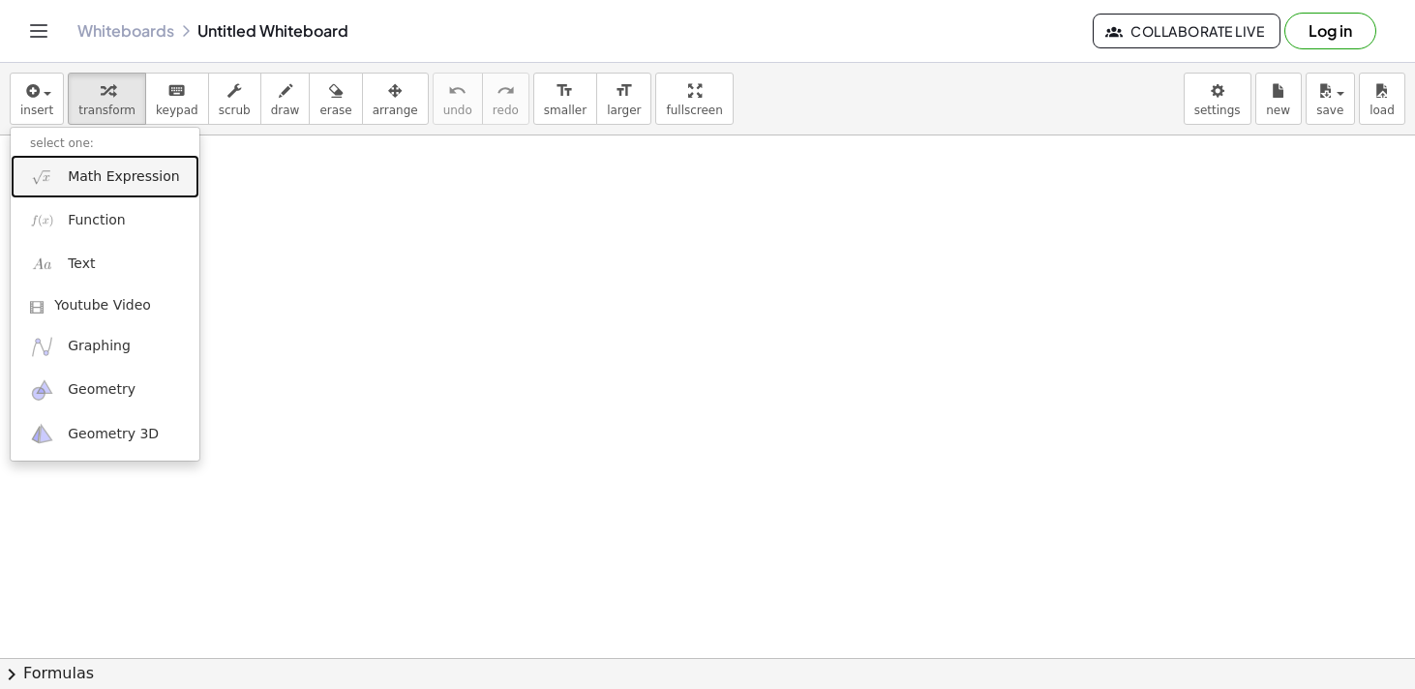
click at [98, 174] on span "Math Expression" at bounding box center [123, 176] width 111 height 19
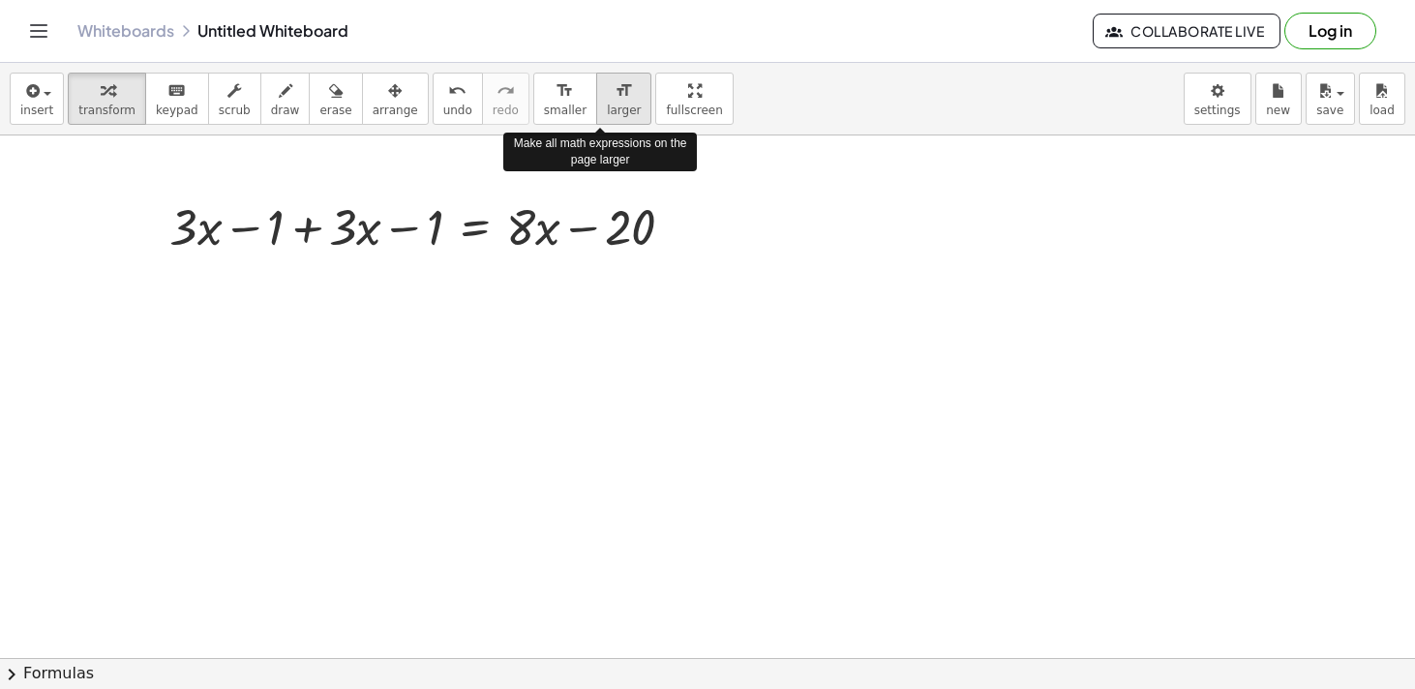
click at [607, 109] on span "larger" at bounding box center [624, 111] width 34 height 14
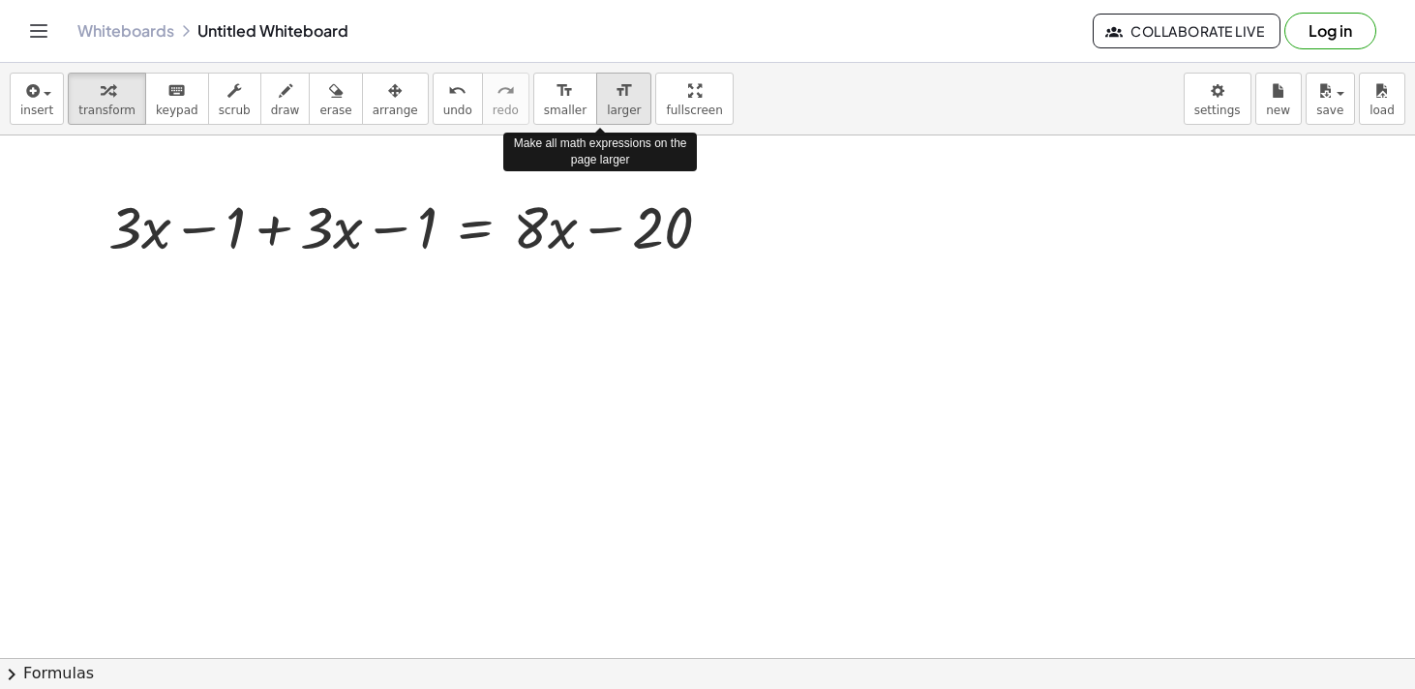
click at [607, 106] on span "larger" at bounding box center [624, 111] width 34 height 14
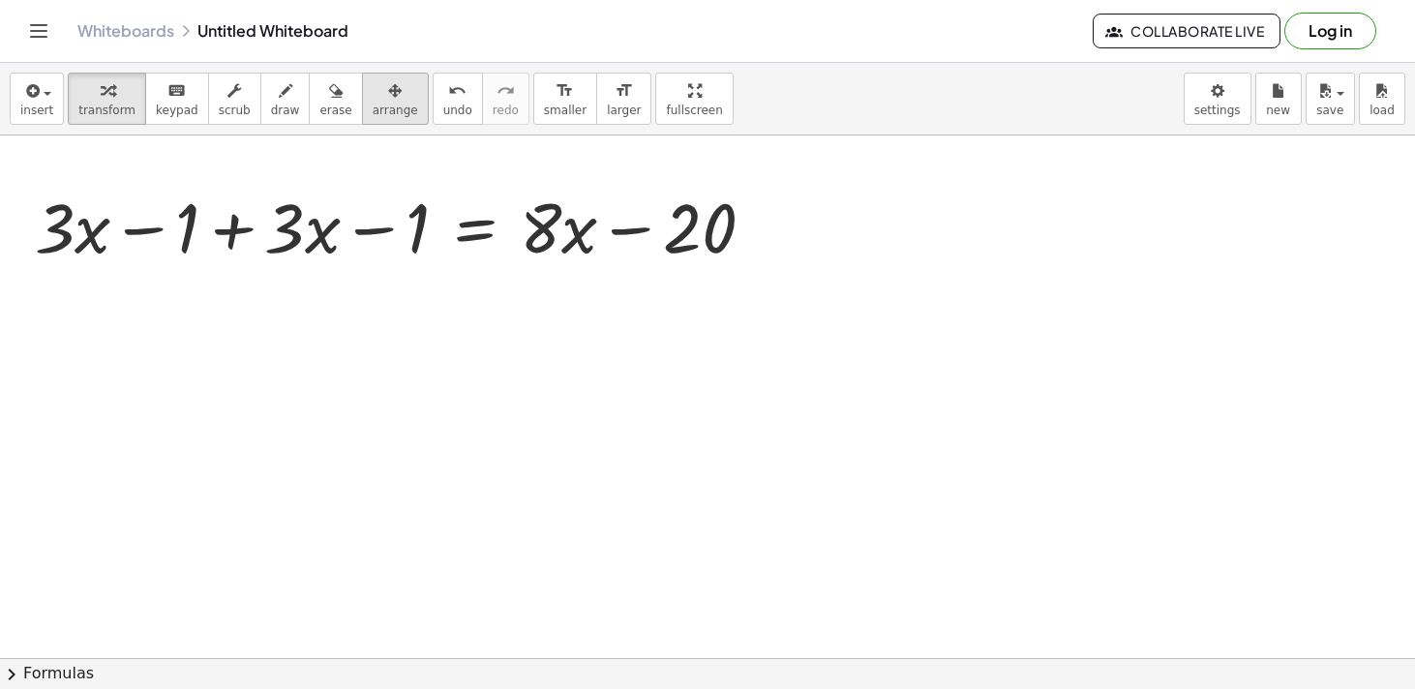
click at [373, 109] on span "arrange" at bounding box center [395, 111] width 45 height 14
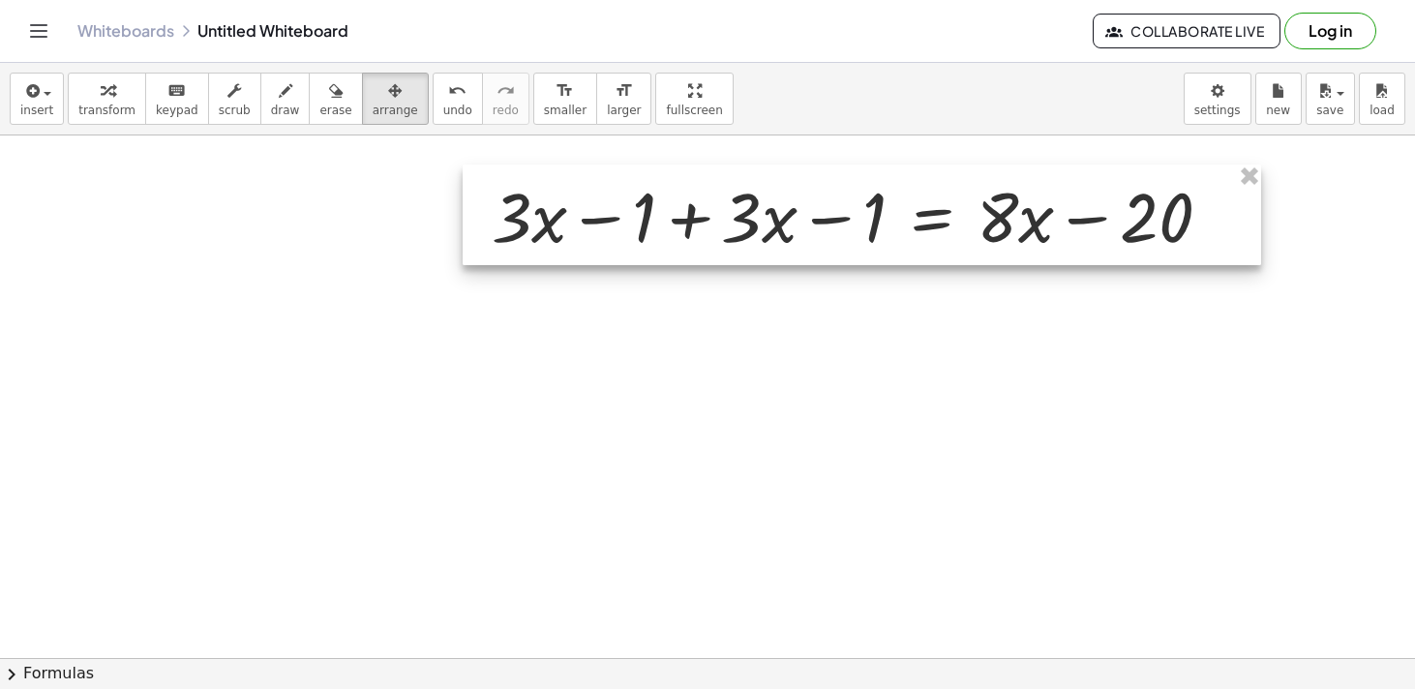
drag, startPoint x: 474, startPoint y: 215, endPoint x: 905, endPoint y: 207, distance: 430.7
click at [905, 207] on div at bounding box center [862, 215] width 798 height 101
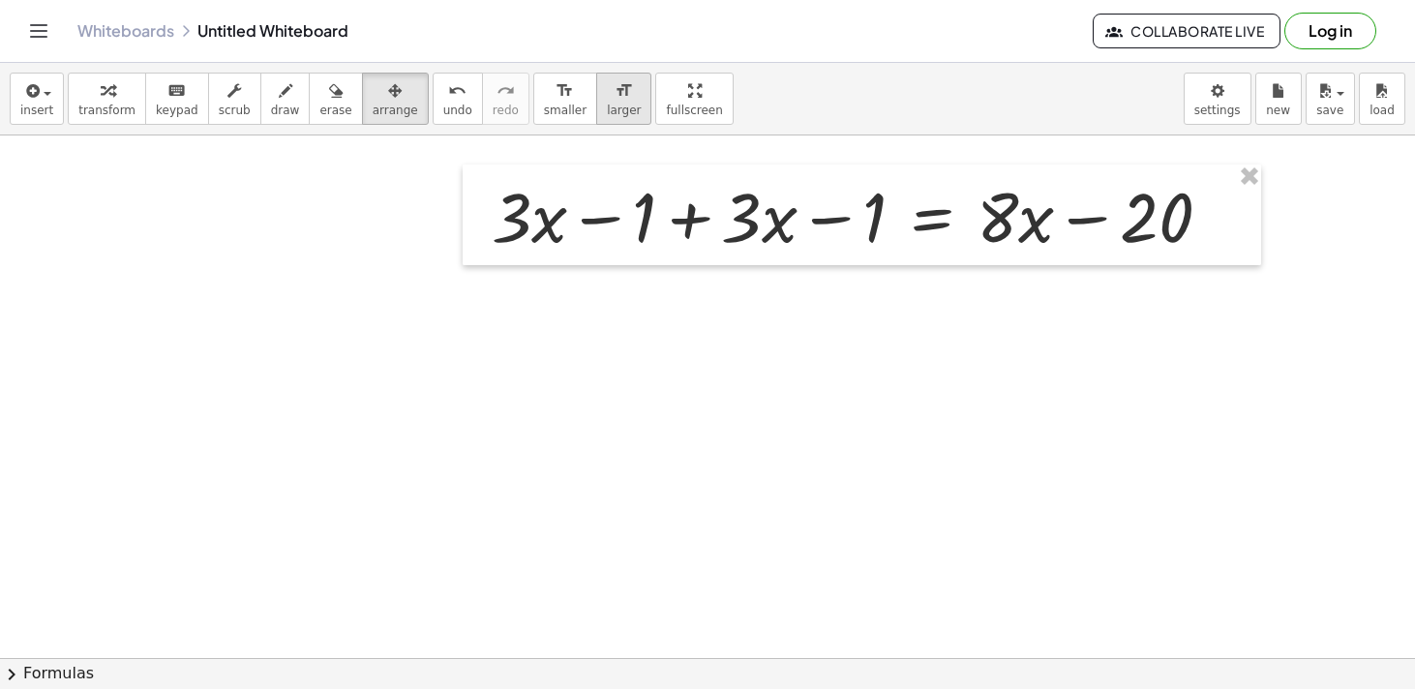
click at [607, 105] on span "larger" at bounding box center [624, 111] width 34 height 14
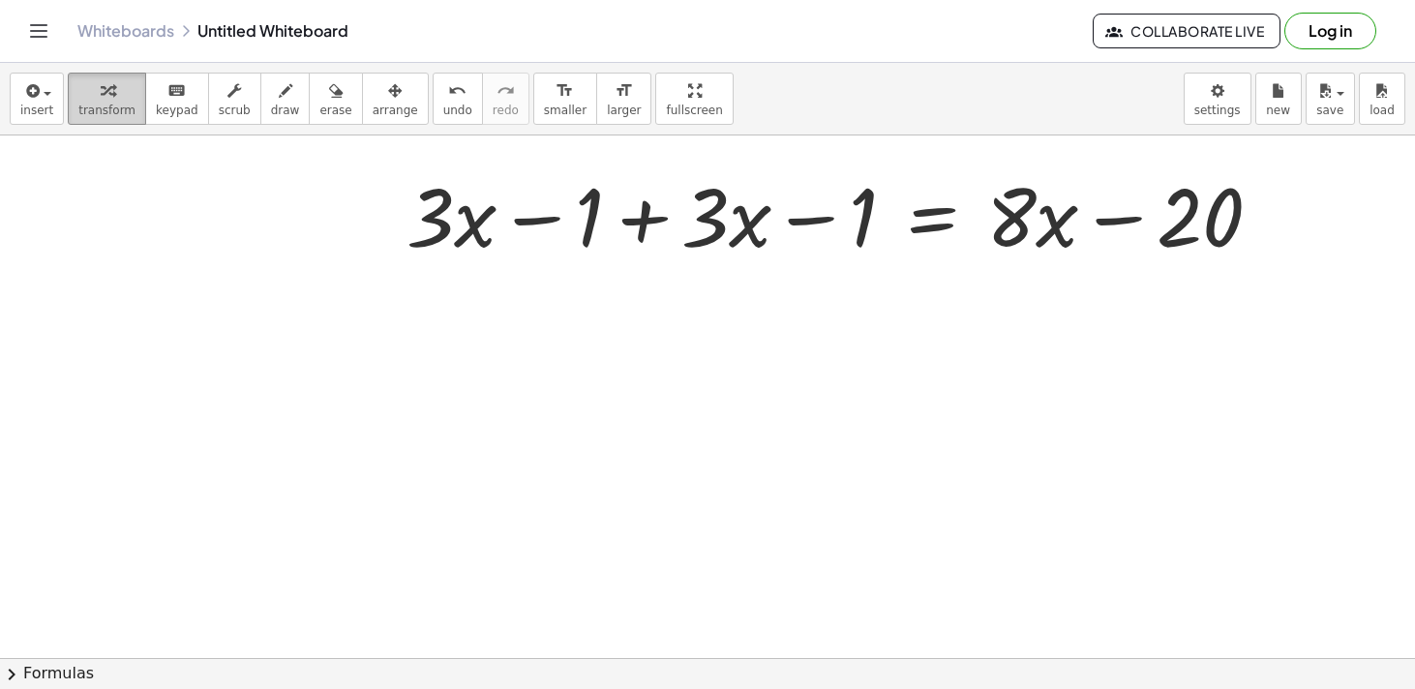
click at [93, 105] on span "transform" at bounding box center [106, 111] width 57 height 14
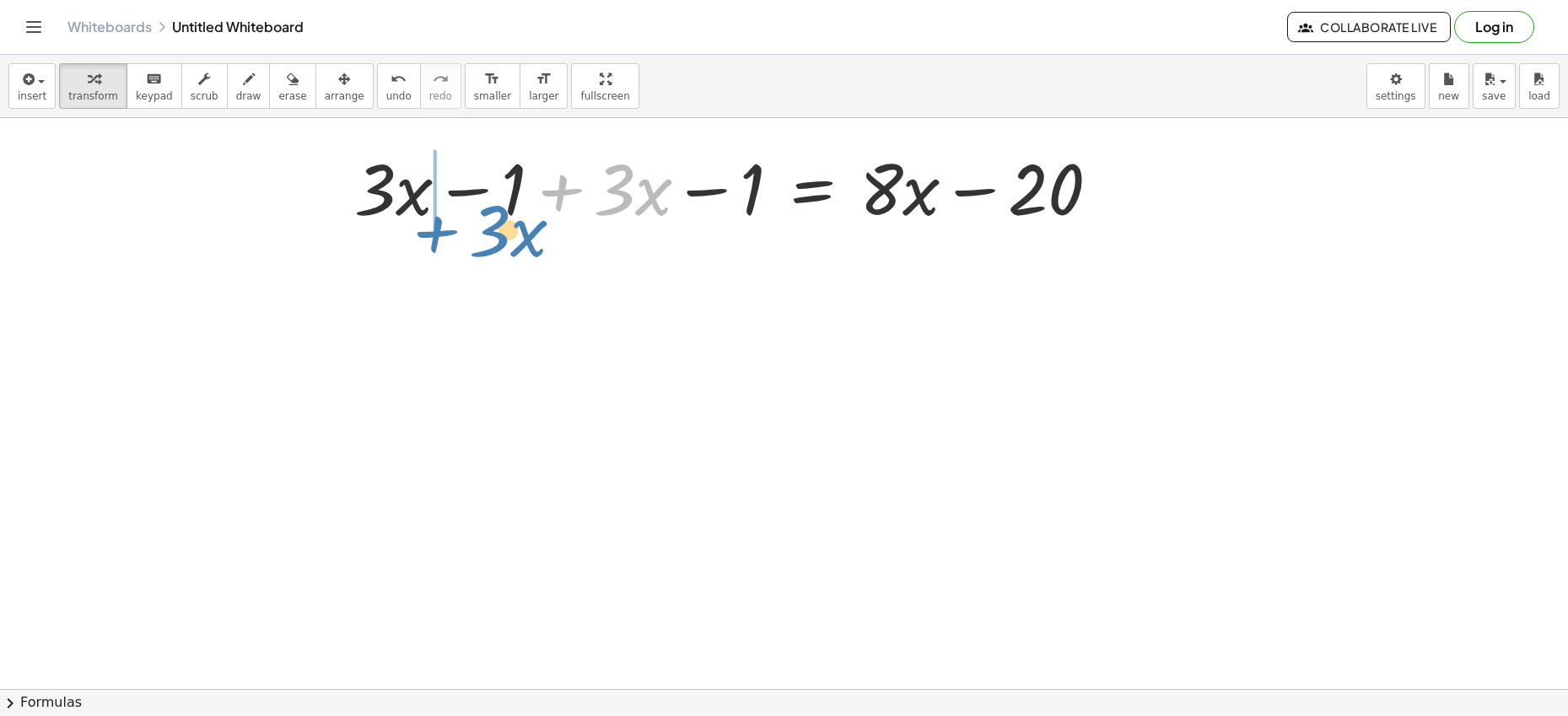
drag, startPoint x: 647, startPoint y: 196, endPoint x: 515, endPoint y: 240, distance: 139.1
click at [521, 239] on div "· x + · 3 + · 3 · x − 1 + · 3 · x − 1 = + · 8 · x − 20" at bounding box center [784, 688] width 1568 height 1141
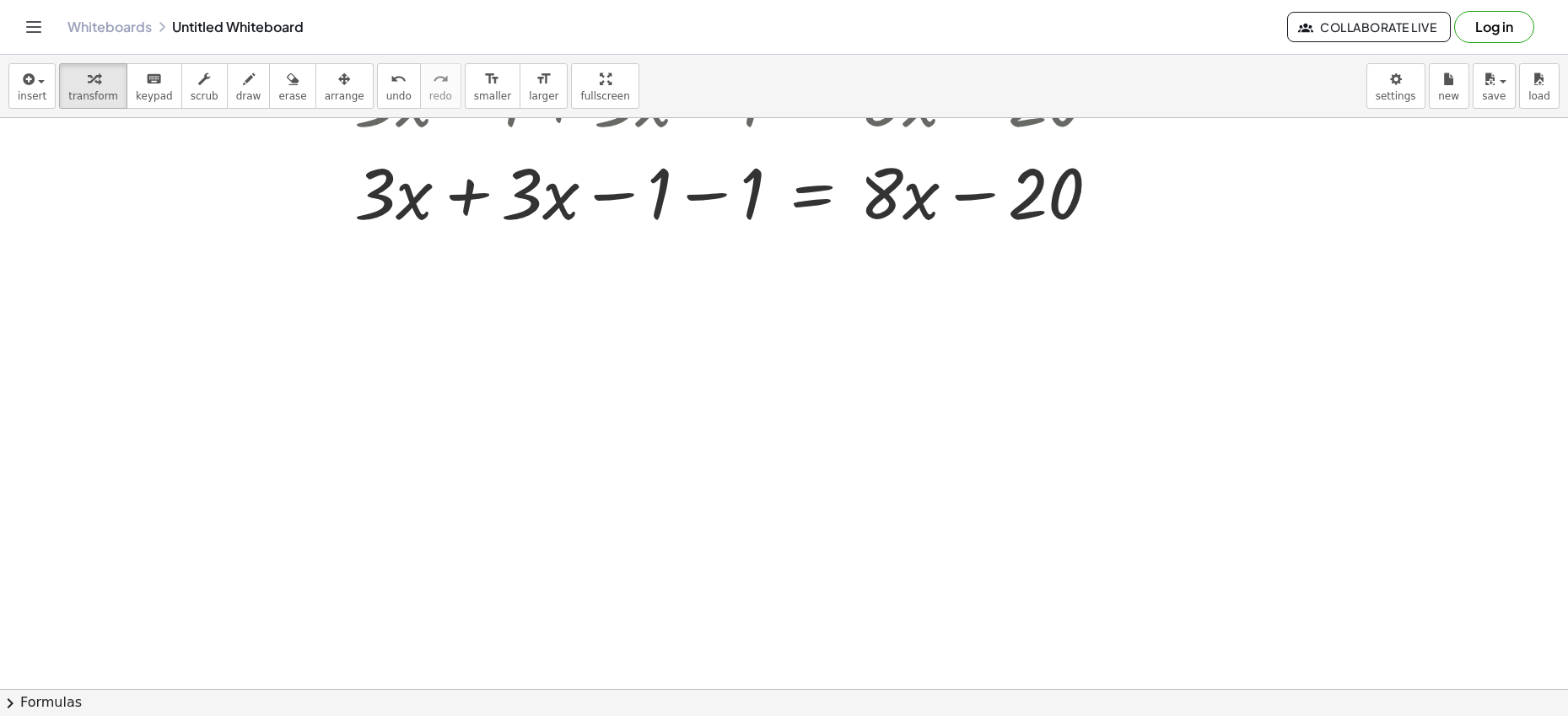
scroll to position [98, 0]
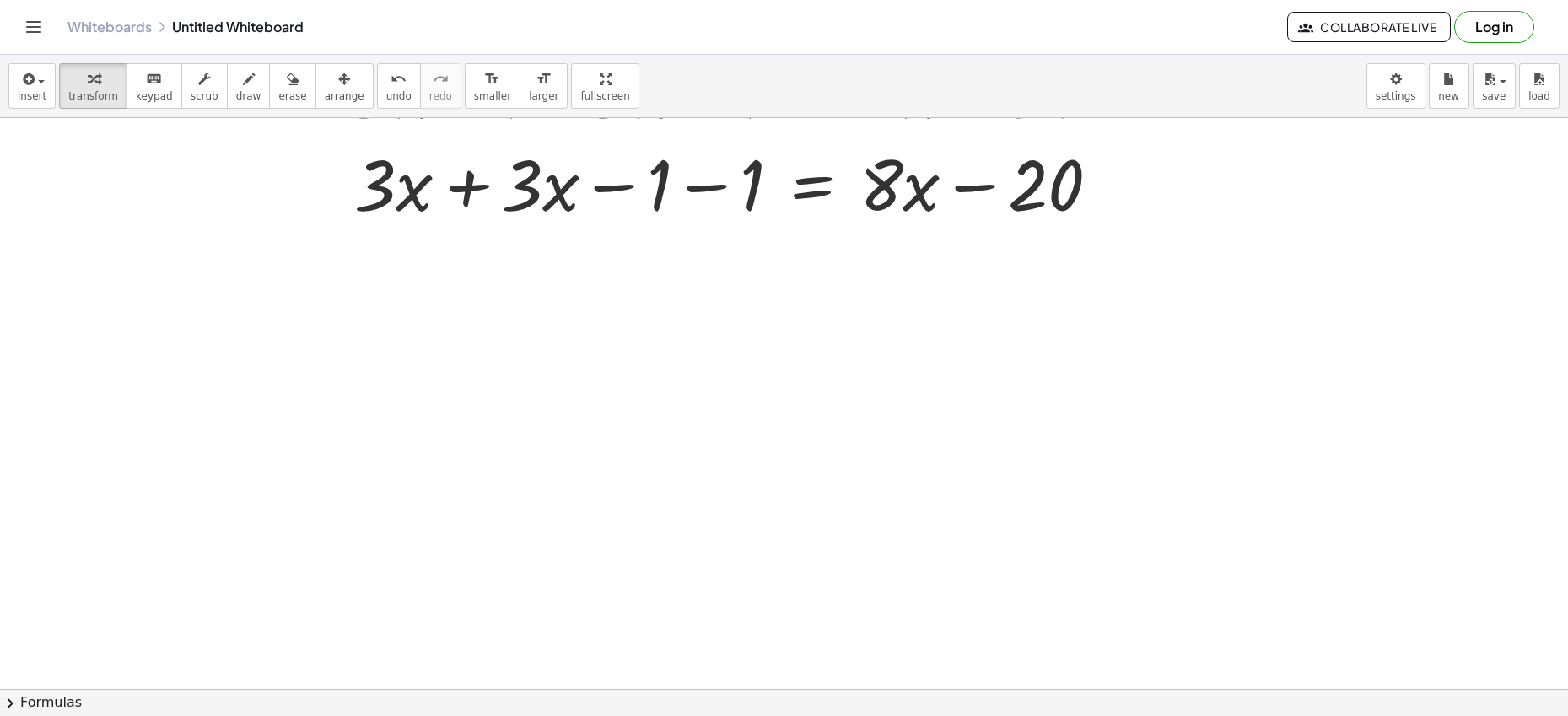
drag, startPoint x: 1556, startPoint y: 250, endPoint x: 1498, endPoint y: 298, distance: 75.3
click at [1232, 300] on div "+ · 3 · x − 1 + · 3 · x − 1 = + · 8 · x − 20 + · 3 · x − 1 + · 3 · x − 1 = + · …" at bounding box center [784, 402] width 1568 height 571
click at [473, 195] on div at bounding box center [734, 181] width 776 height 92
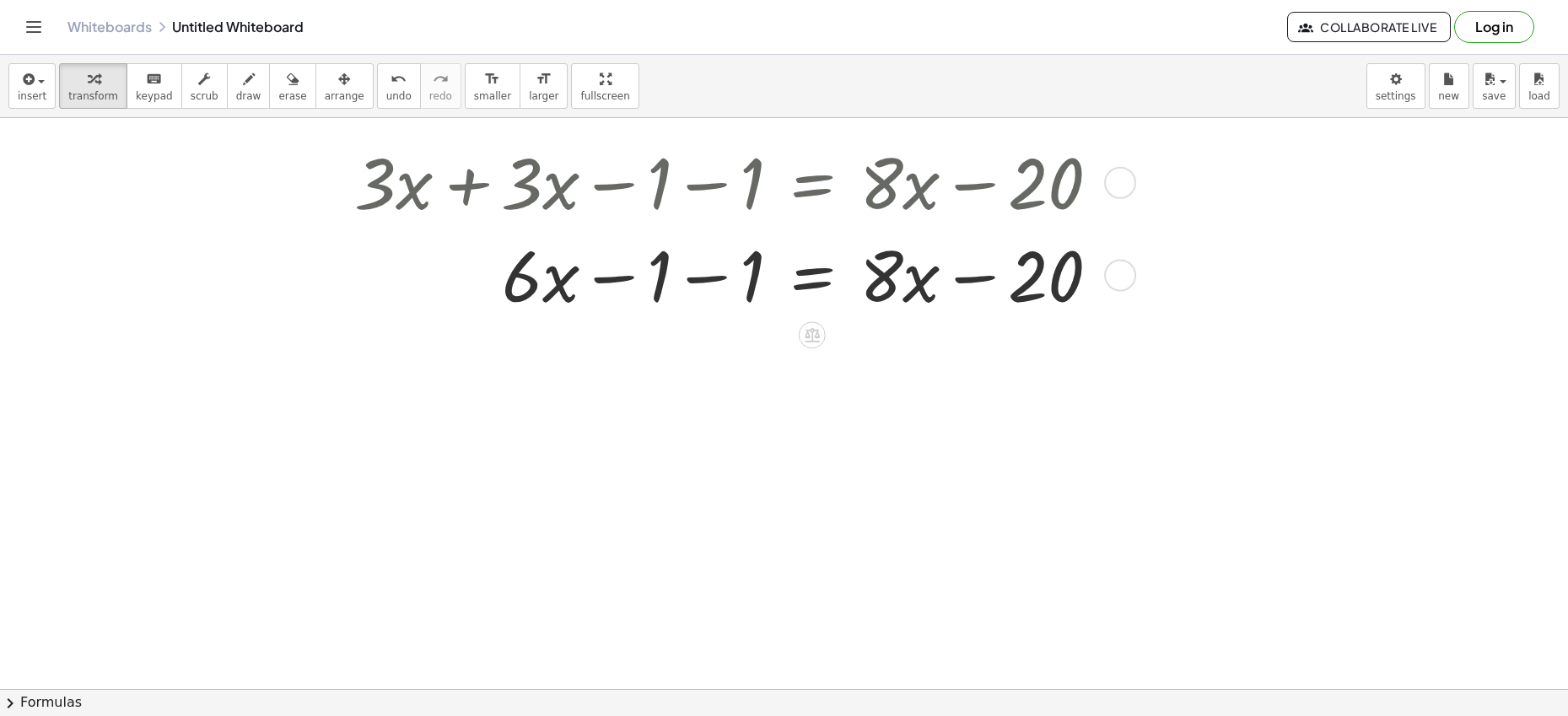
click at [701, 278] on div at bounding box center [734, 274] width 776 height 92
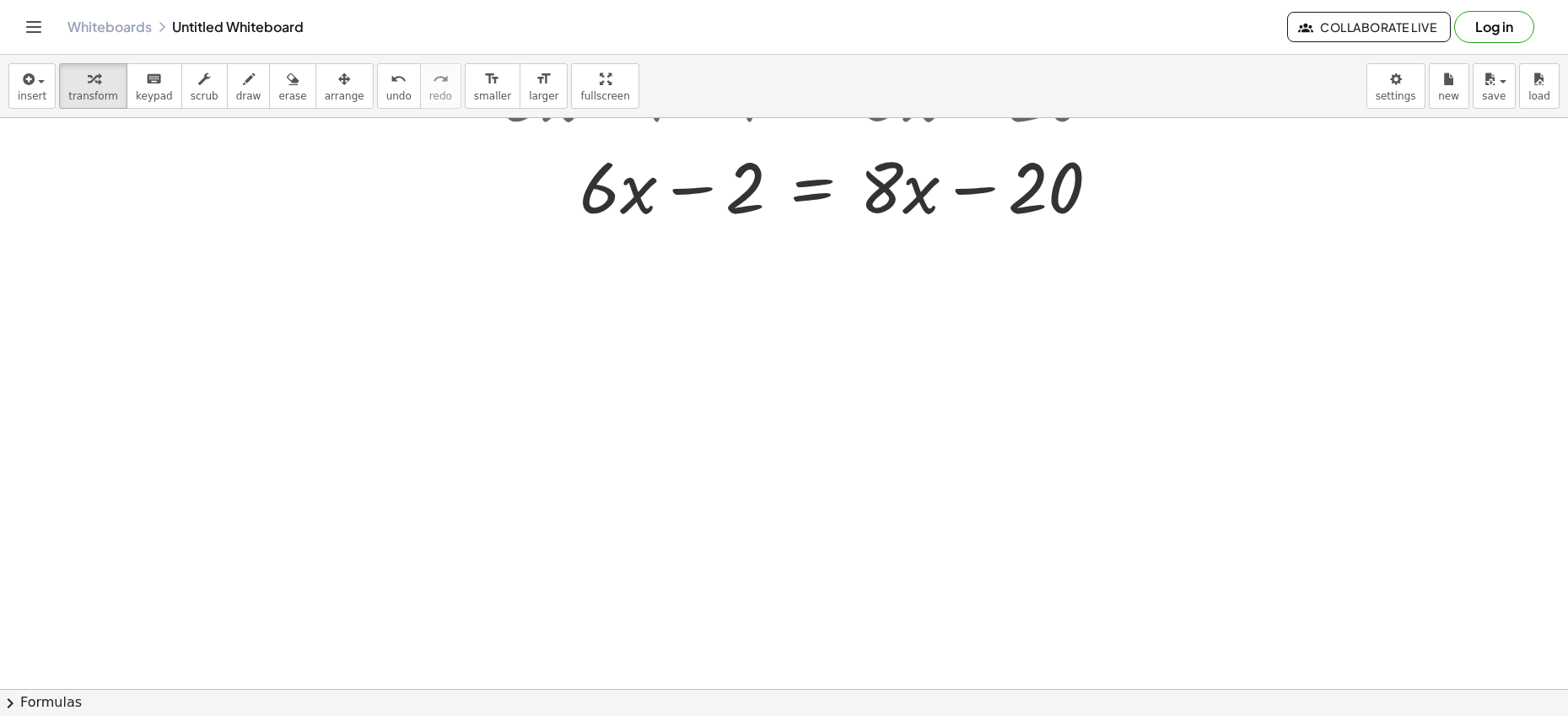
scroll to position [277, 0]
drag, startPoint x: 924, startPoint y: 198, endPoint x: 743, endPoint y: 221, distance: 182.5
click at [714, 200] on div at bounding box center [728, 187] width 764 height 92
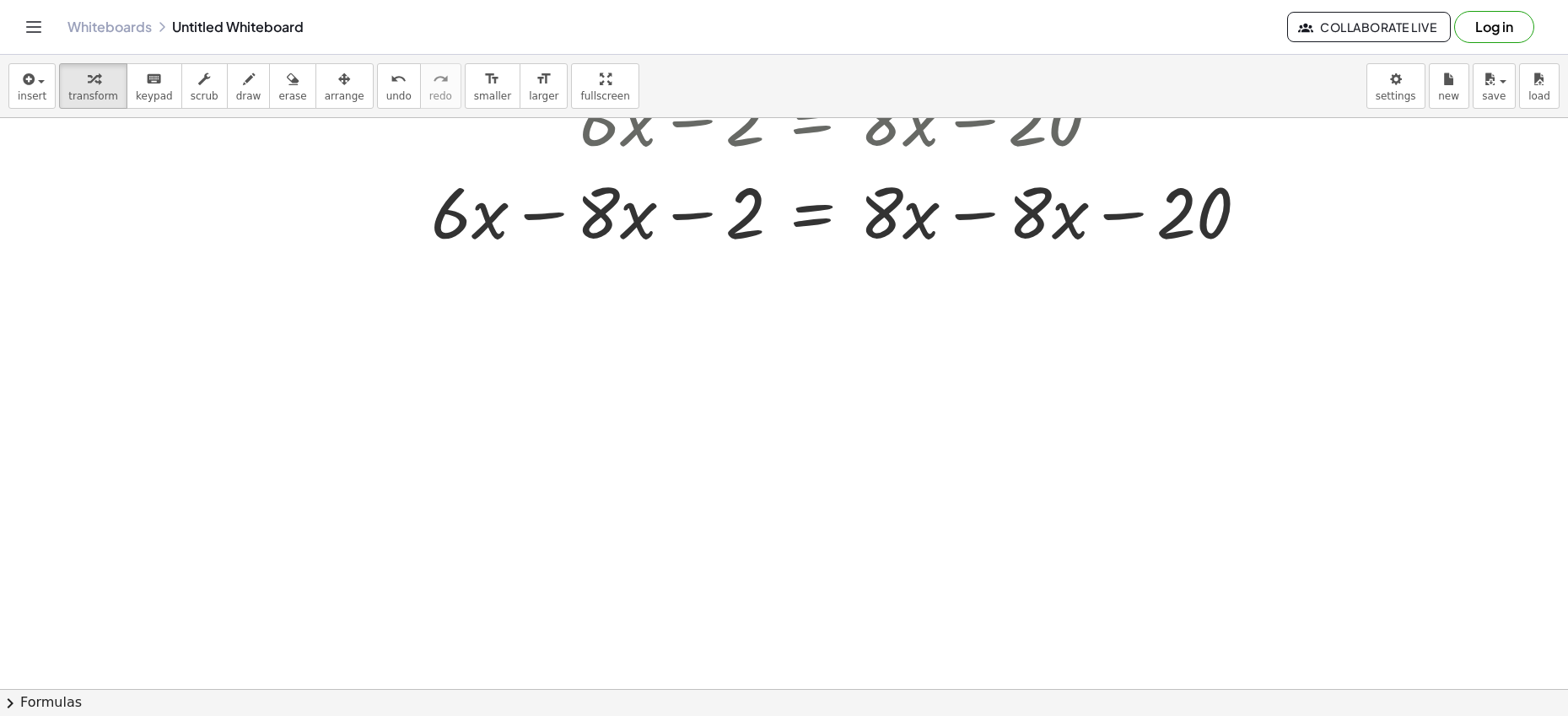
scroll to position [367, 0]
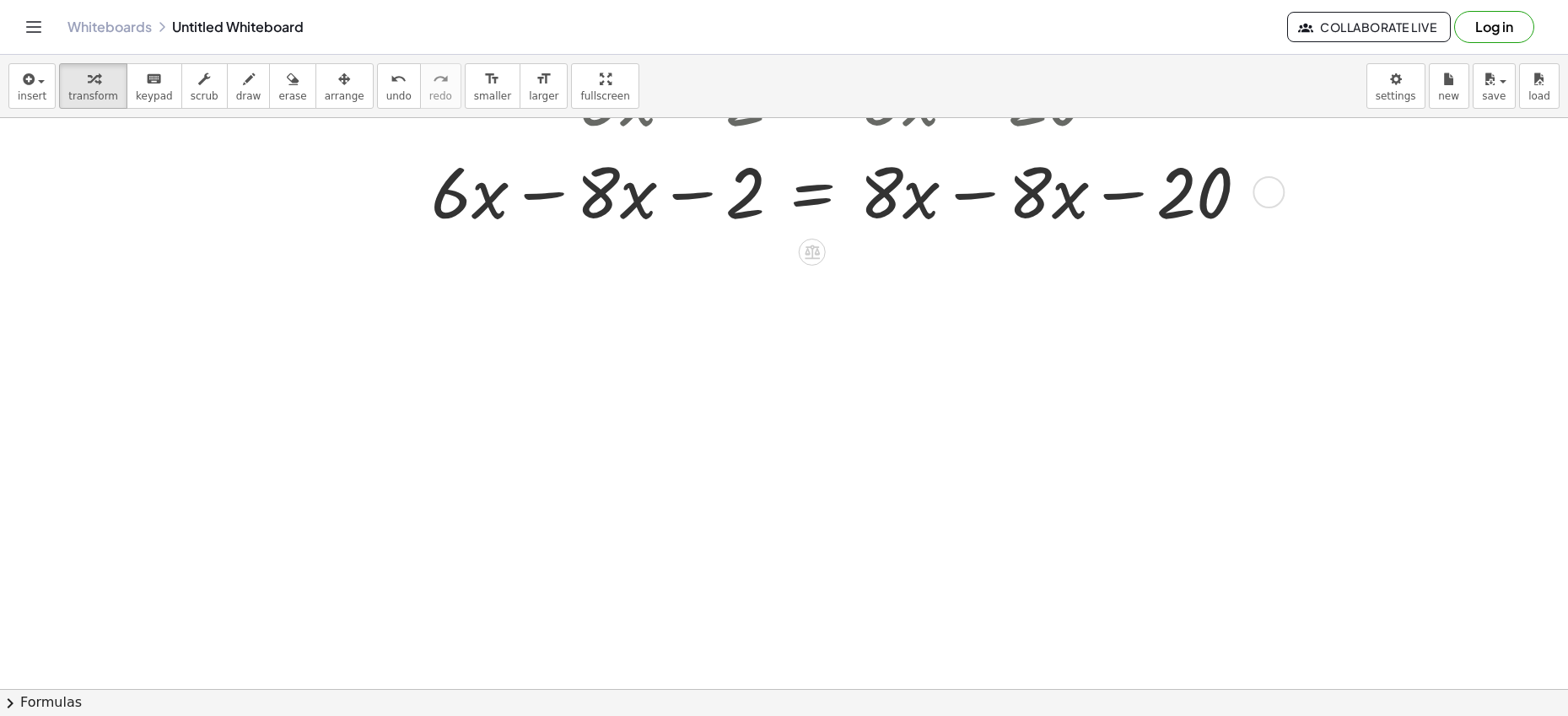
click at [976, 199] on div at bounding box center [808, 190] width 925 height 92
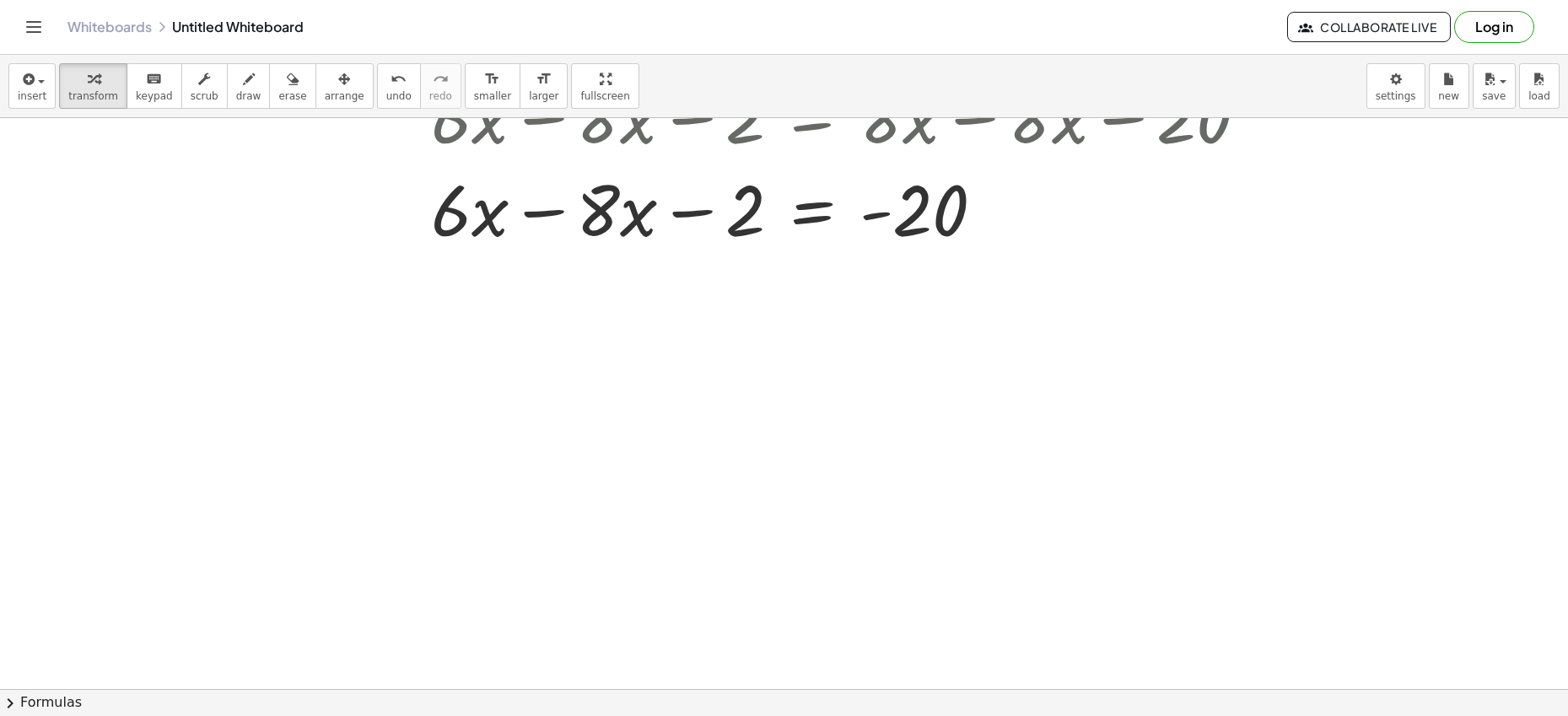
scroll to position [449, 0]
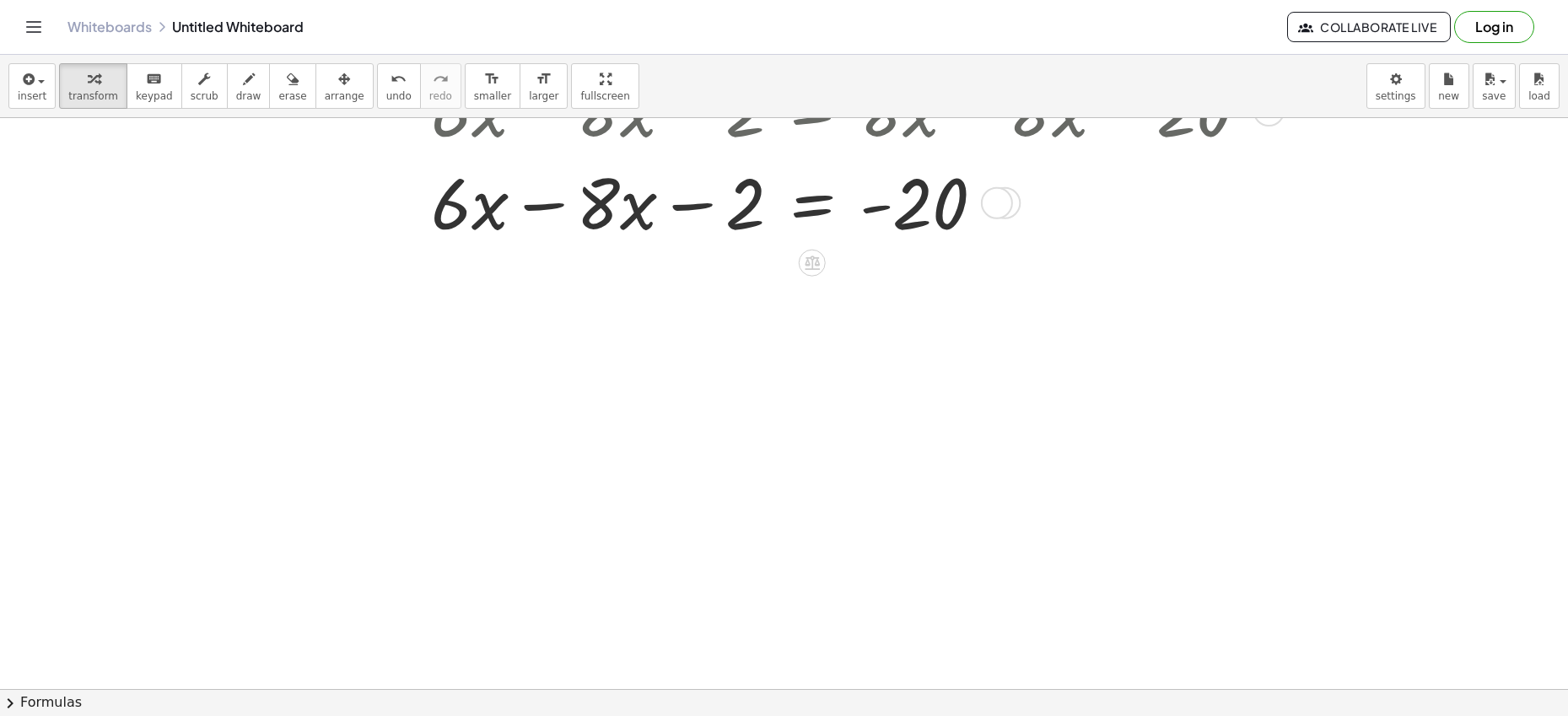
click at [546, 209] on div at bounding box center [808, 201] width 925 height 92
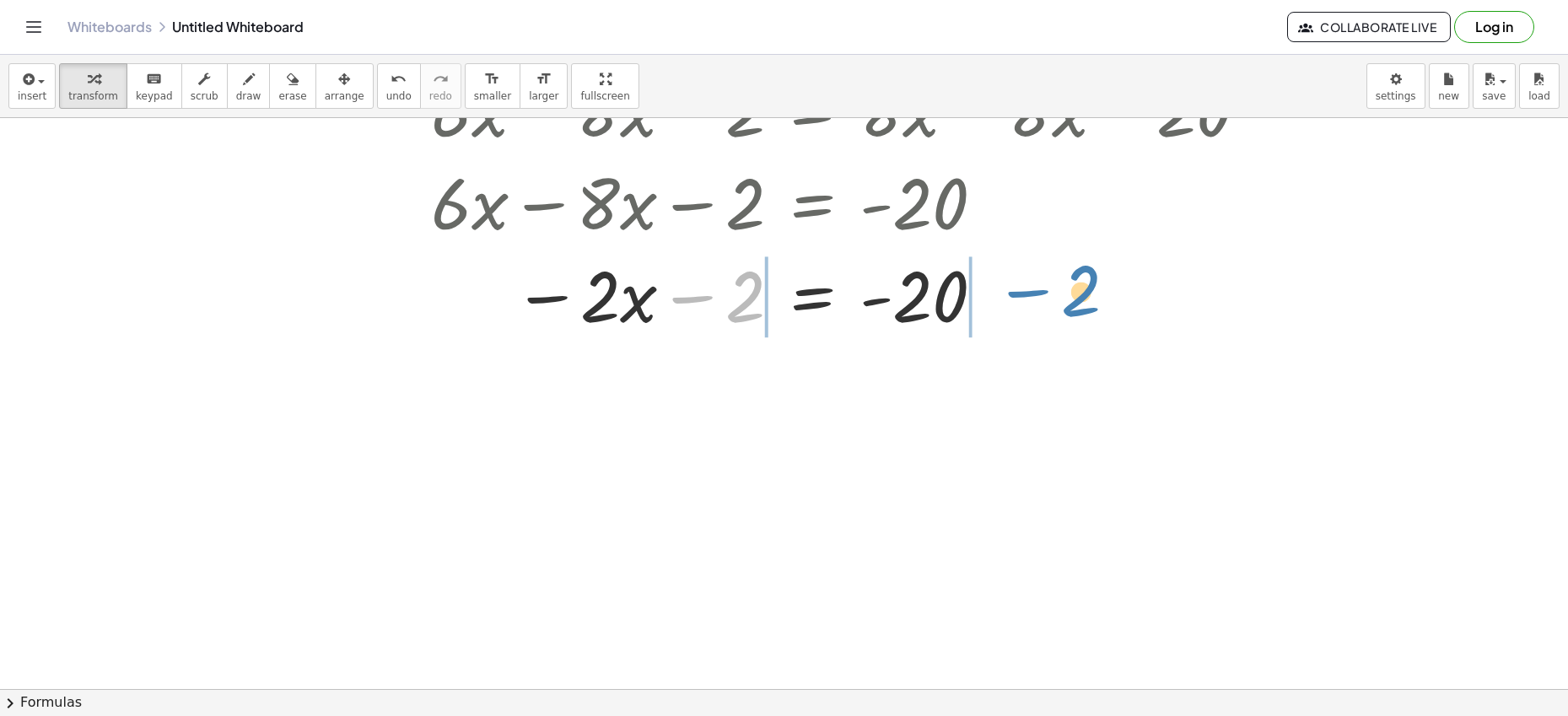
drag, startPoint x: 698, startPoint y: 297, endPoint x: 1036, endPoint y: 291, distance: 338.1
click at [1036, 291] on div at bounding box center [808, 294] width 925 height 92
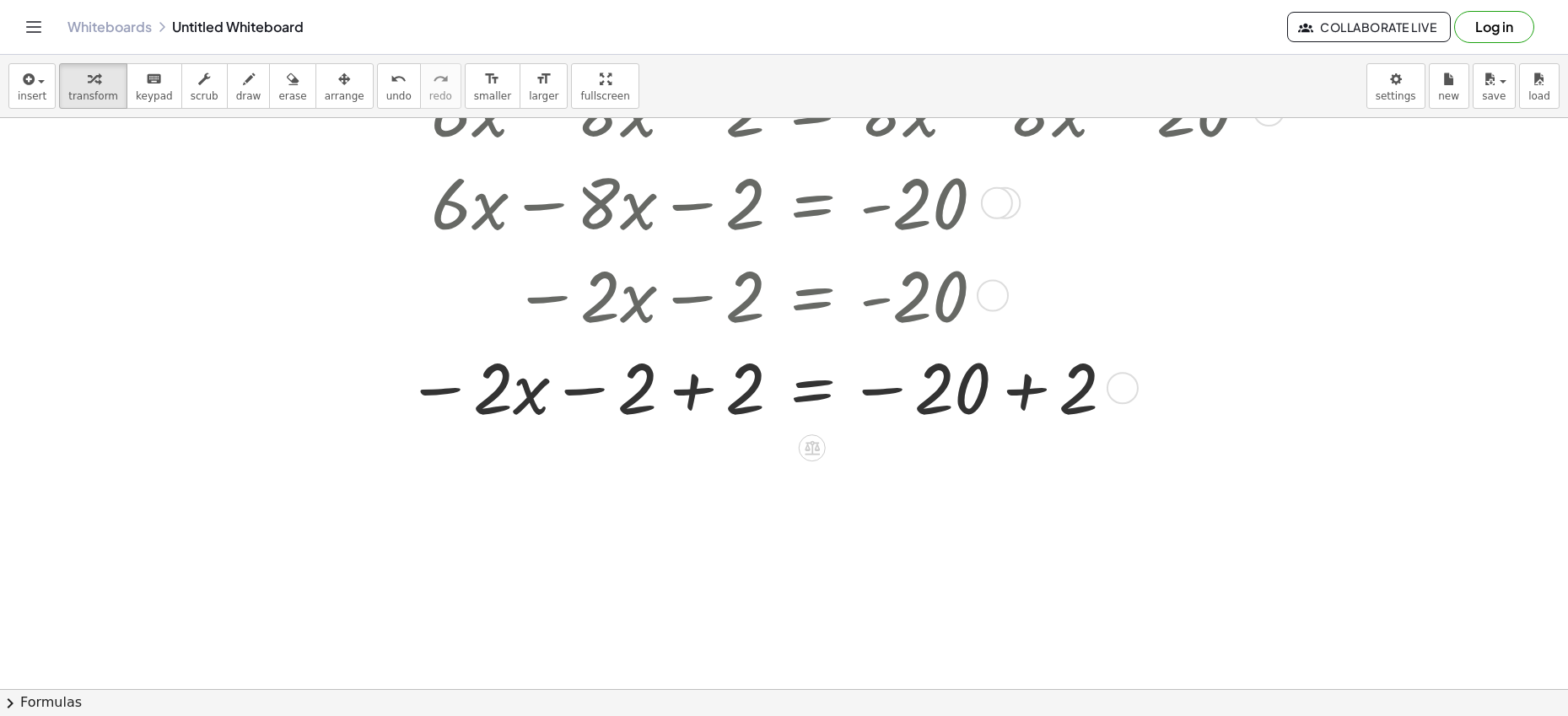
click at [687, 392] on div at bounding box center [808, 386] width 925 height 92
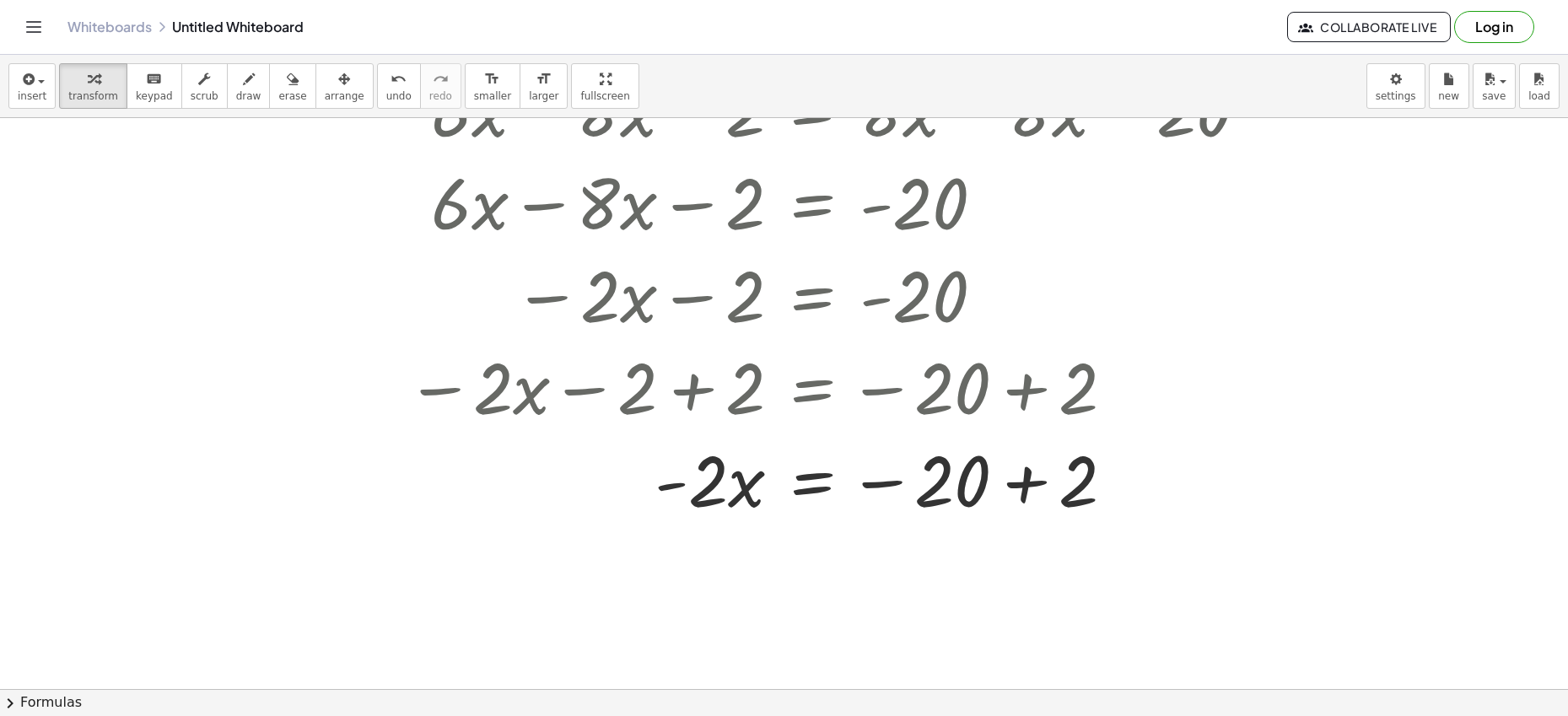
drag, startPoint x: 1552, startPoint y: 358, endPoint x: 1546, endPoint y: 390, distance: 32.6
click at [1232, 389] on div at bounding box center [784, 240] width 1568 height 1141
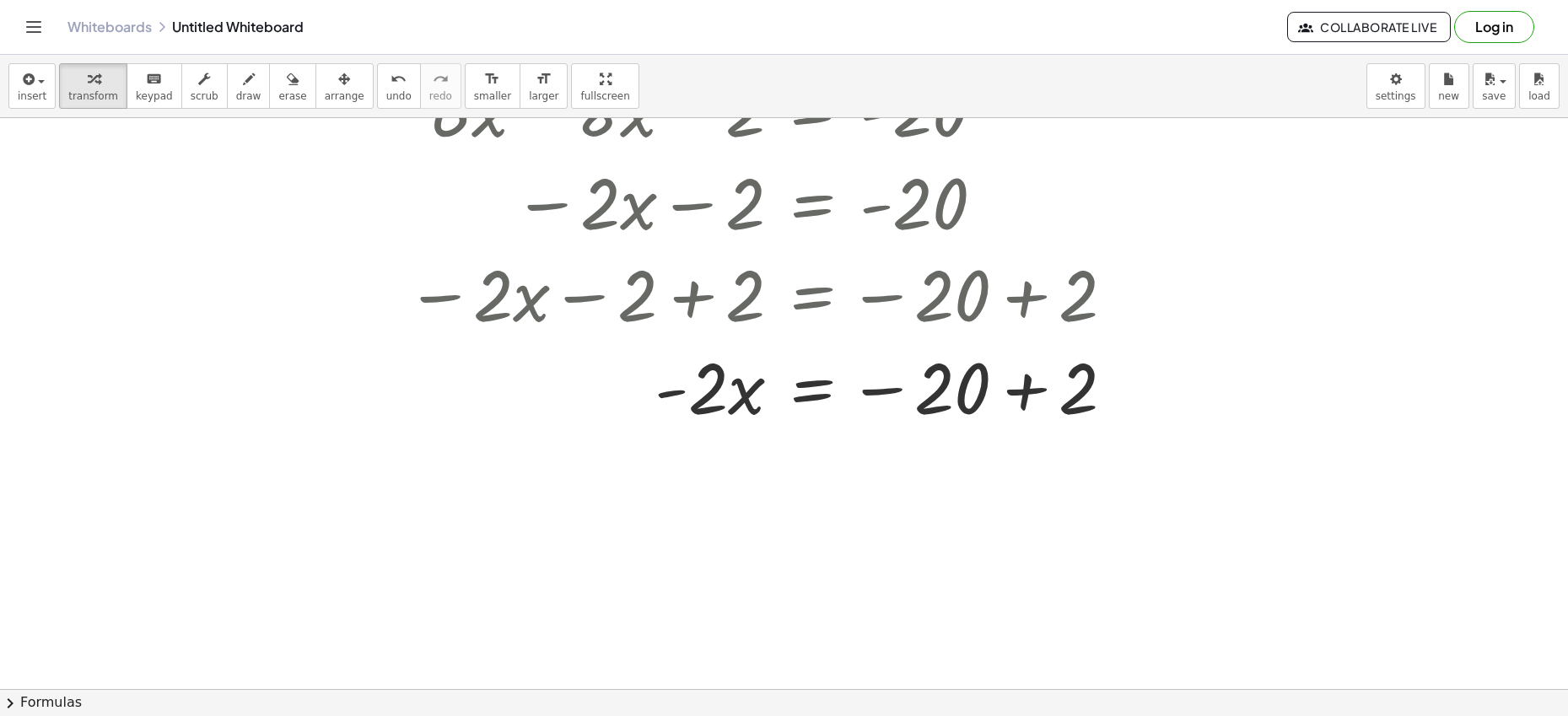
scroll to position [612, 0]
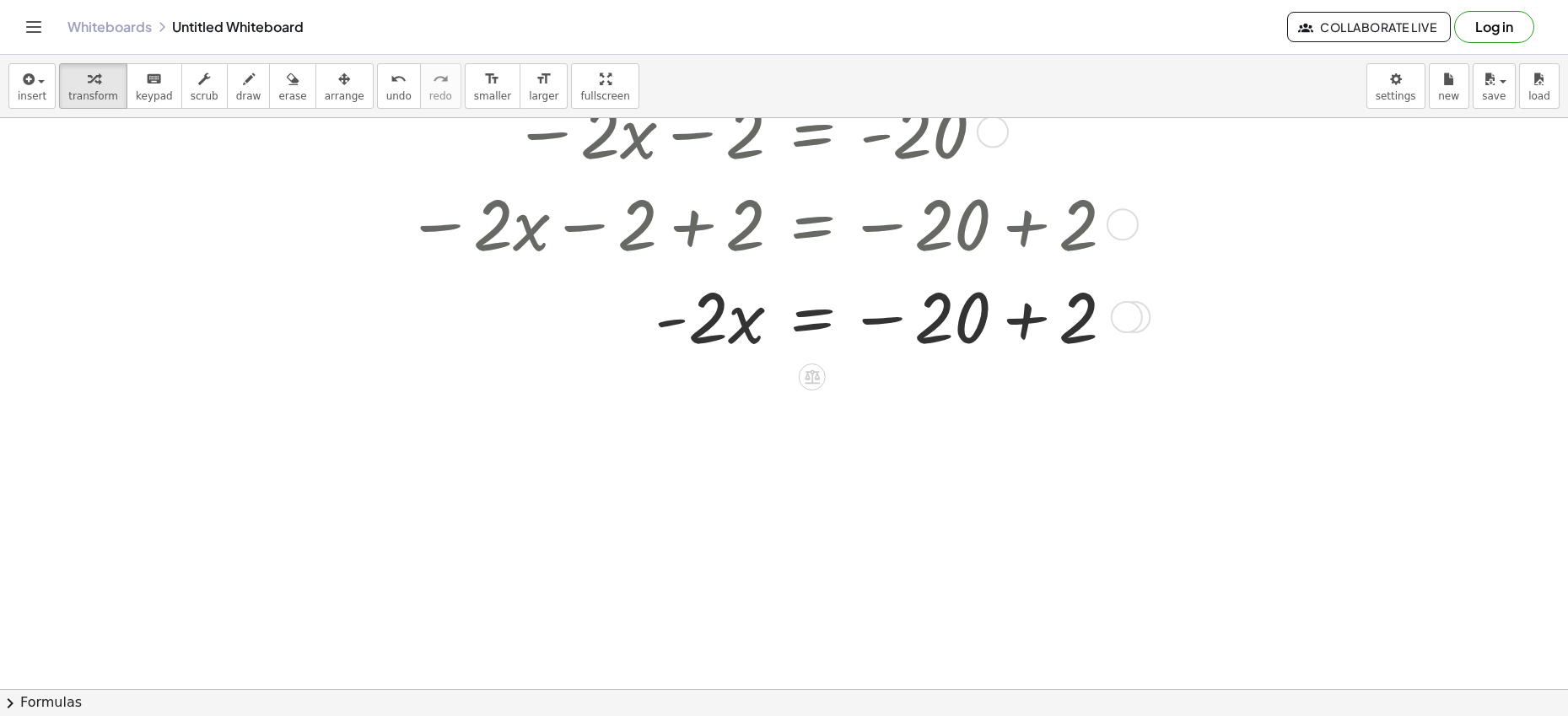
click at [1028, 321] on div at bounding box center [808, 315] width 925 height 92
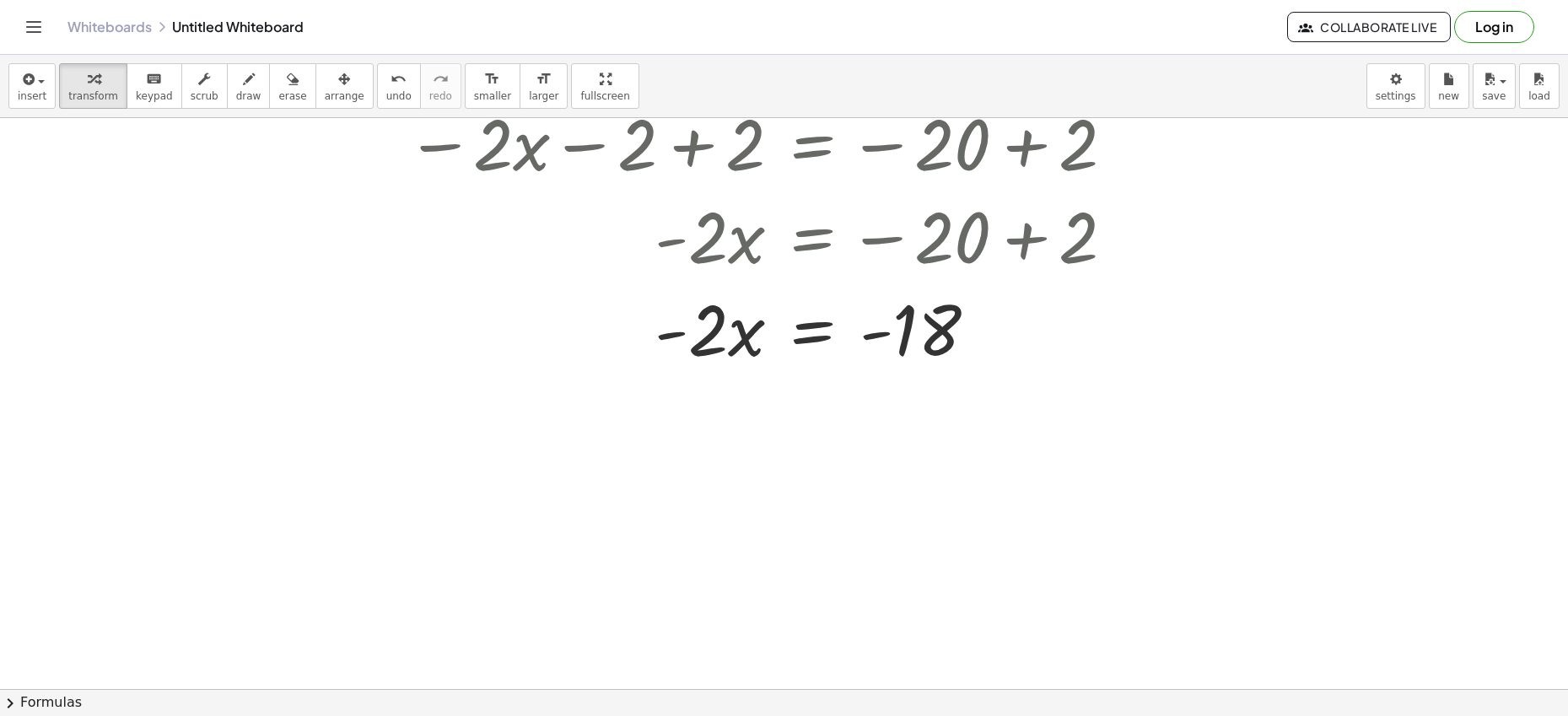
scroll to position [715, 0]
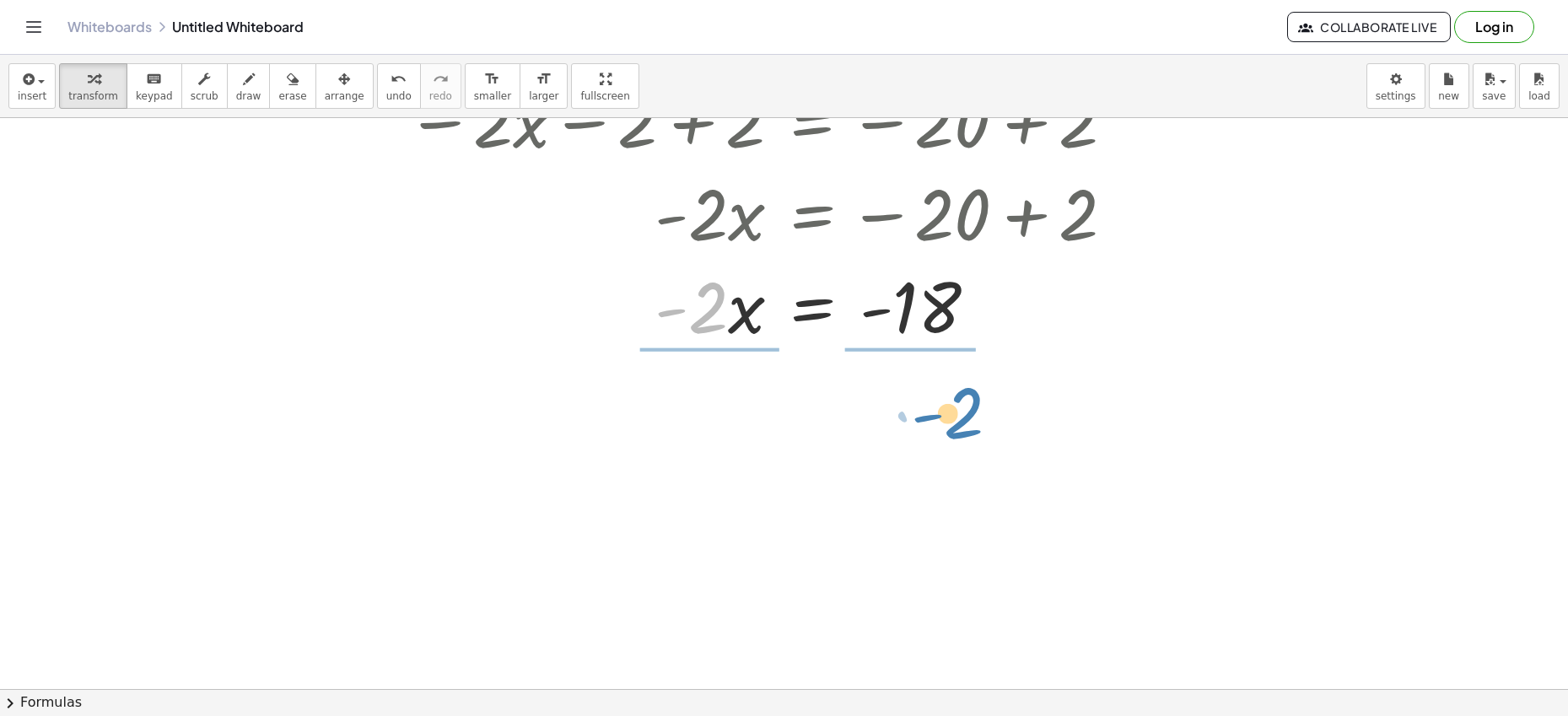
drag, startPoint x: 691, startPoint y: 317, endPoint x: 947, endPoint y: 424, distance: 277.5
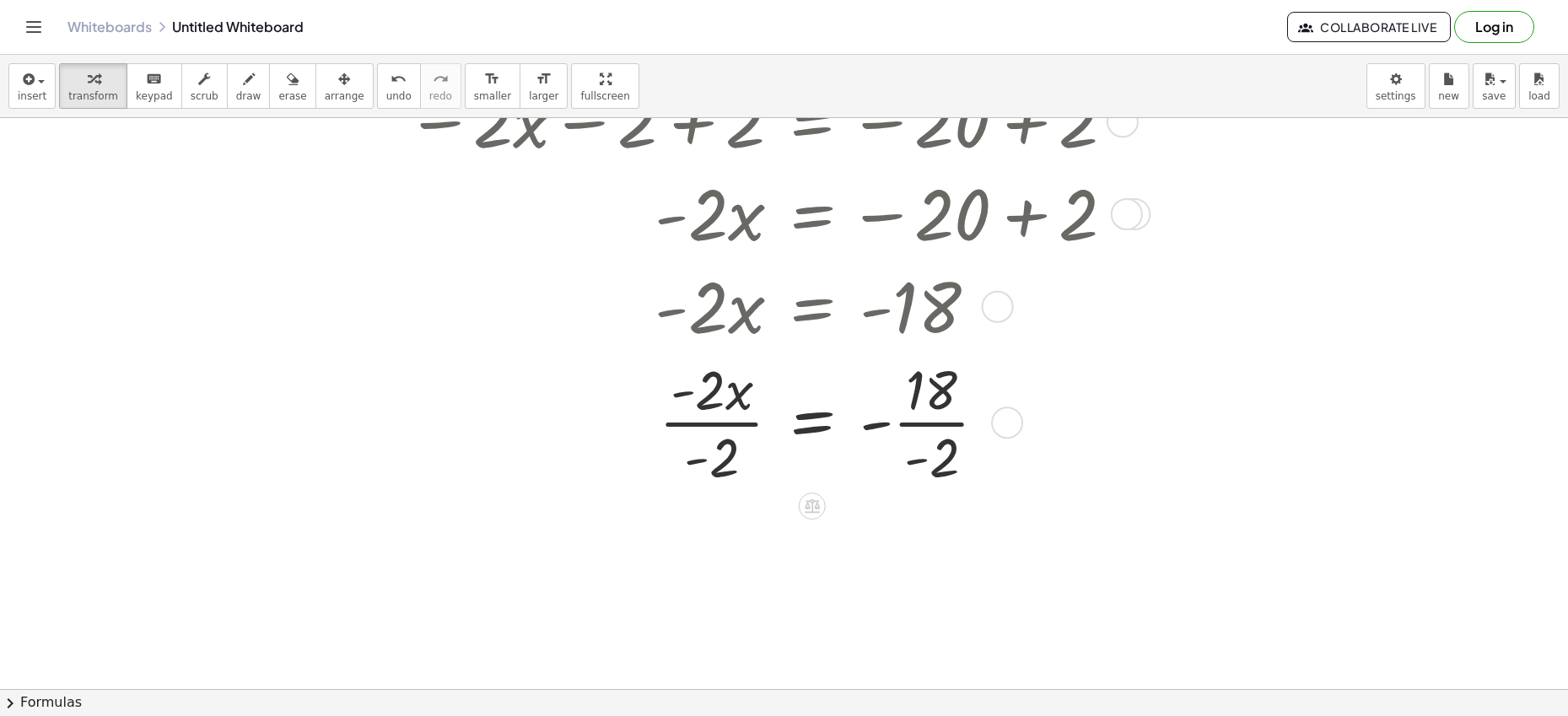
click at [709, 421] on div at bounding box center [808, 422] width 925 height 139
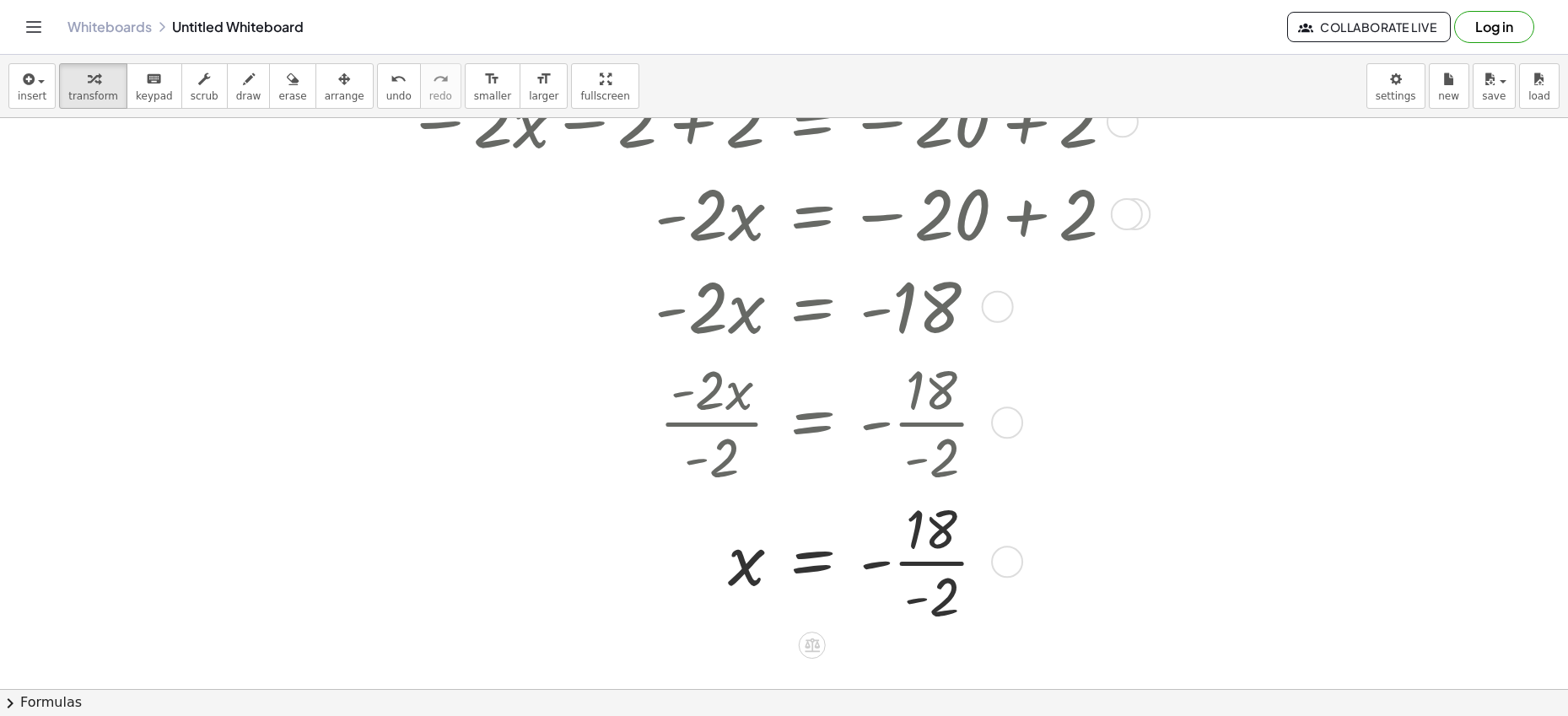
drag, startPoint x: 933, startPoint y: 557, endPoint x: 950, endPoint y: 561, distance: 17.5
click at [931, 557] on div at bounding box center [808, 560] width 925 height 139
click at [889, 566] on div at bounding box center [808, 559] width 925 height 89
click at [915, 567] on div at bounding box center [808, 559] width 925 height 89
